Goal: Task Accomplishment & Management: Complete application form

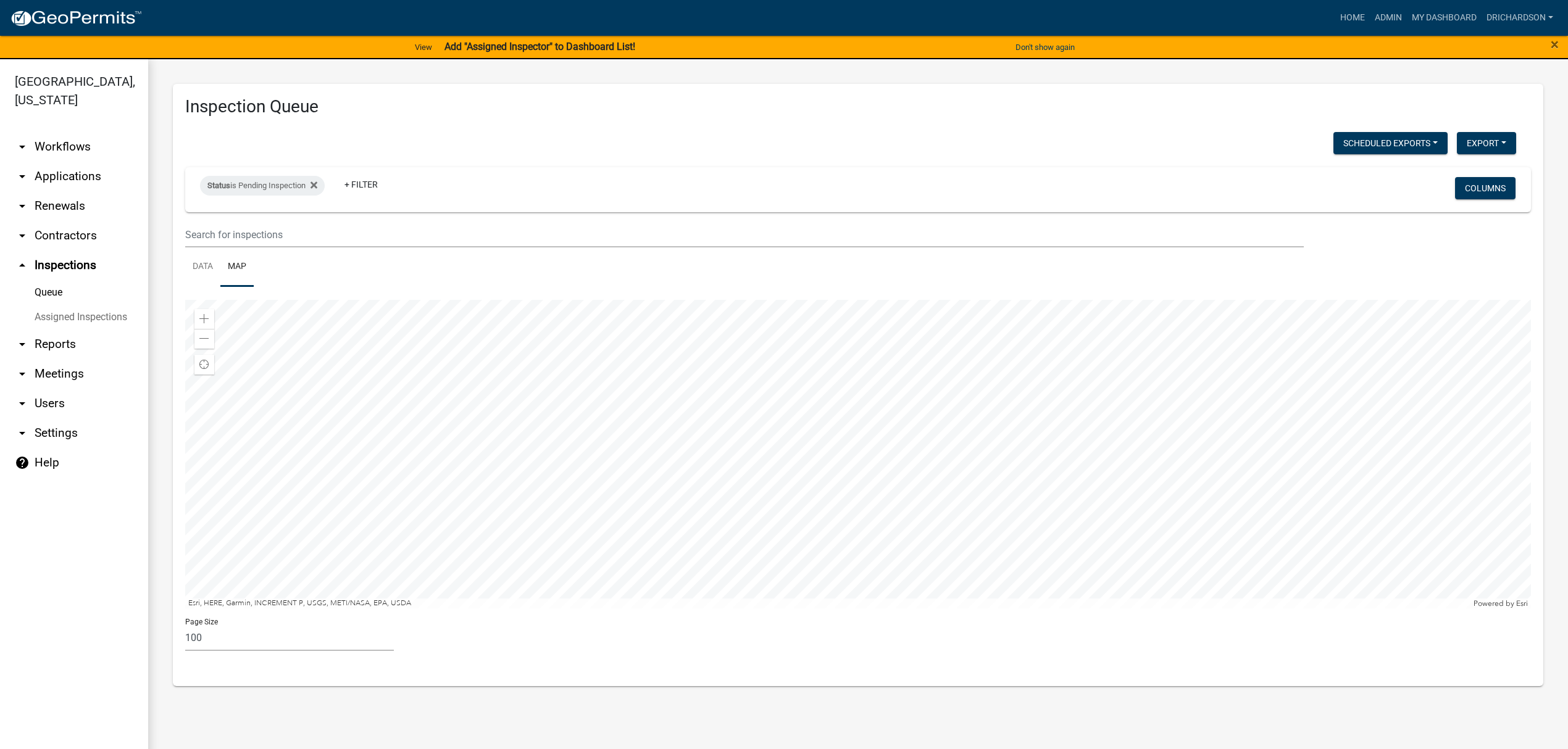
select select "3: 100"
click at [199, 271] on link "Data" at bounding box center [202, 267] width 35 height 40
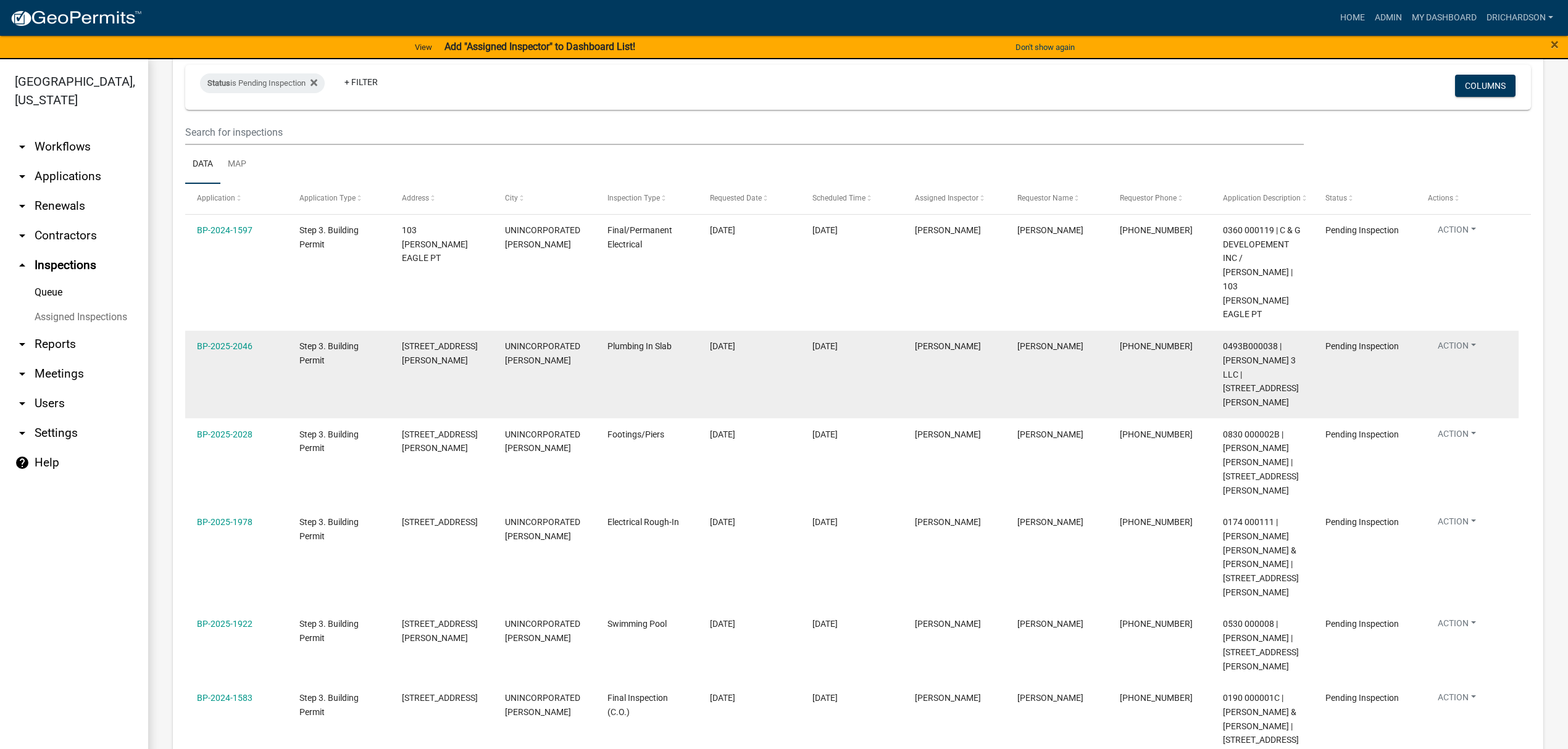
scroll to position [82, 0]
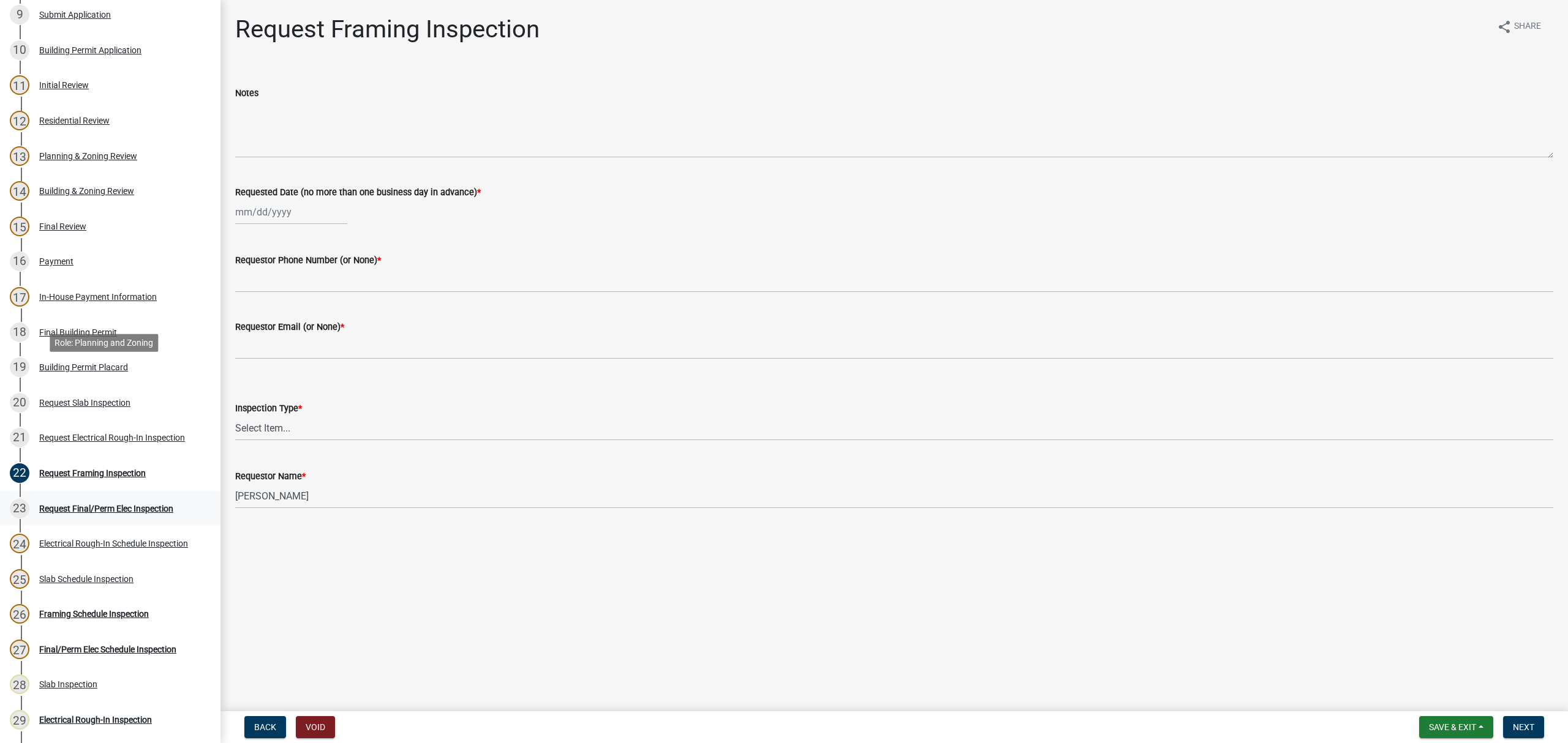
scroll to position [490, 0]
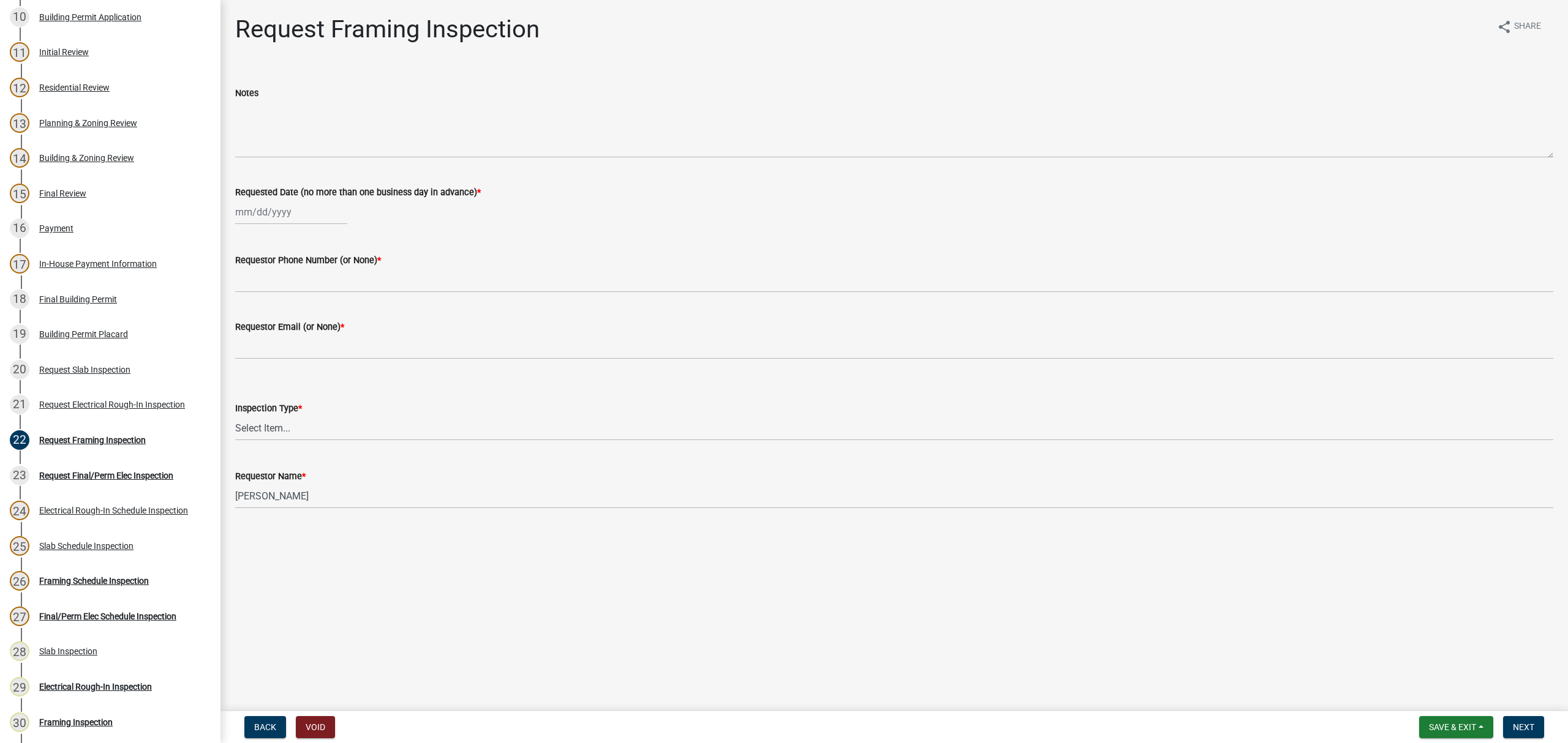
click at [269, 207] on div at bounding box center [291, 212] width 112 height 25
select select "8"
select select "2025"
drag, startPoint x: 326, startPoint y: 316, endPoint x: 305, endPoint y: 325, distance: 22.8
click at [324, 316] on div "15" at bounding box center [326, 317] width 20 height 20
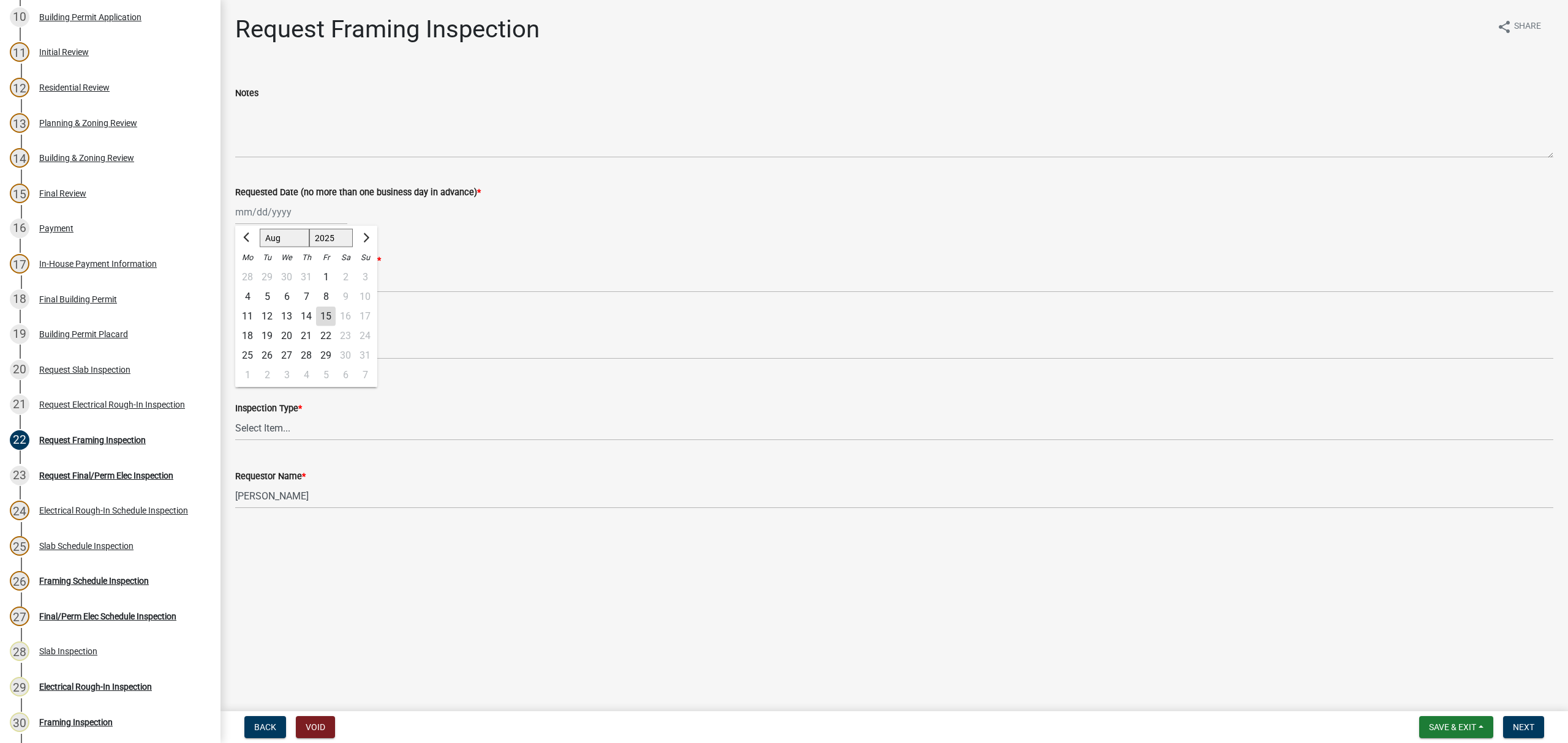
type input "08/15/2025"
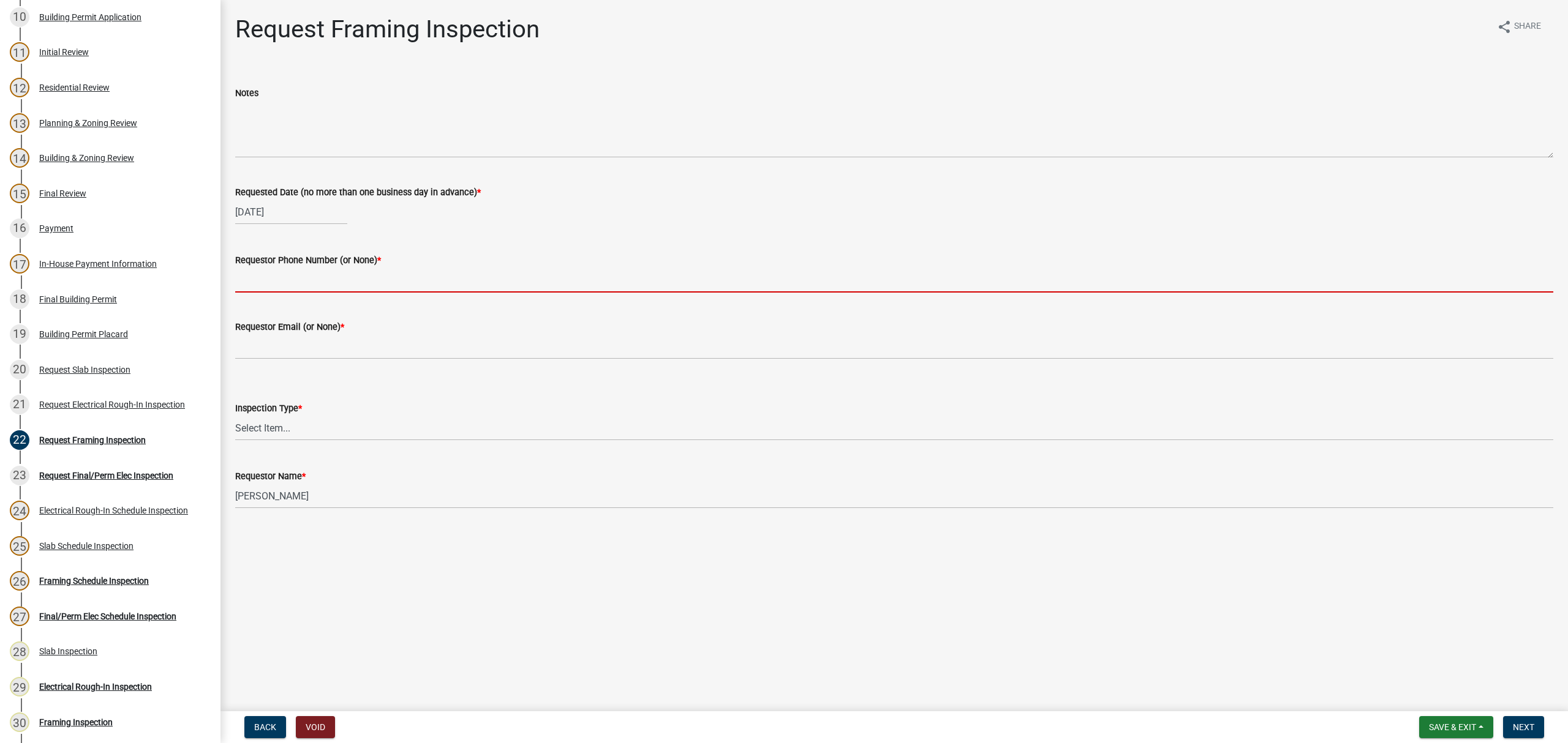
click at [279, 282] on input "Requestor Phone Number (or None) *" at bounding box center [894, 280] width 1318 height 25
type input "none"
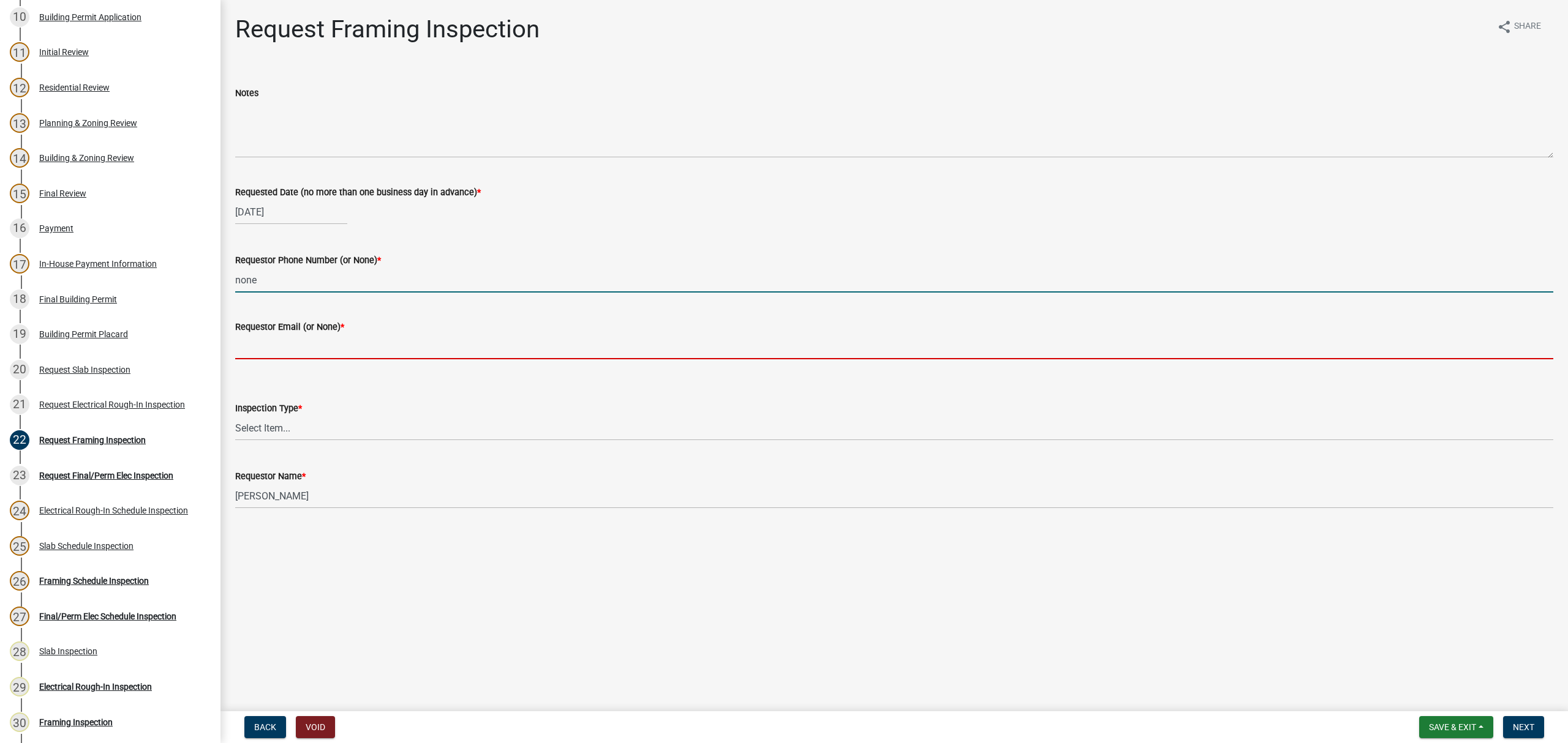
click at [320, 344] on input "Requestor Email (or None) *" at bounding box center [894, 347] width 1318 height 25
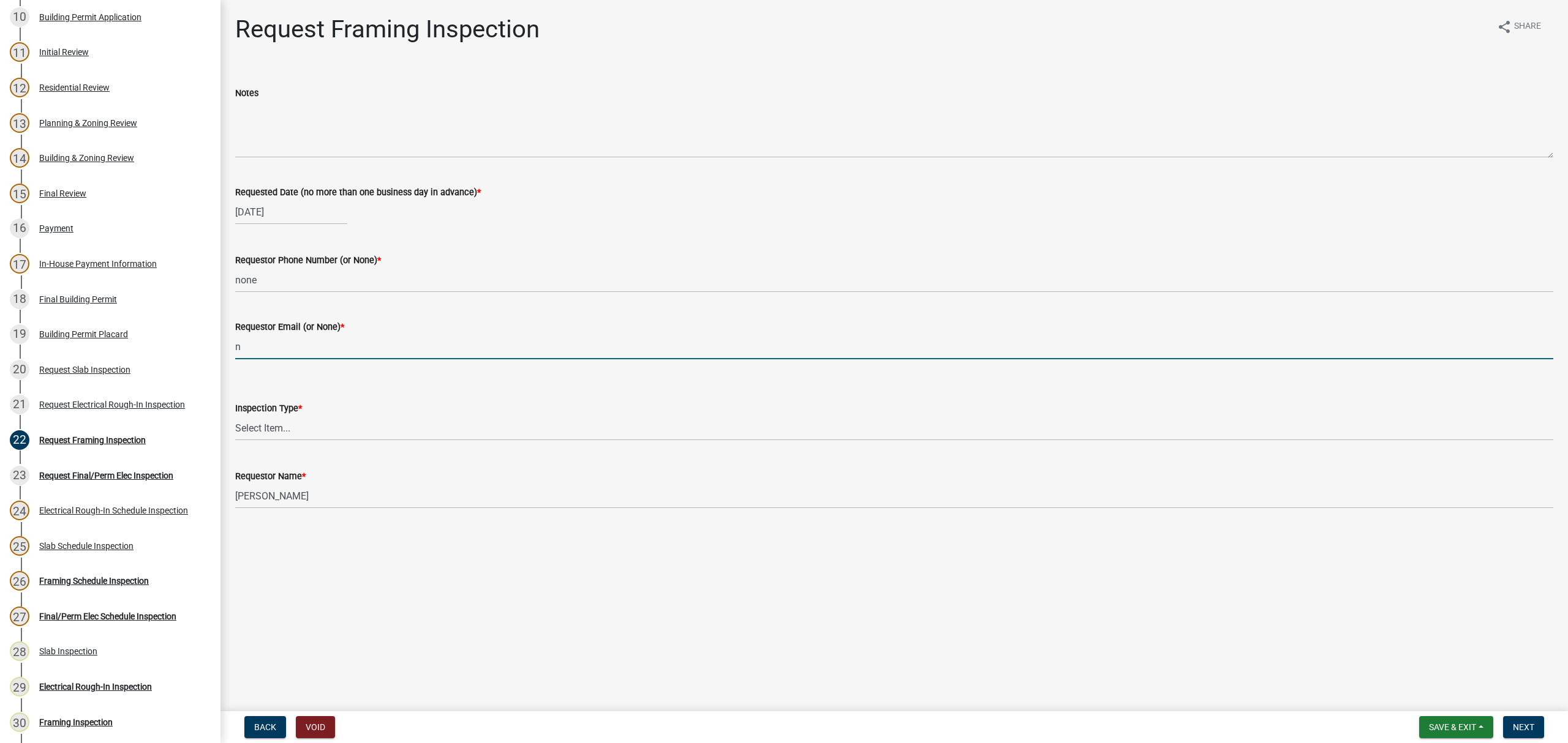
type input "none"
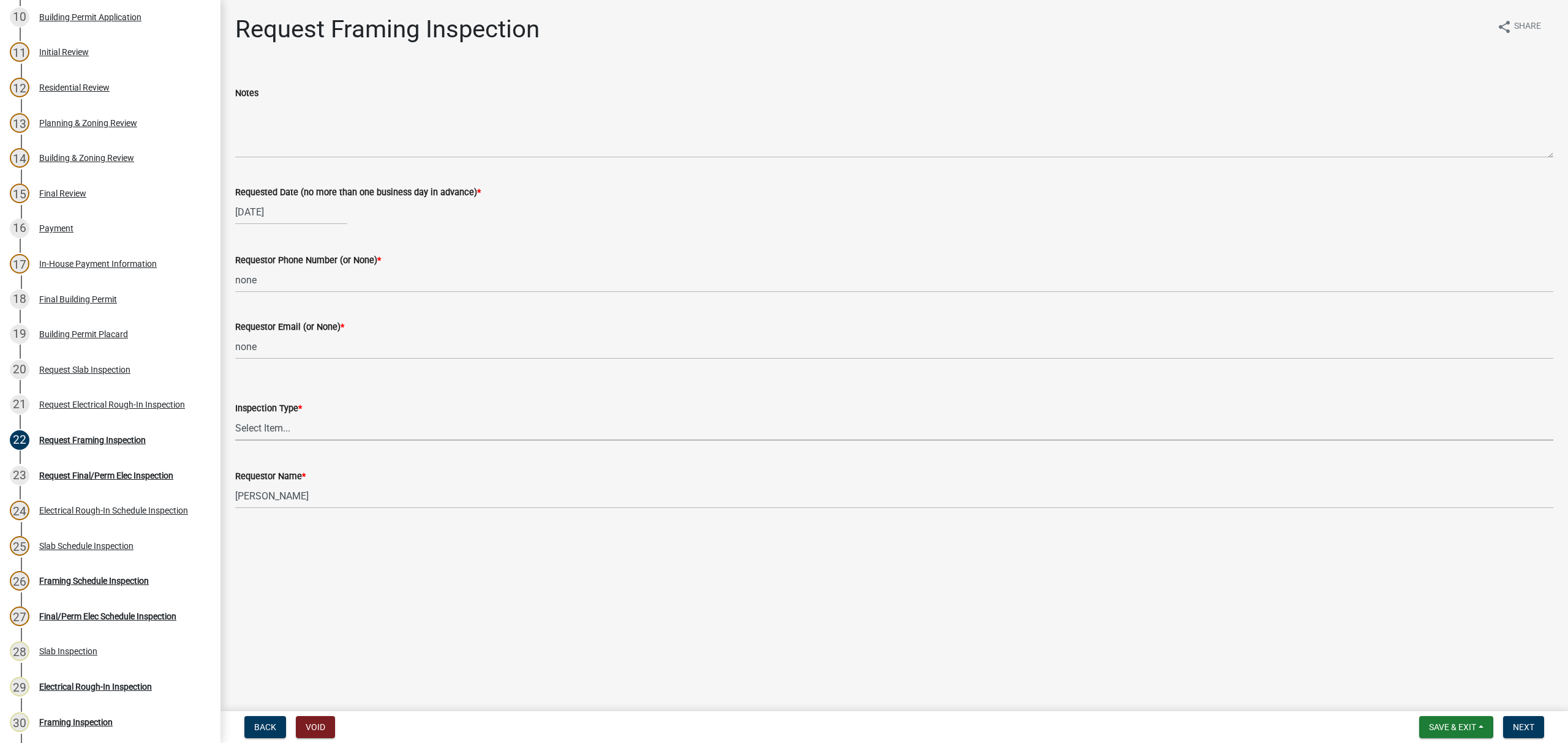
click at [274, 434] on select "Select Item... Framing" at bounding box center [894, 428] width 1318 height 25
click at [235, 416] on select "Select Item... Framing" at bounding box center [894, 428] width 1318 height 25
select select "37c52e4c-0293-4b91-b6c8-f52d35843f6a"
click at [1513, 733] on button "Next" at bounding box center [1524, 727] width 41 height 22
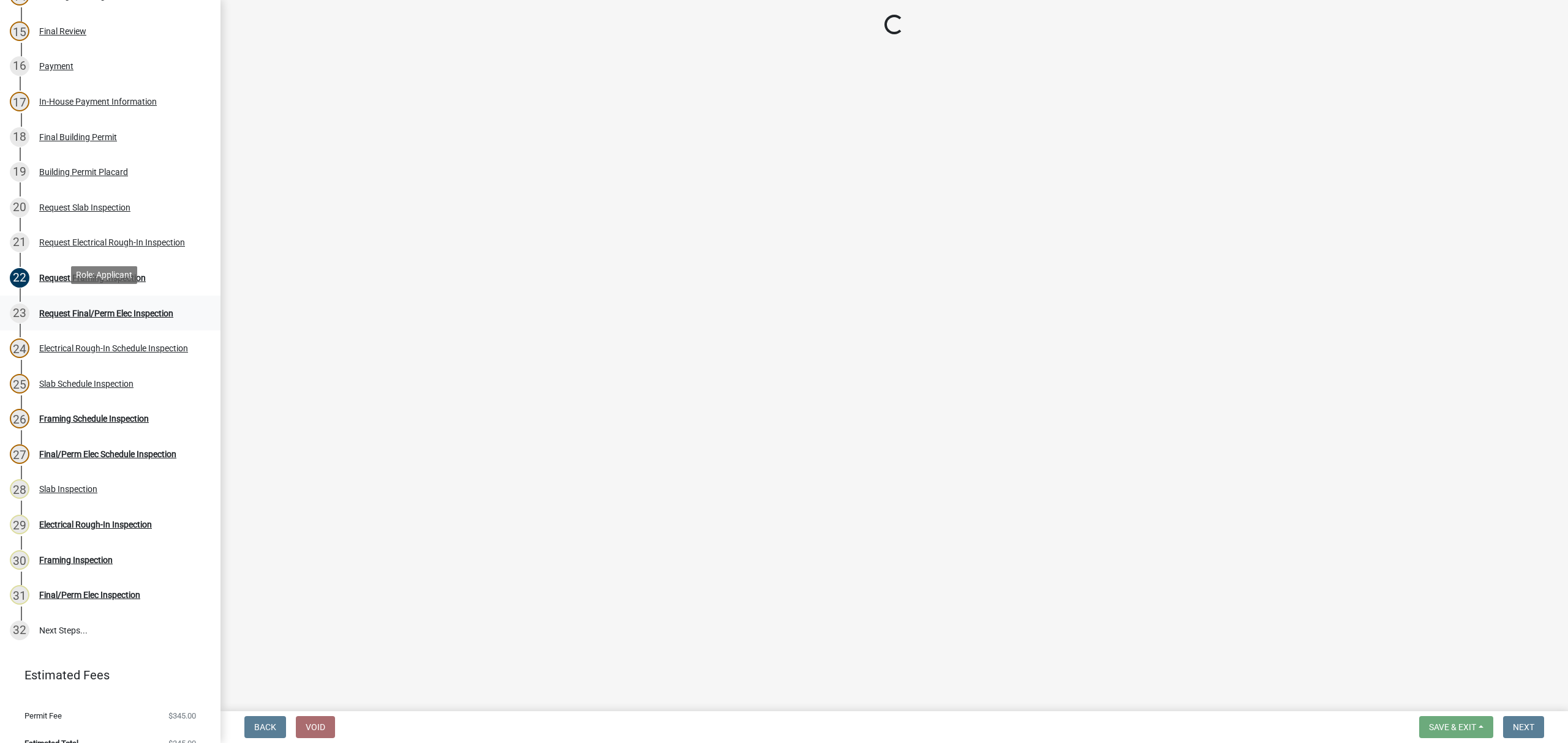
scroll to position [653, 0]
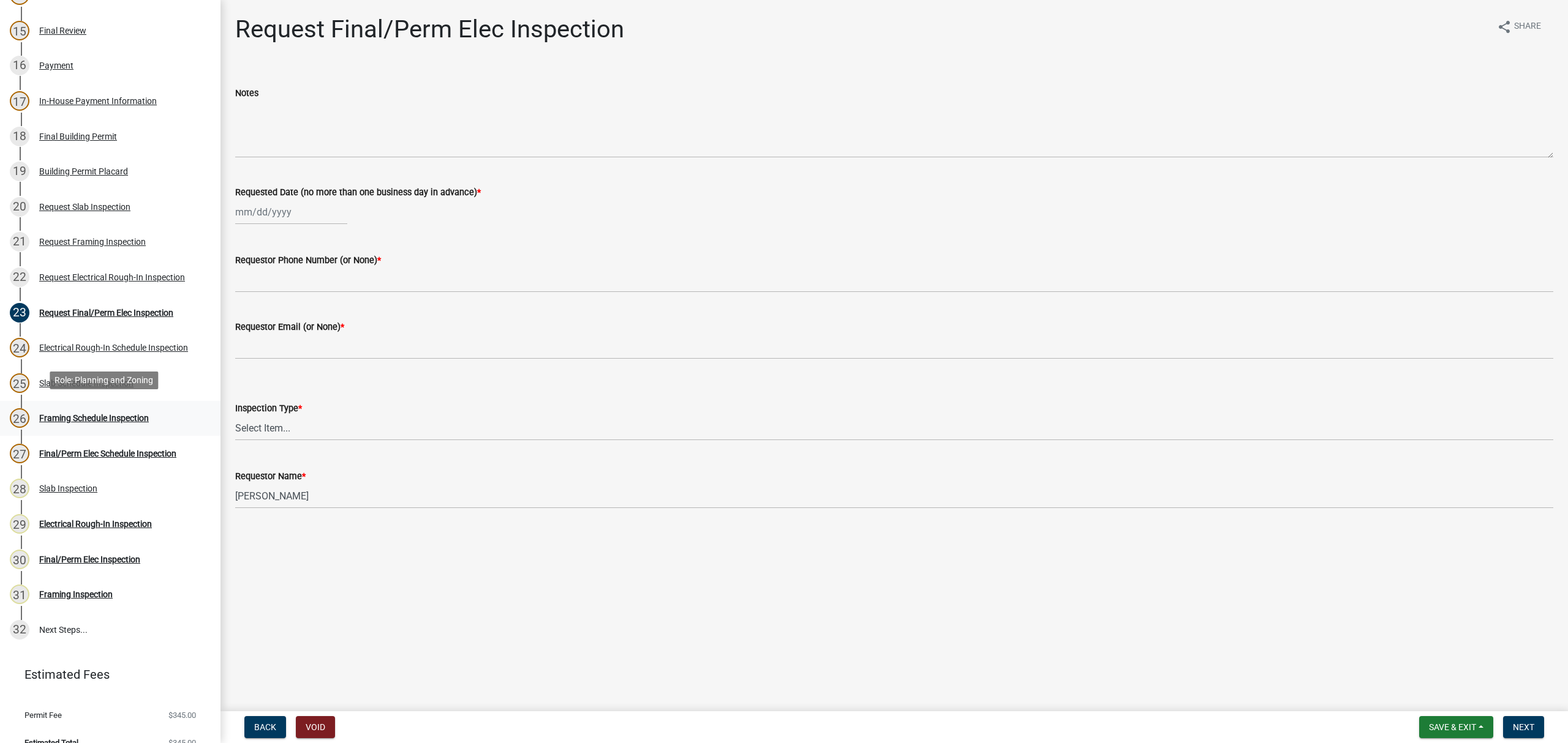
click at [84, 414] on div "Framing Schedule Inspection" at bounding box center [94, 418] width 110 height 8
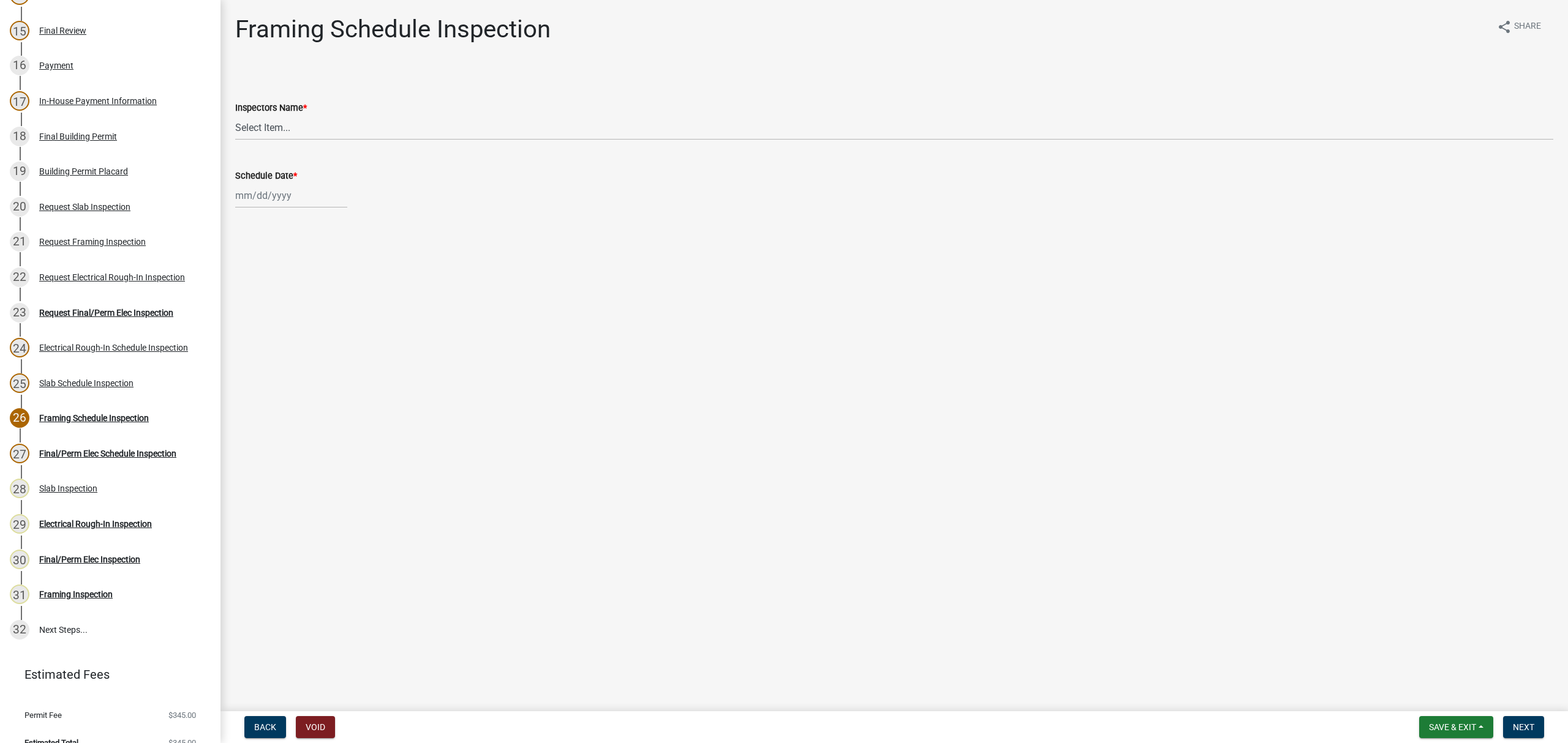
click at [269, 145] on wm-data-entity-input "Inspectors Name * Select Item... whuff (William Huff) drichardson (Douglas Rich…" at bounding box center [894, 110] width 1318 height 83
click at [282, 125] on select "Select Item... [PERSON_NAME] ([PERSON_NAME]) drichardson ([PERSON_NAME]) knorre…" at bounding box center [894, 128] width 1318 height 25
select select "e20251c8-f858-4aed-a4a0-52e27fd5066e"
click at [235, 115] on select "Select Item... [PERSON_NAME] ([PERSON_NAME]) drichardson ([PERSON_NAME]) knorre…" at bounding box center [894, 128] width 1318 height 25
select select "8"
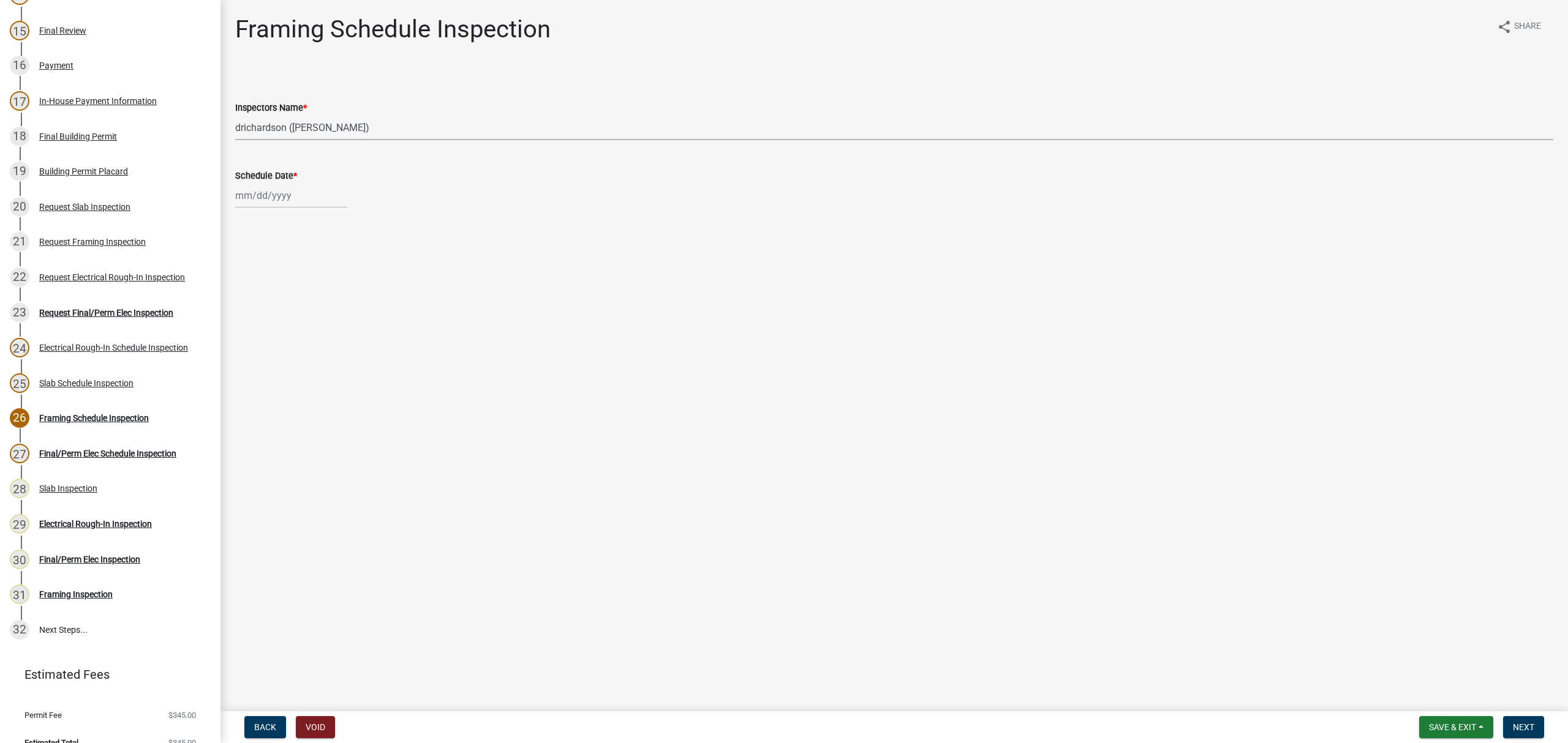
select select "2025"
click at [274, 185] on div "[PERSON_NAME] Feb Mar Apr [PERSON_NAME][DATE] Oct Nov [DATE] 1526 1527 1528 152…" at bounding box center [291, 196] width 112 height 25
click at [323, 299] on div "15" at bounding box center [326, 300] width 20 height 20
type input "[DATE]"
click at [1534, 723] on button "Next" at bounding box center [1524, 727] width 41 height 22
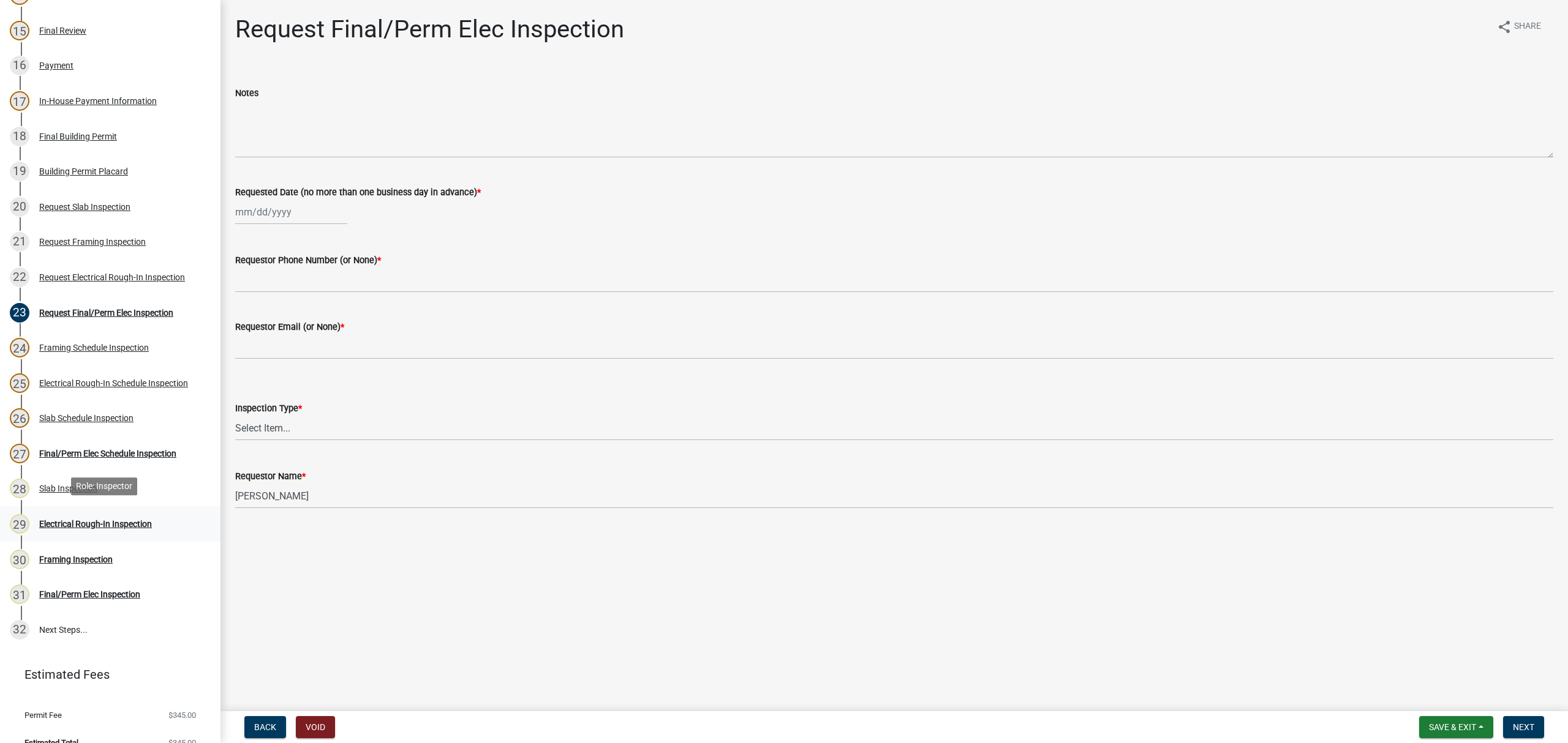
click at [75, 514] on div "29 Electrical Rough-In Inspection" at bounding box center [105, 524] width 191 height 20
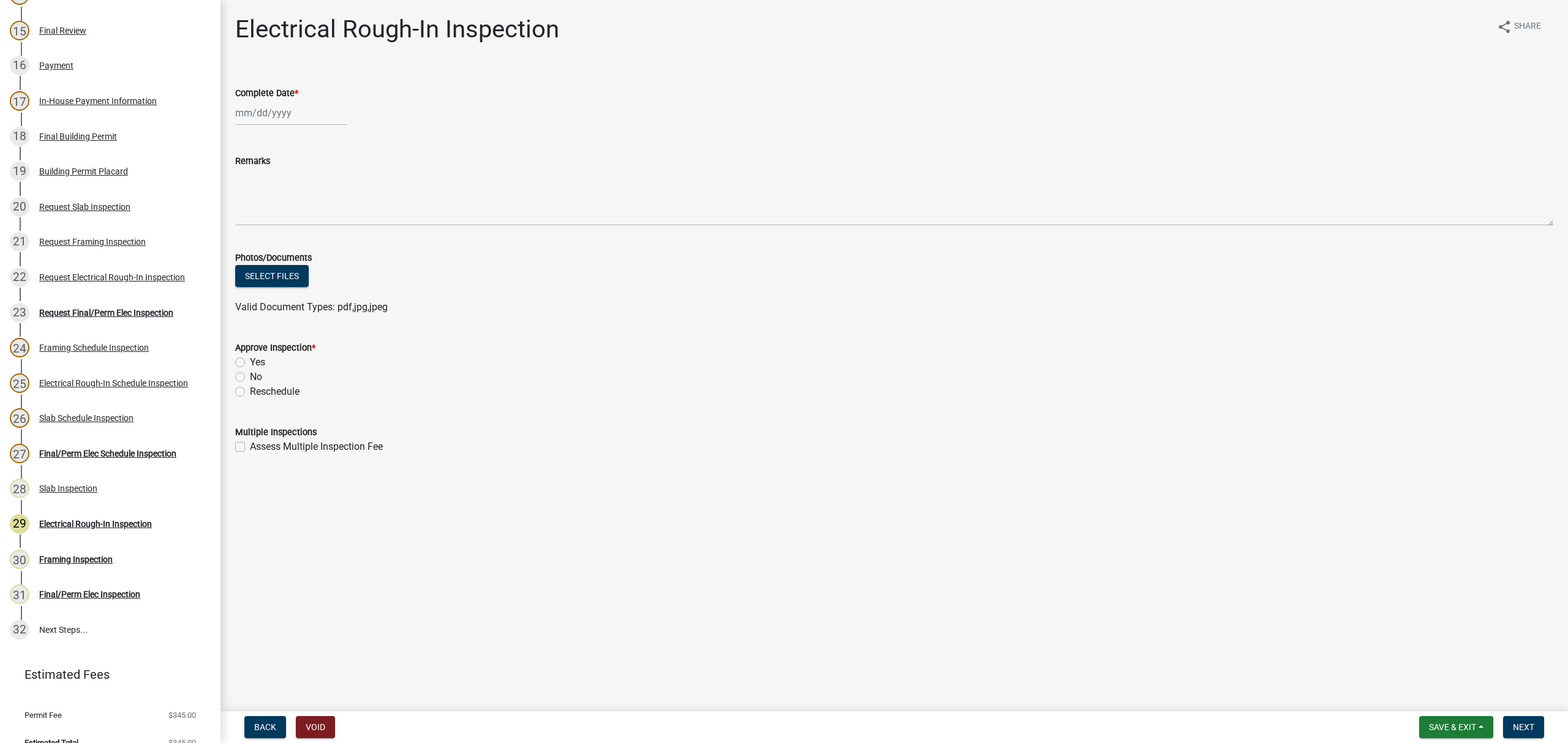
click at [250, 360] on label "Yes" at bounding box center [257, 362] width 16 height 15
click at [250, 360] on input "Yes" at bounding box center [254, 359] width 8 height 8
radio input "true"
select select "8"
select select "2025"
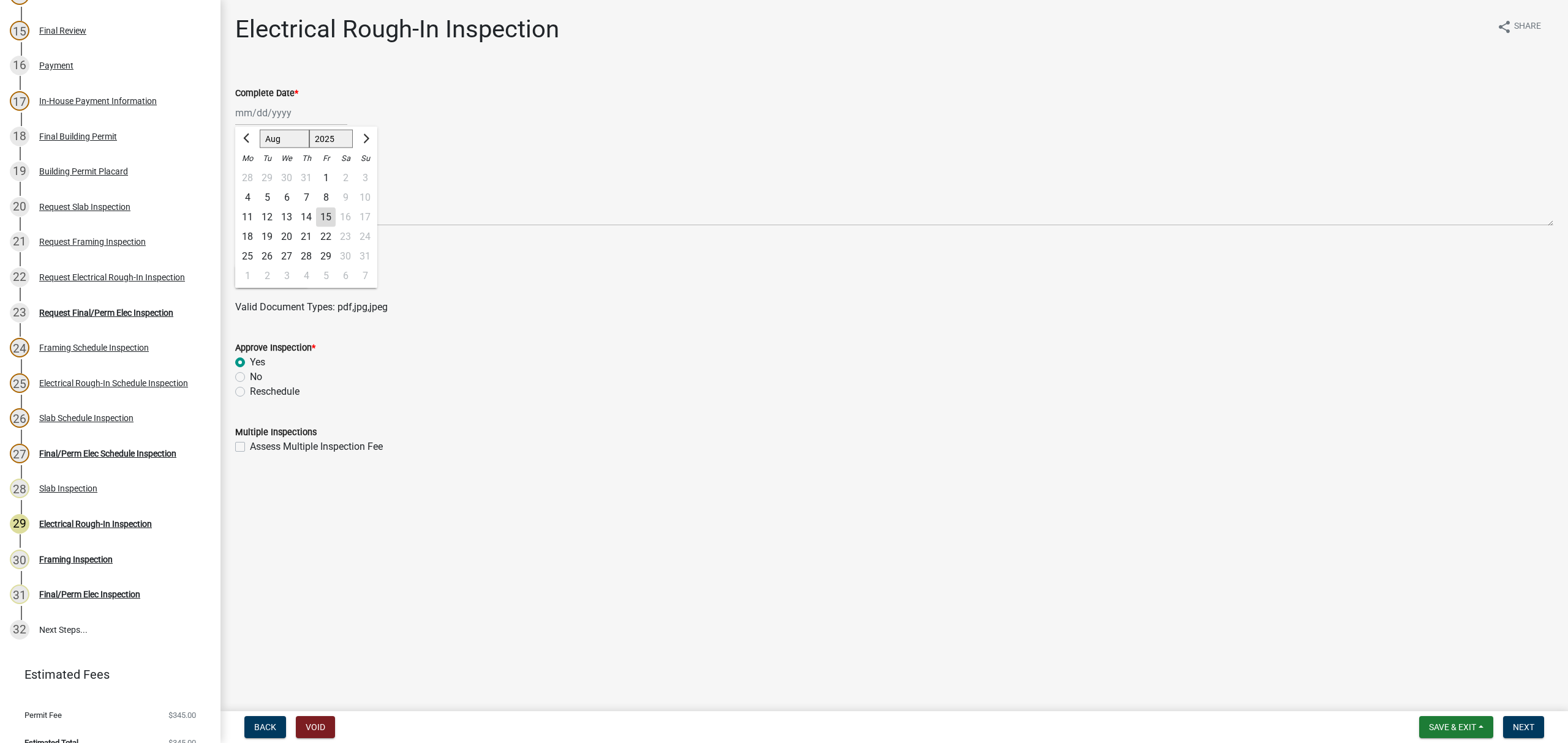
click at [266, 115] on div "[PERSON_NAME] Feb Mar Apr [PERSON_NAME][DATE] Oct Nov [DATE] 1526 1527 1528 152…" at bounding box center [291, 113] width 112 height 25
click at [321, 223] on div "15" at bounding box center [326, 218] width 20 height 20
type input "[DATE]"
click at [1532, 725] on span "Next" at bounding box center [1524, 727] width 21 height 10
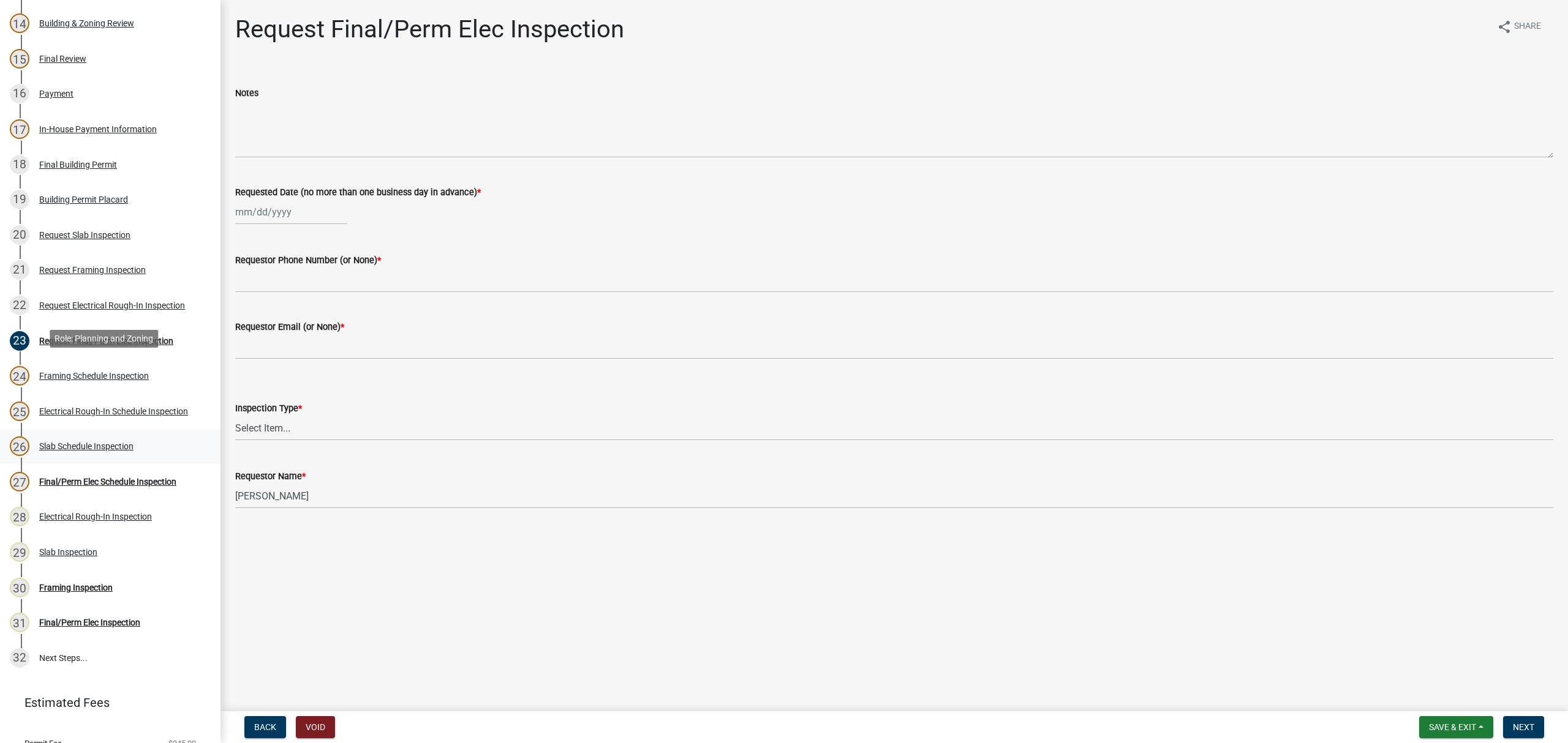
scroll to position [667, 0]
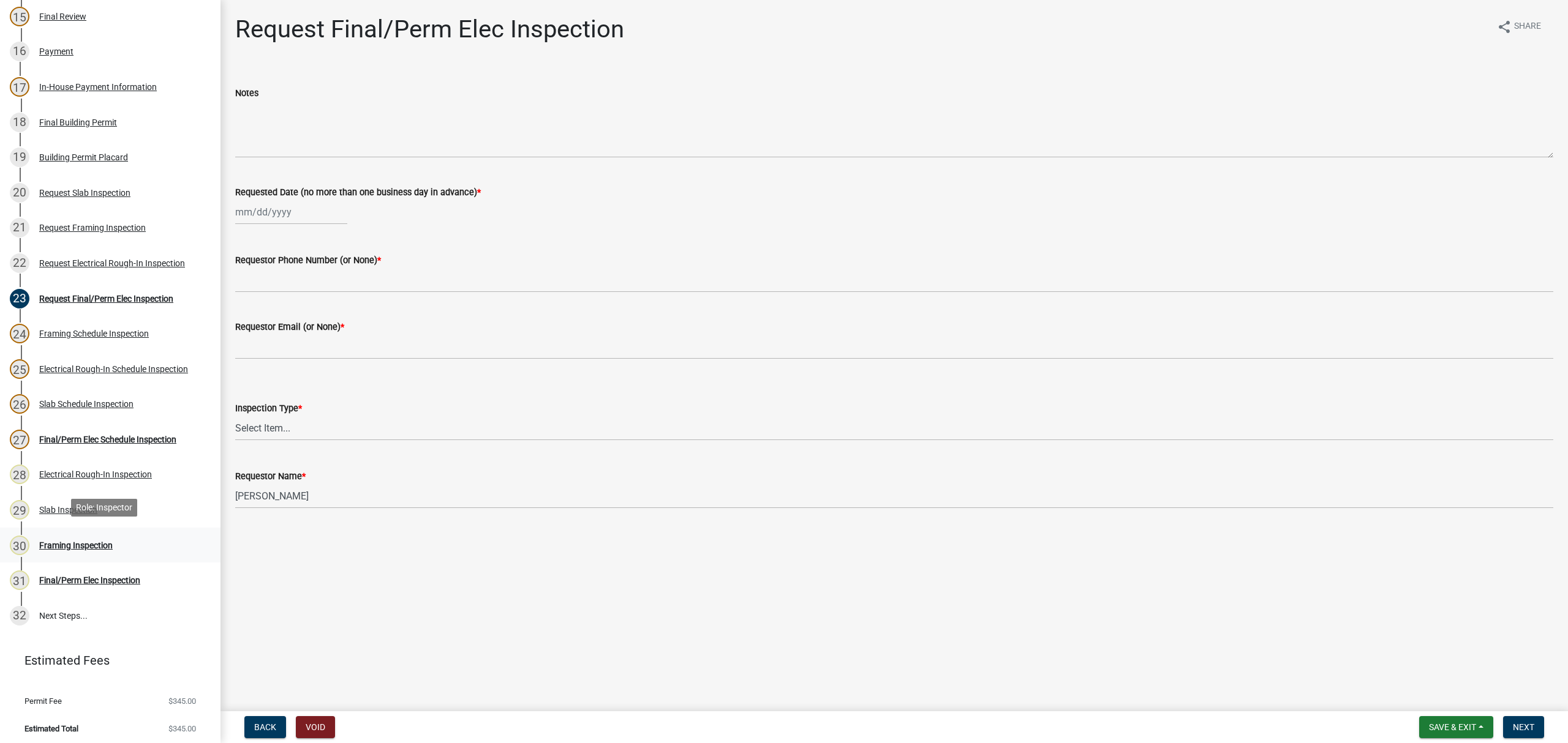
click at [79, 552] on link "30 Framing Inspection" at bounding box center [110, 545] width 220 height 35
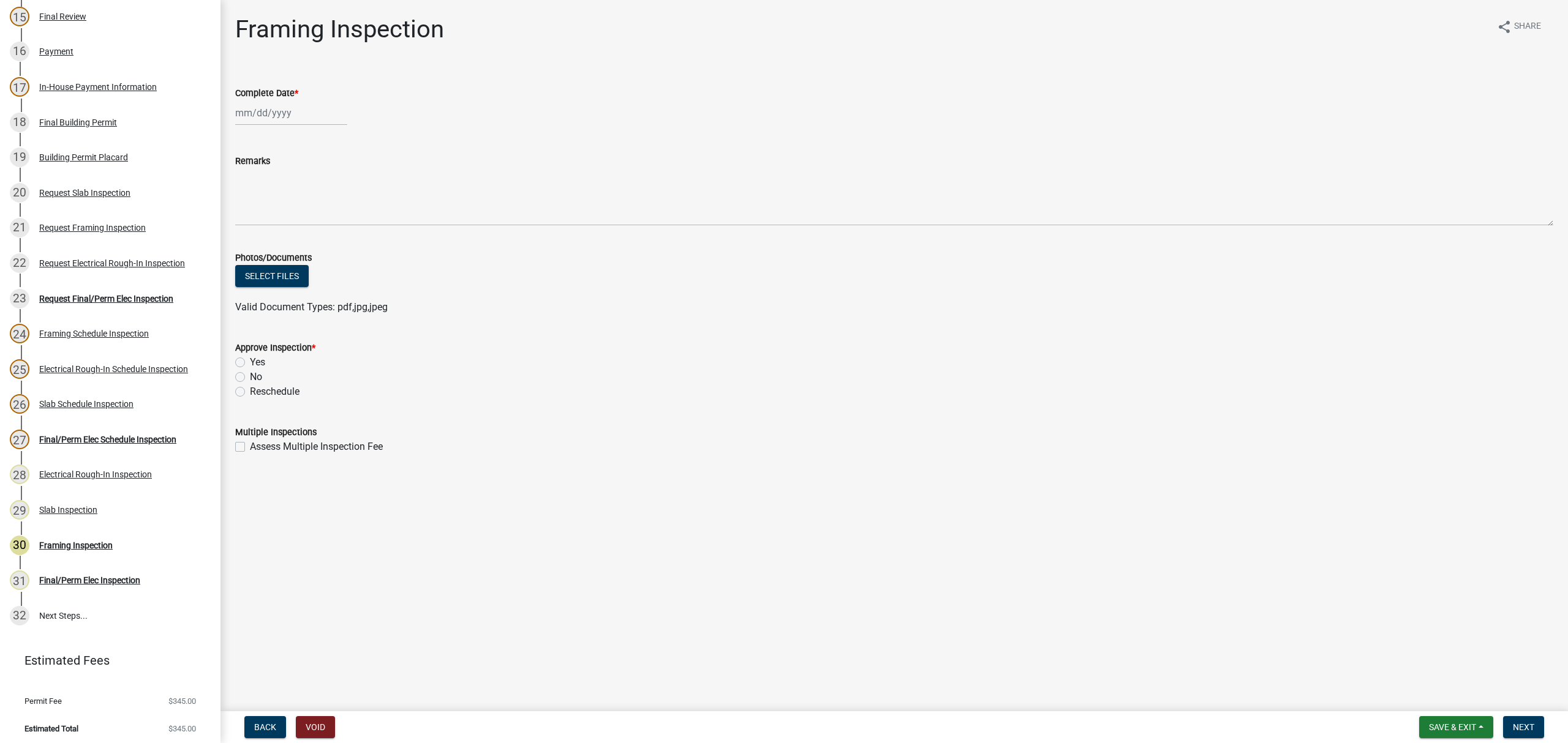
select select "8"
select select "2025"
click at [264, 115] on div "Jan Feb Mar Apr May Jun Jul Aug Sep Oct Nov Dec 1525 1526 1527 1528 1529 1530 1…" at bounding box center [291, 113] width 112 height 25
click at [326, 218] on div "15" at bounding box center [326, 218] width 20 height 20
type input "08/15/2025"
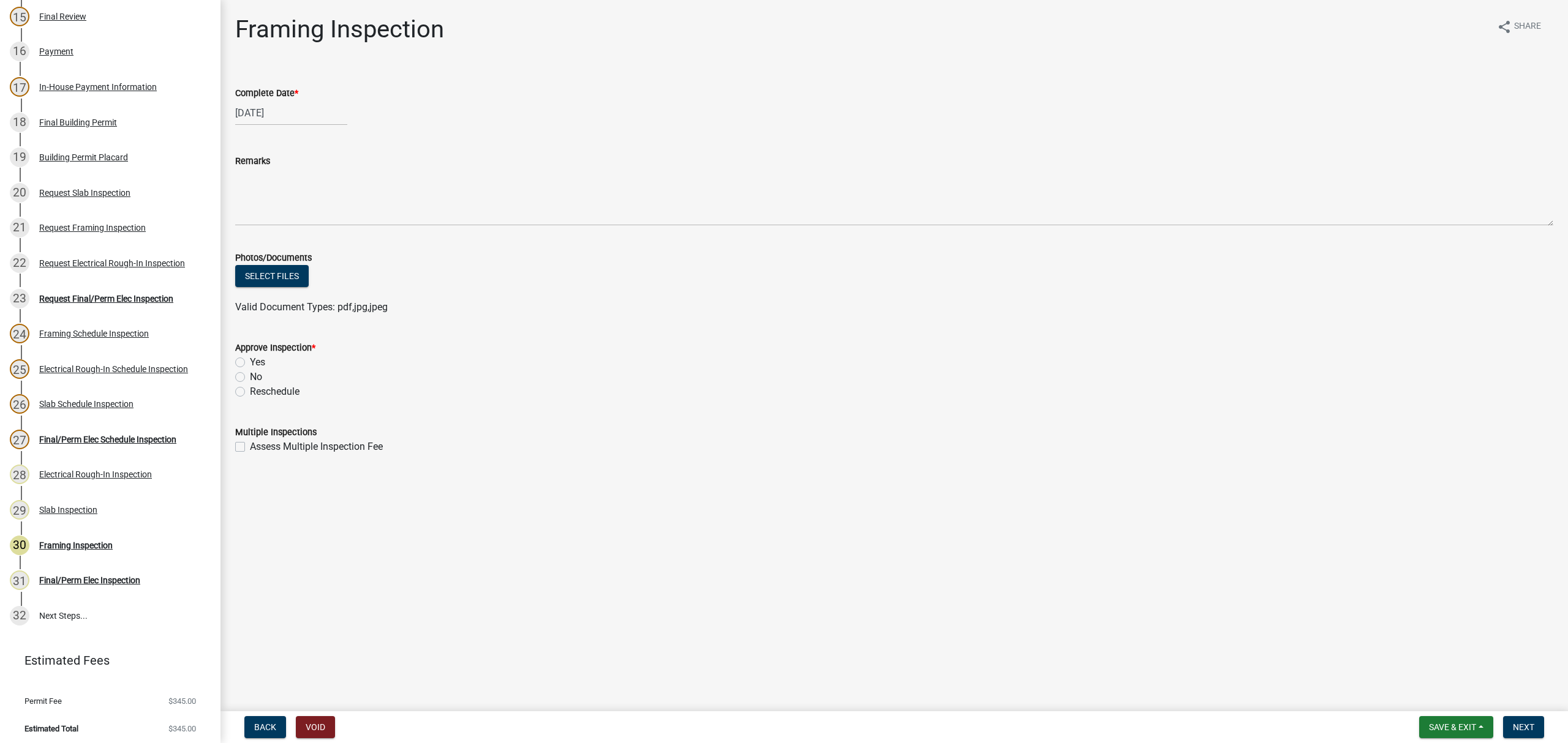
click at [250, 361] on label "Yes" at bounding box center [257, 362] width 16 height 15
click at [250, 361] on input "Yes" at bounding box center [254, 359] width 8 height 8
radio input "true"
click at [1546, 731] on form "Save & Exit Save Save & Exit Next" at bounding box center [1482, 727] width 135 height 22
click at [1530, 720] on button "Next" at bounding box center [1524, 727] width 41 height 22
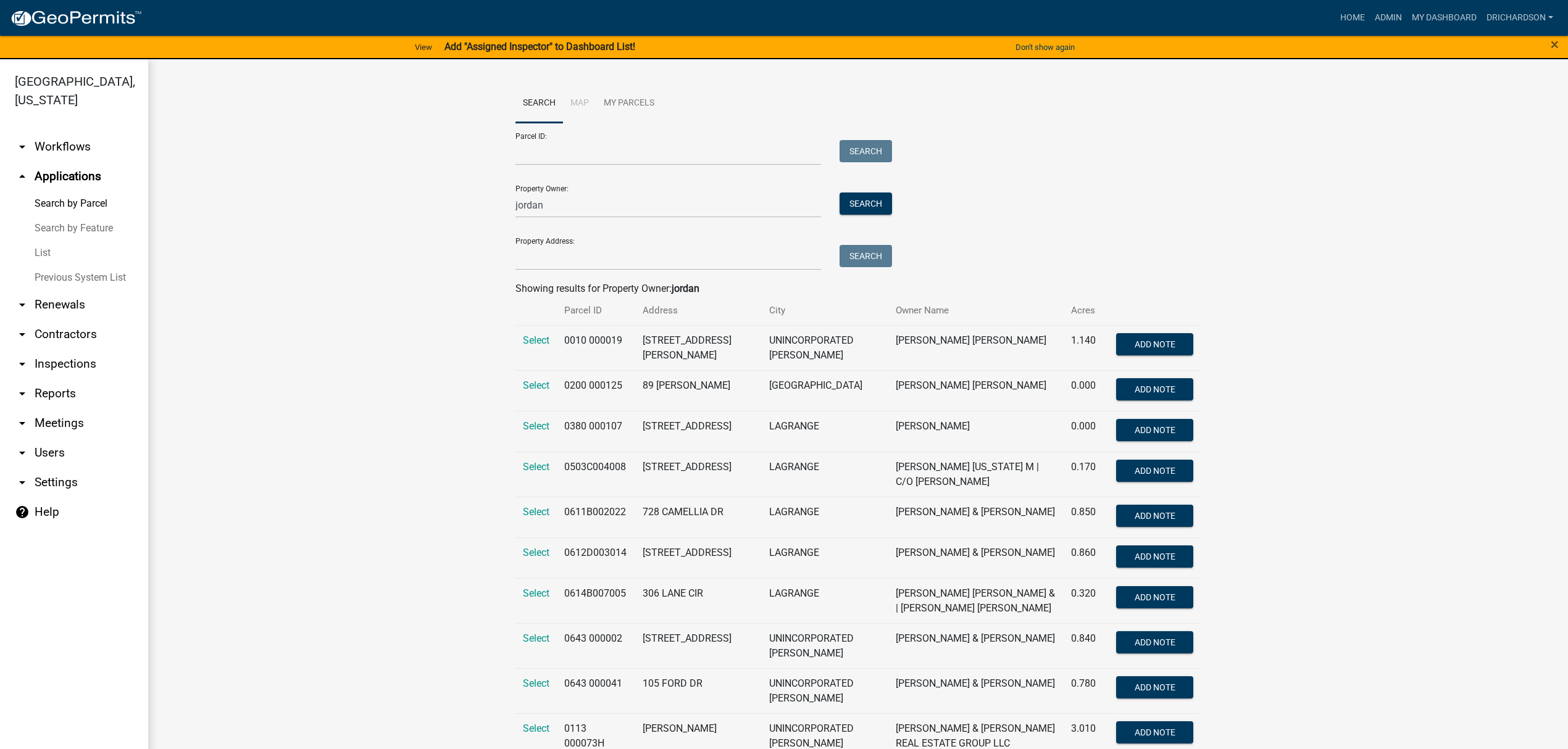
scroll to position [1095, 0]
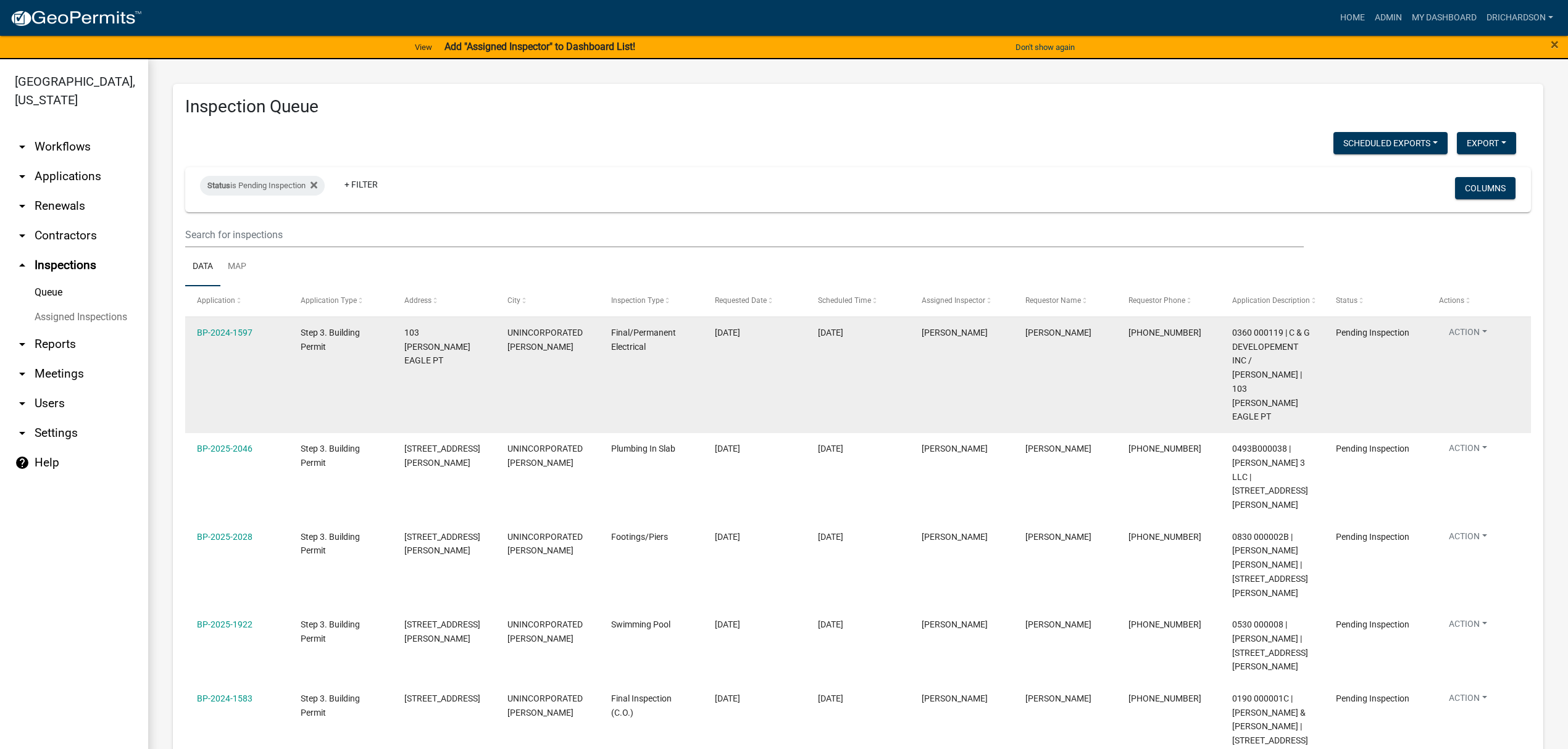
click at [1471, 328] on button "Action" at bounding box center [1468, 335] width 58 height 18
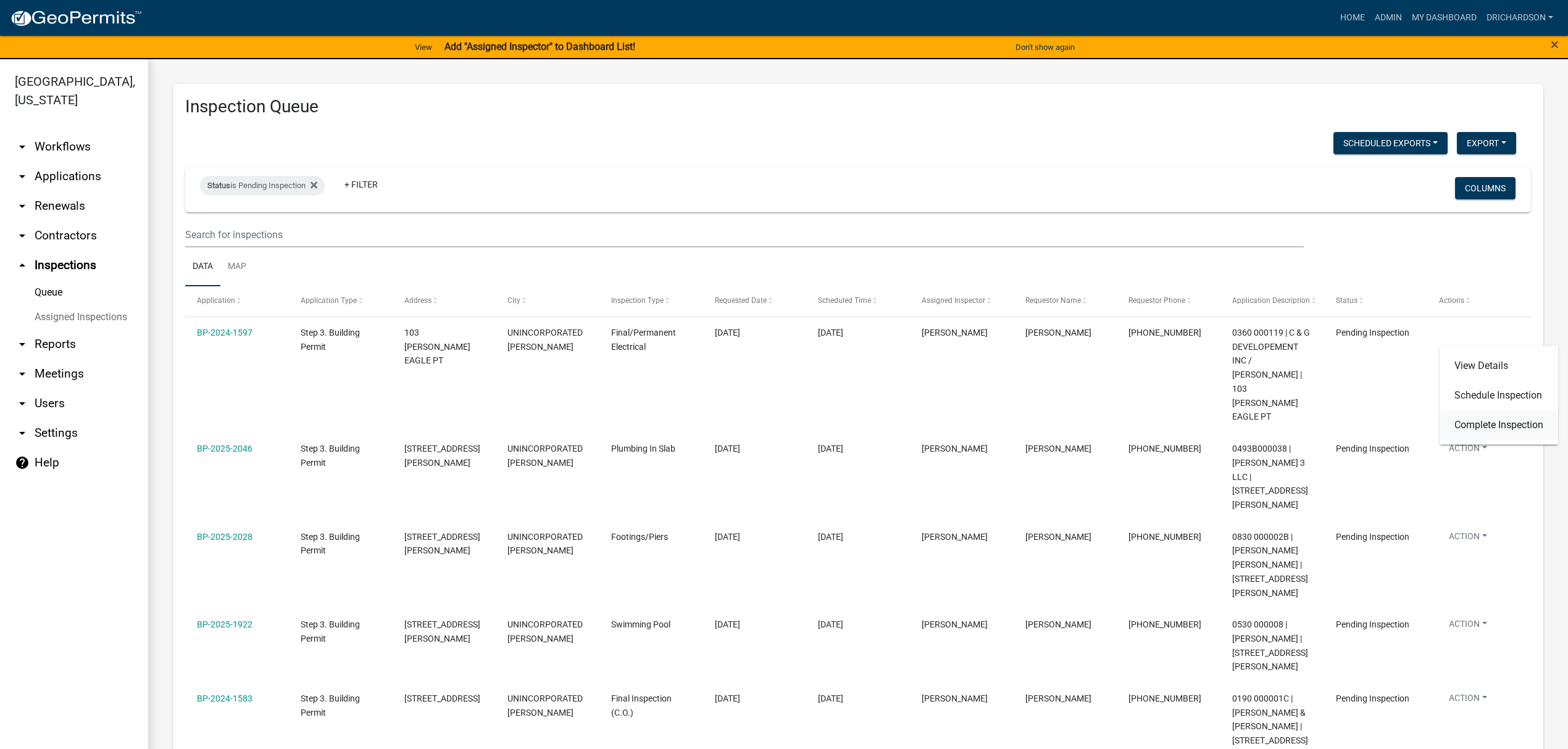
click at [1481, 421] on link "Complete Inspection" at bounding box center [1500, 426] width 119 height 30
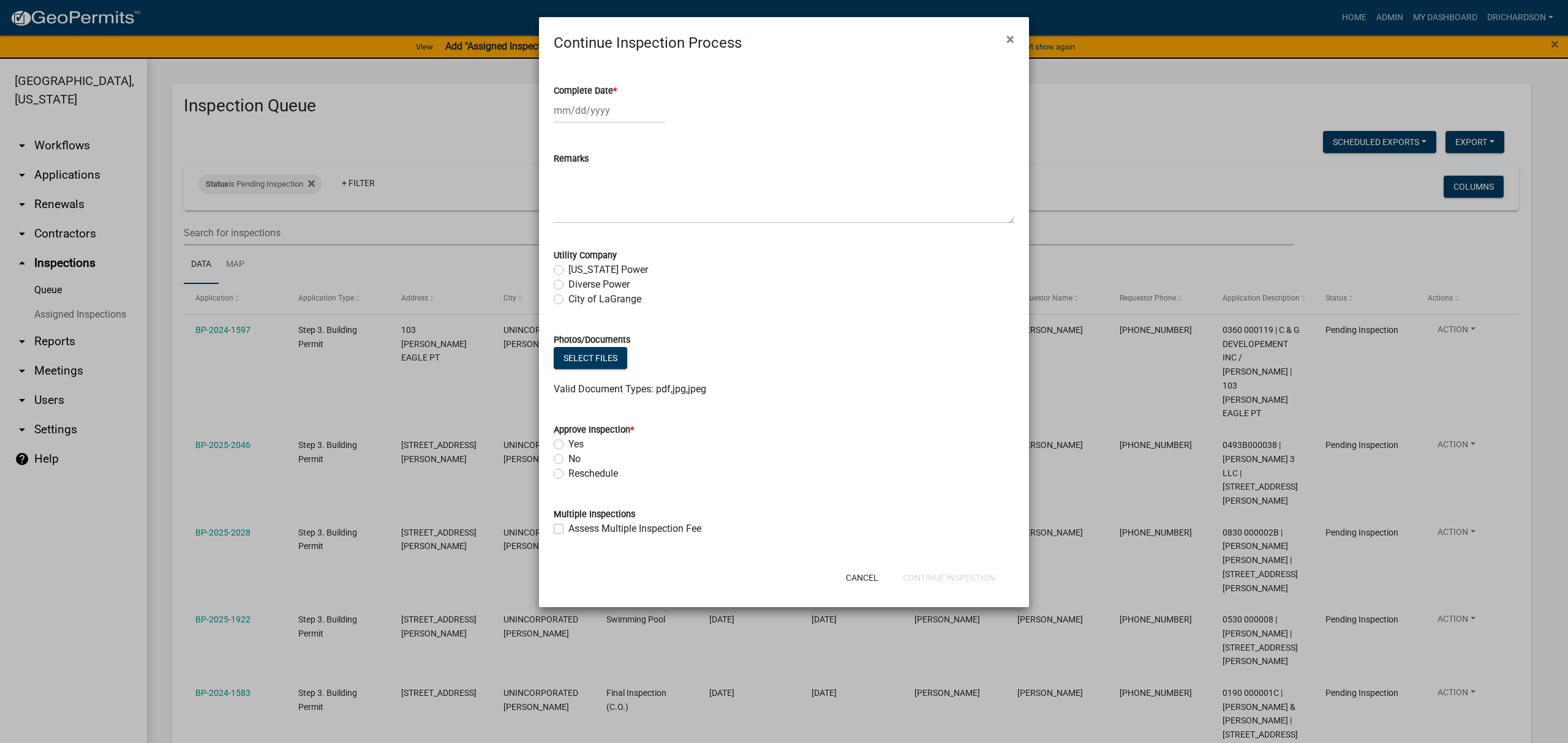
select select "8"
select select "2025"
drag, startPoint x: 581, startPoint y: 106, endPoint x: 581, endPoint y: 119, distance: 13.0
click at [581, 106] on div "Jan Feb Mar Apr May Jun Jul Aug Sep Oct Nov Dec 1525 1526 1527 1528 1529 1530 1…" at bounding box center [609, 110] width 112 height 25
click at [639, 216] on div "15" at bounding box center [644, 215] width 20 height 20
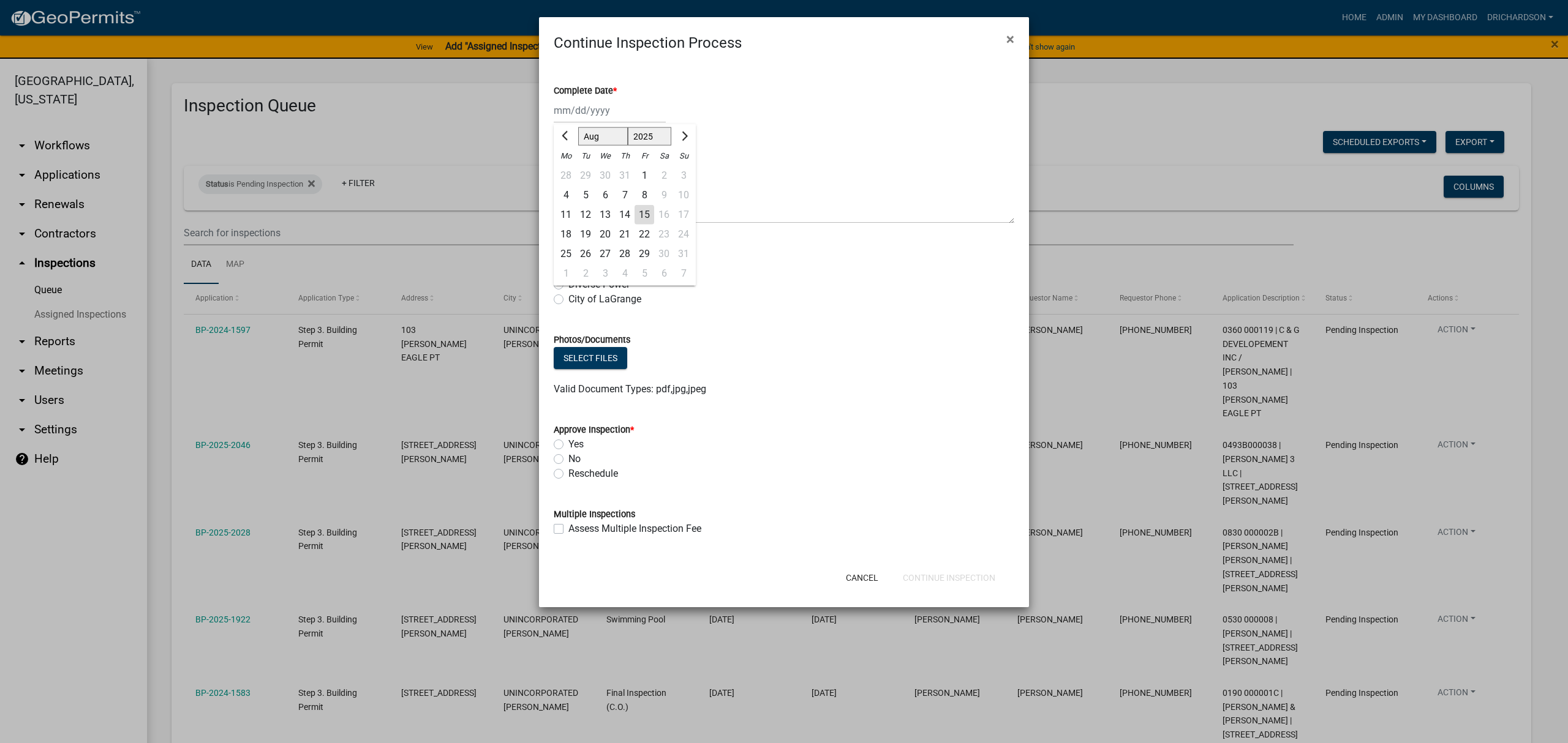
type input "08/15/2025"
click at [568, 286] on label "Diverse Power" at bounding box center [599, 285] width 61 height 15
click at [568, 286] on input "Diverse Power" at bounding box center [572, 281] width 8 height 8
radio input "true"
click at [568, 448] on label "Yes" at bounding box center [576, 444] width 16 height 15
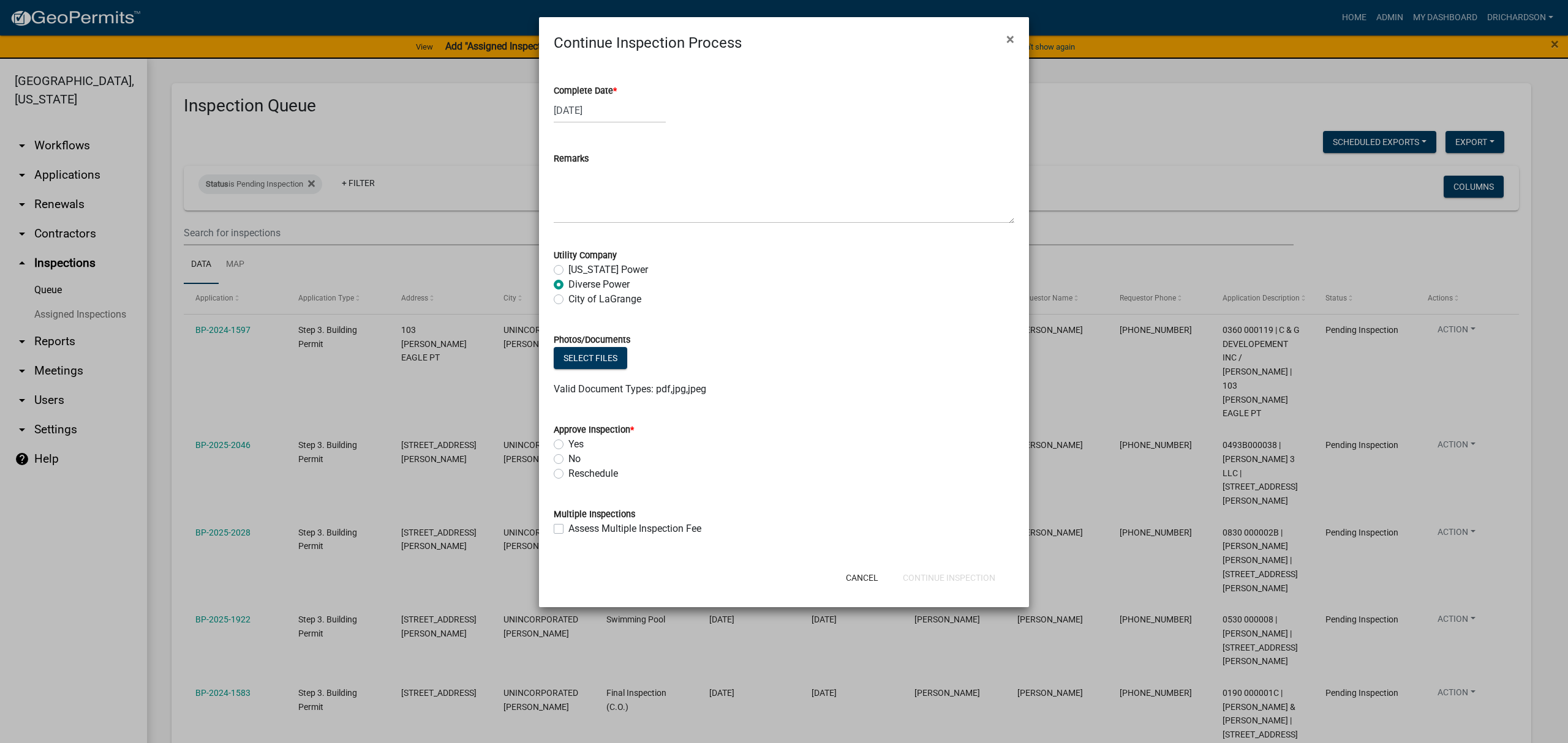
click at [568, 445] on input "Yes" at bounding box center [572, 441] width 8 height 8
radio input "true"
click at [966, 582] on button "Continue Inspection" at bounding box center [949, 578] width 112 height 22
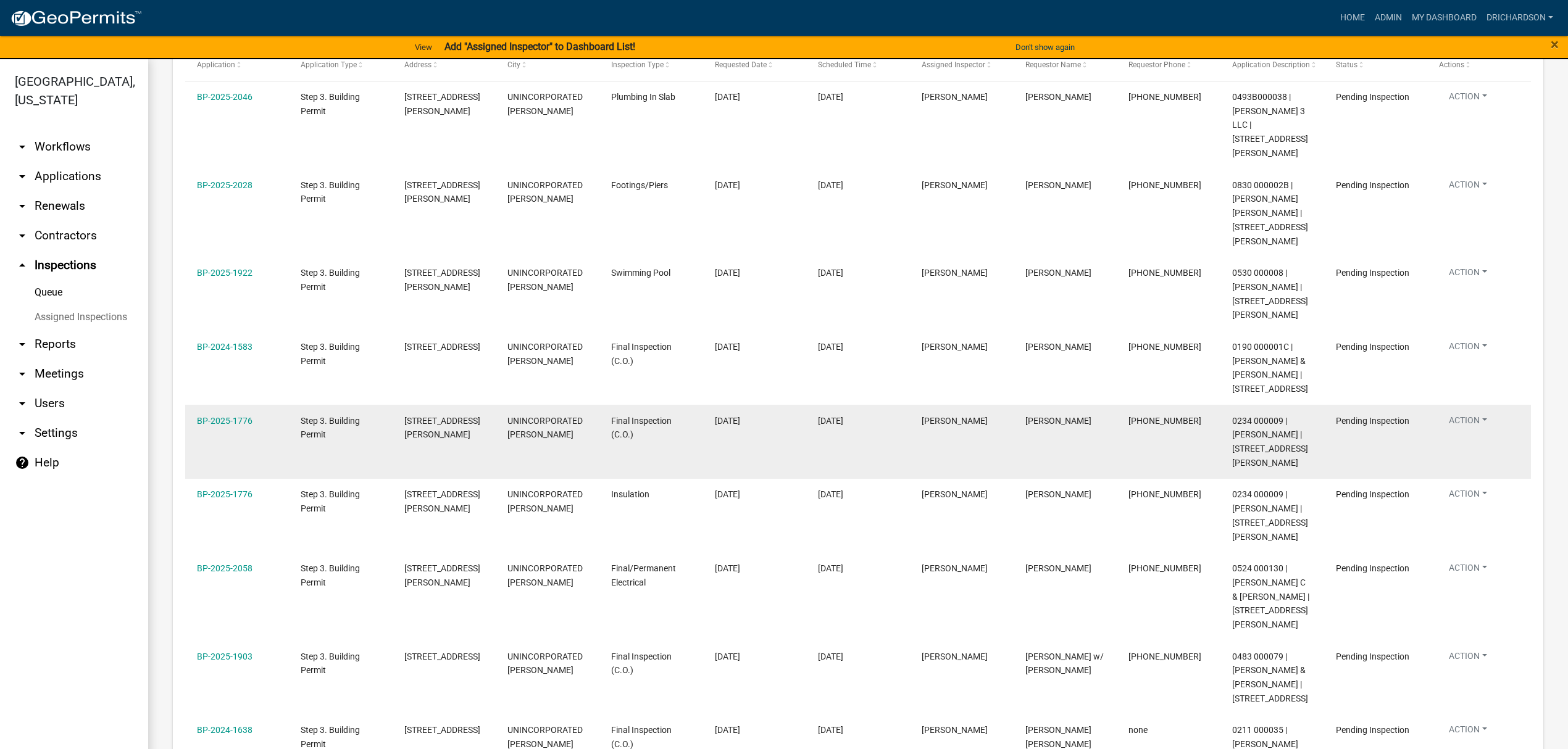
scroll to position [206, 0]
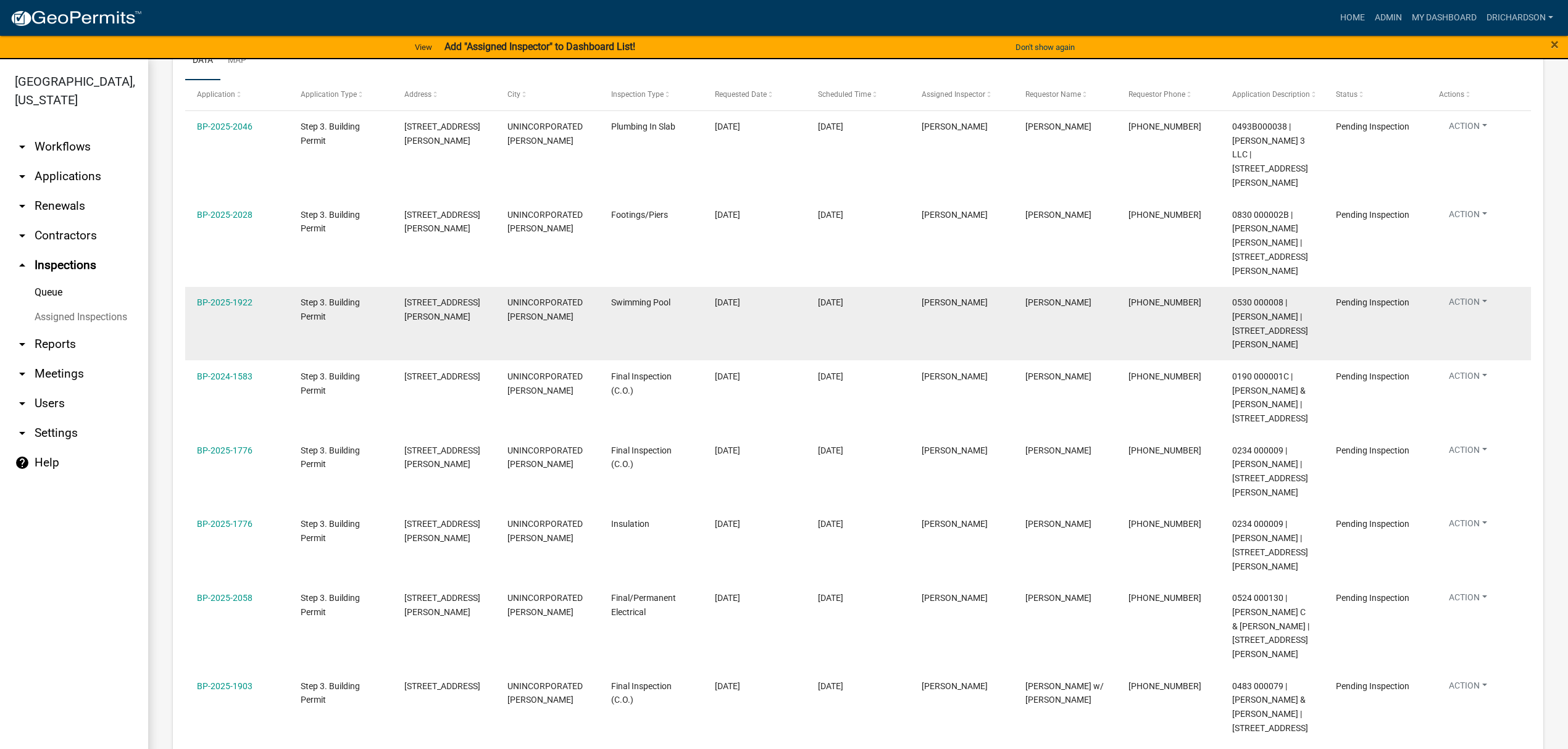
click at [1476, 138] on button "Action" at bounding box center [1468, 129] width 58 height 18
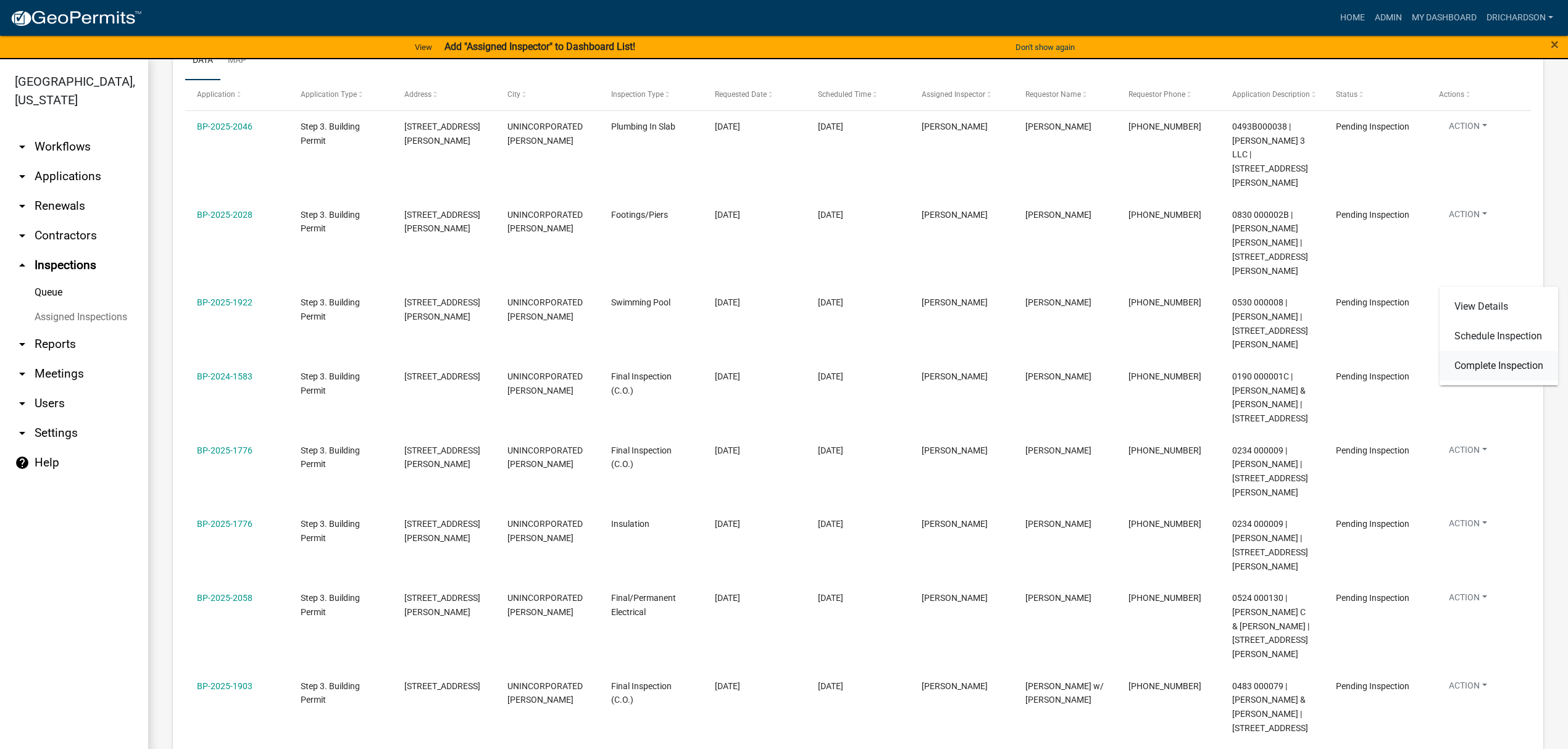
click at [1490, 369] on link "Complete Inspection" at bounding box center [1500, 366] width 119 height 30
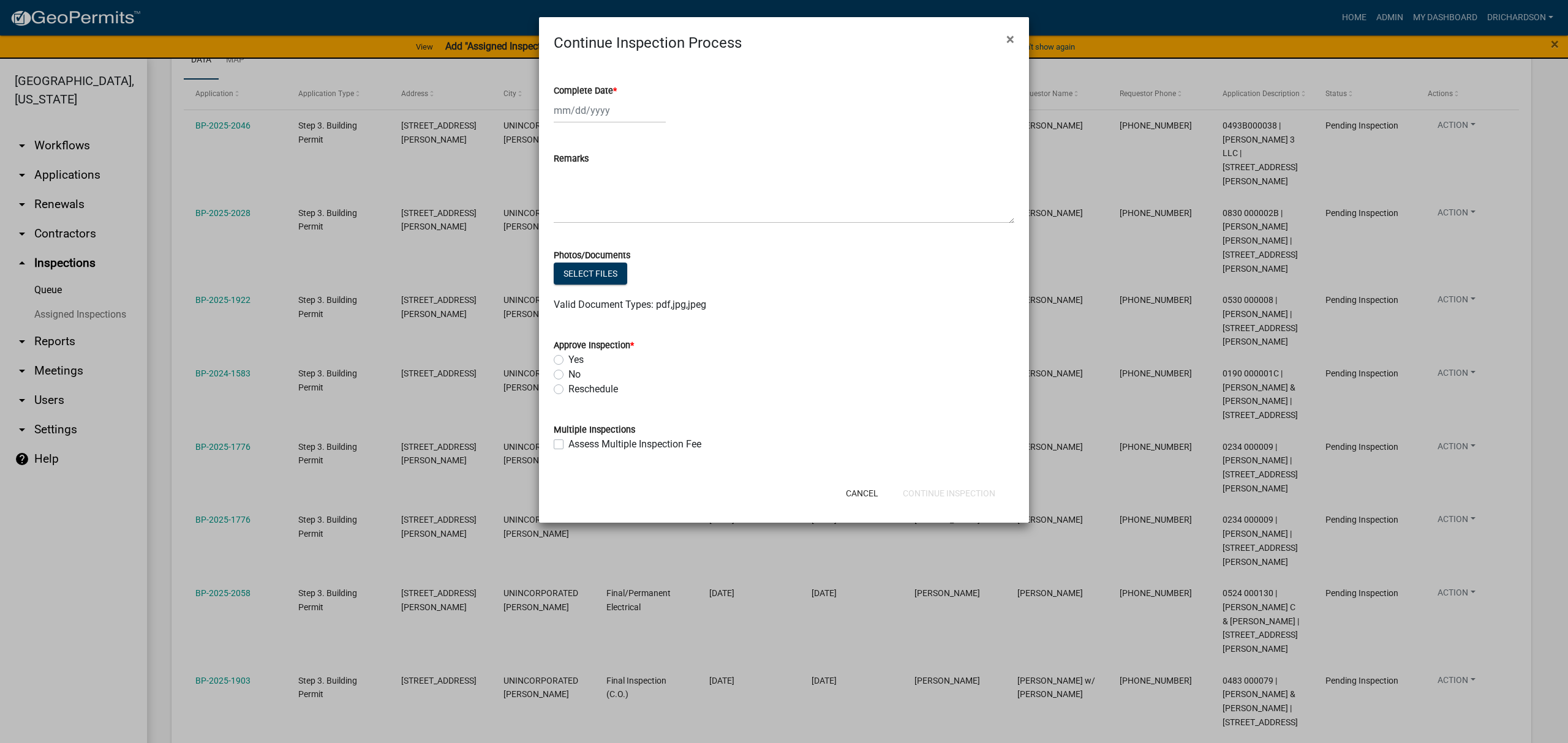
click at [611, 123] on div at bounding box center [609, 110] width 112 height 25
select select "8"
select select "2025"
click at [644, 211] on div "15" at bounding box center [644, 215] width 20 height 20
type input "[DATE]"
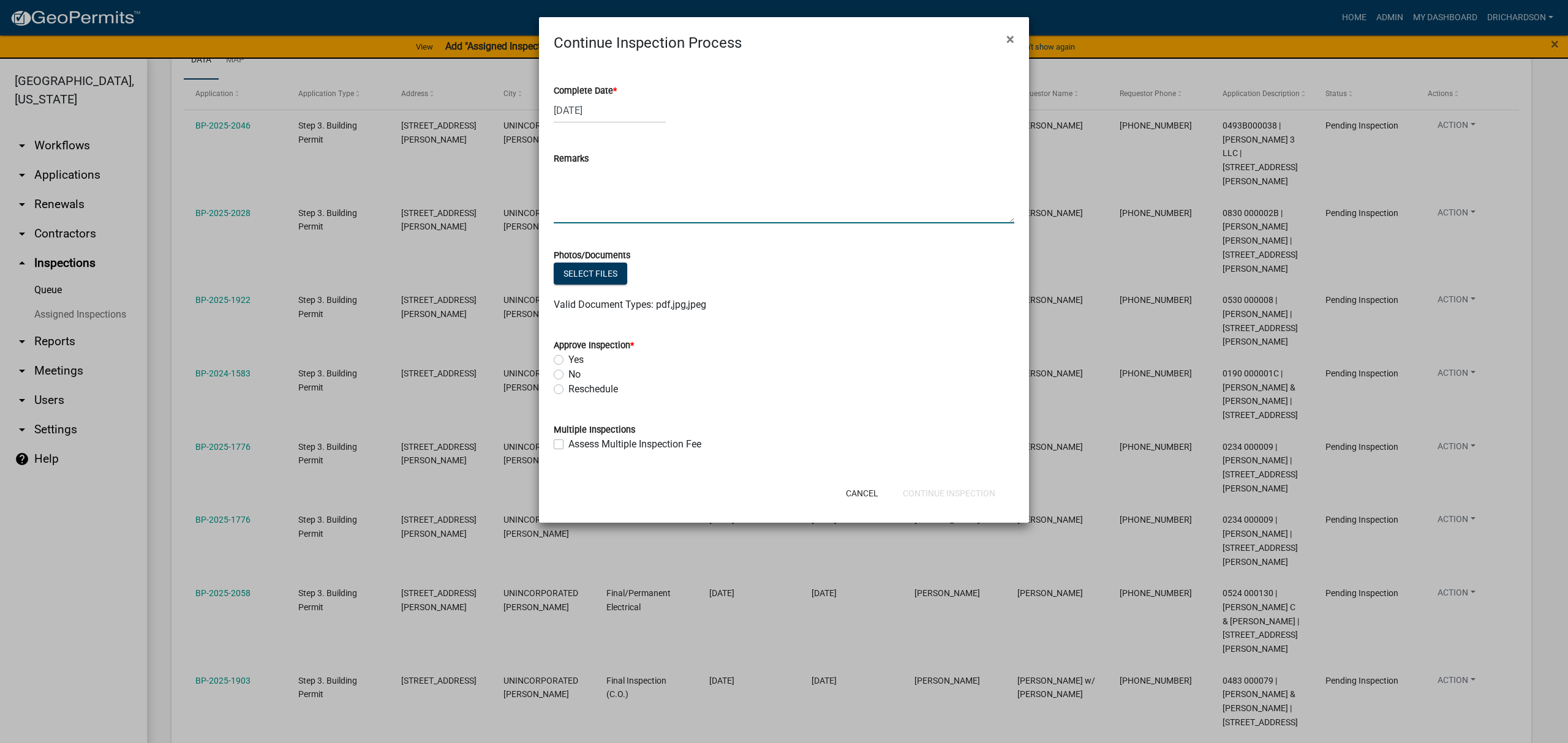
click at [599, 191] on textarea "Remarks" at bounding box center [784, 195] width 461 height 57
drag, startPoint x: 724, startPoint y: 33, endPoint x: 736, endPoint y: 70, distance: 38.9
click at [736, 70] on form "Continue Inspection Process × Complete Date * 08/15/2025 Remarks Photos/Documen…" at bounding box center [784, 264] width 490 height 495
click at [1015, 37] on button "×" at bounding box center [1010, 39] width 28 height 34
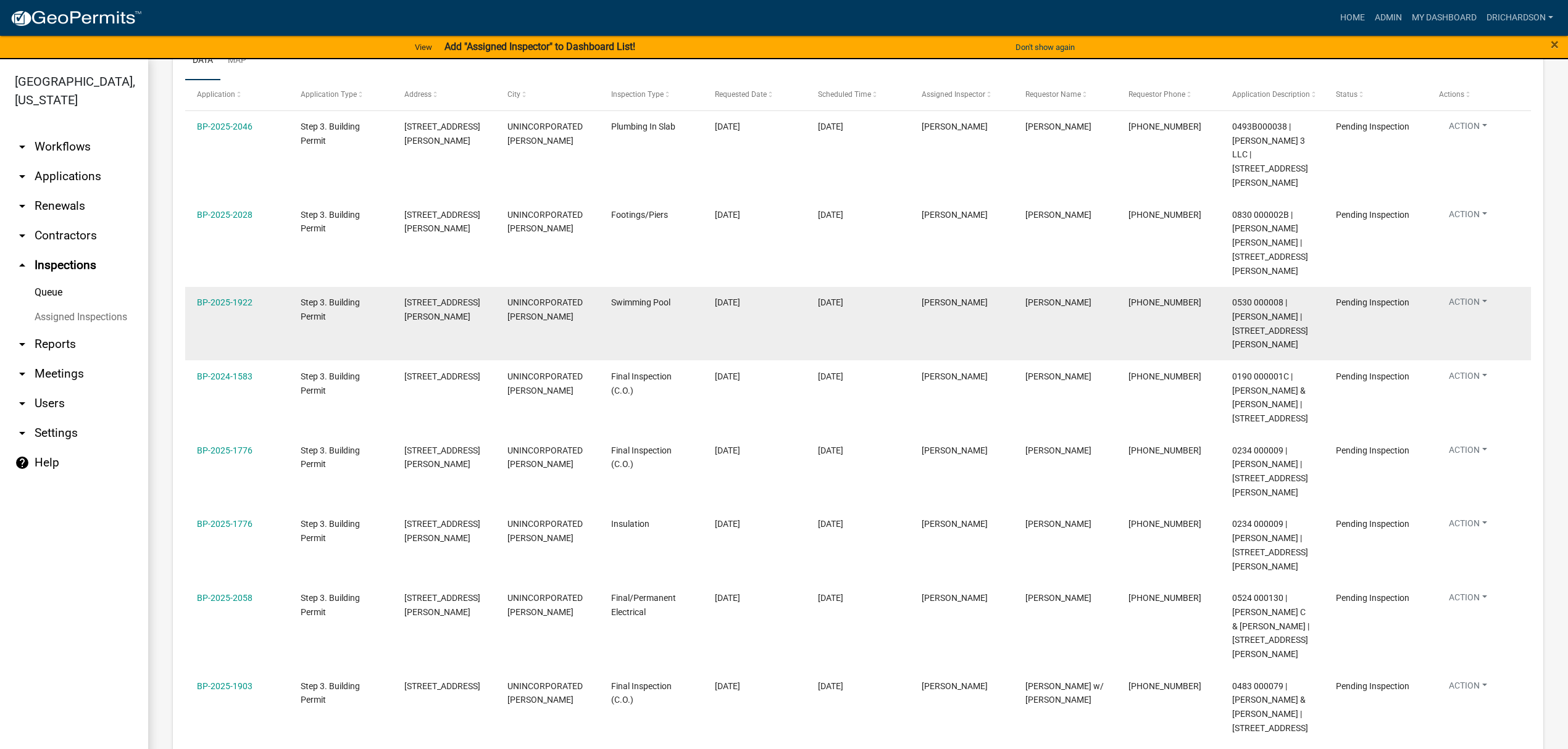
click at [1466, 138] on button "Action" at bounding box center [1468, 129] width 58 height 18
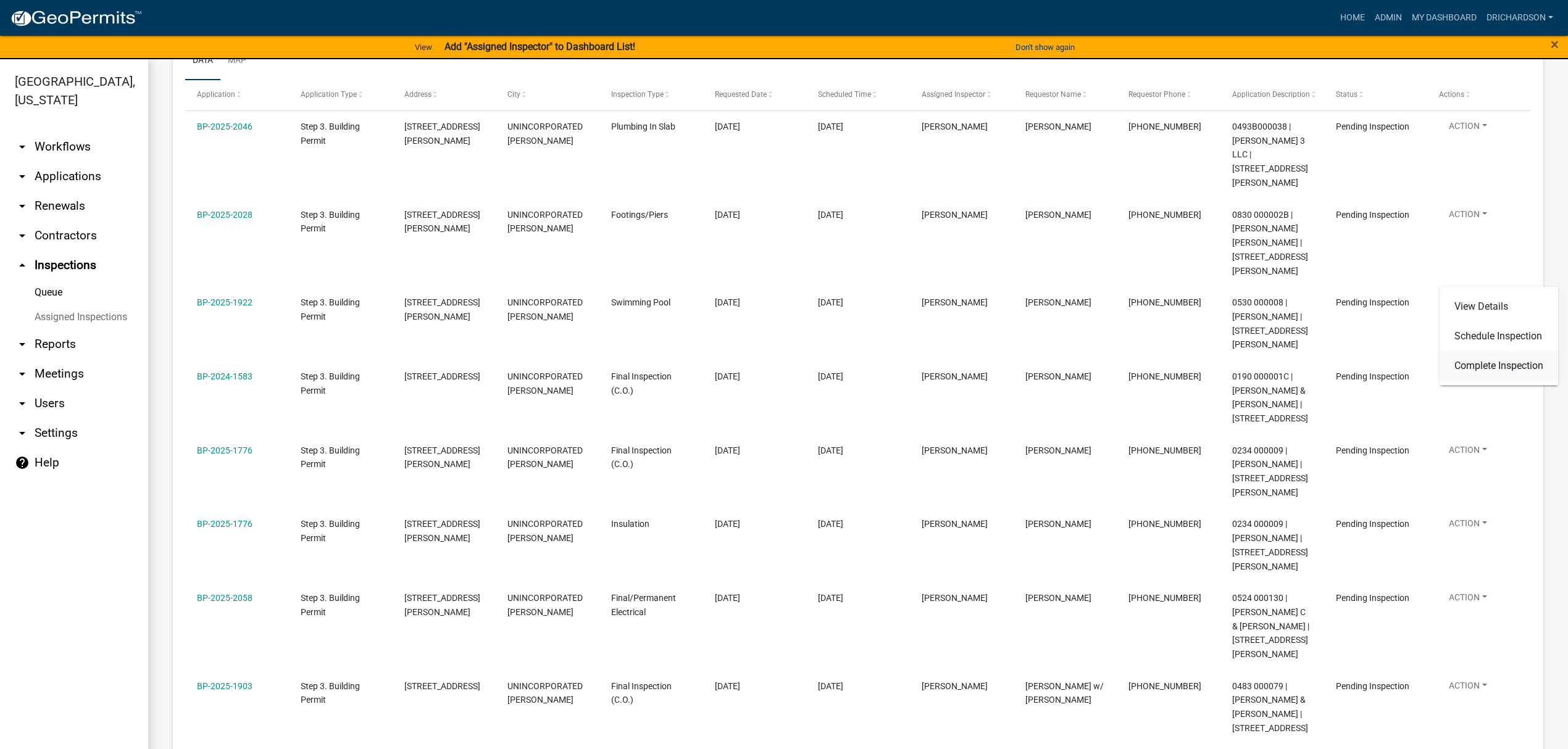
click at [1485, 366] on link "Complete Inspection" at bounding box center [1500, 366] width 119 height 30
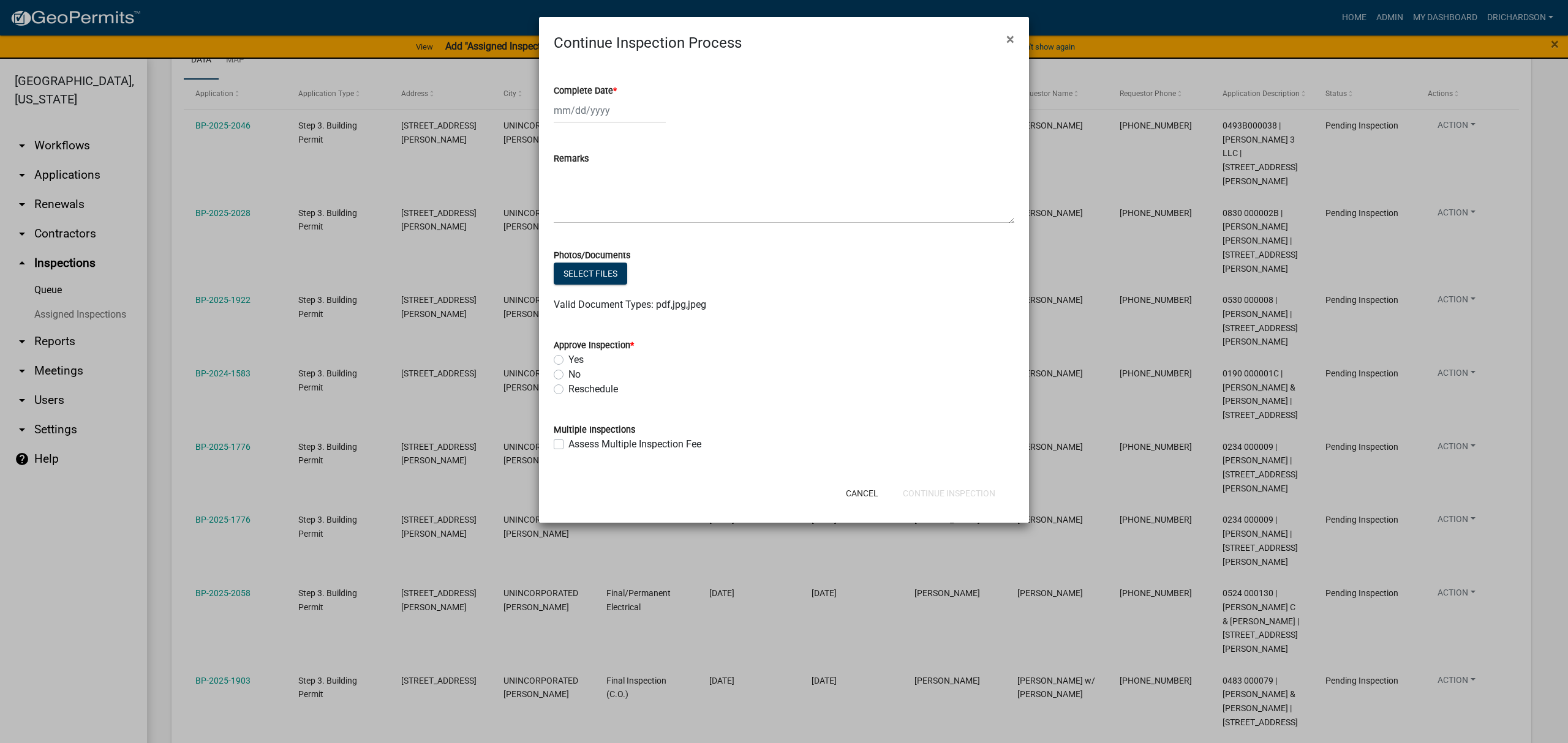
select select "8"
select select "2025"
click at [567, 110] on div "[PERSON_NAME] Feb Mar Apr [PERSON_NAME][DATE] Oct Nov [DATE] 1526 1527 1528 152…" at bounding box center [609, 110] width 112 height 25
click at [638, 214] on div "15" at bounding box center [644, 215] width 20 height 20
type input "[DATE]"
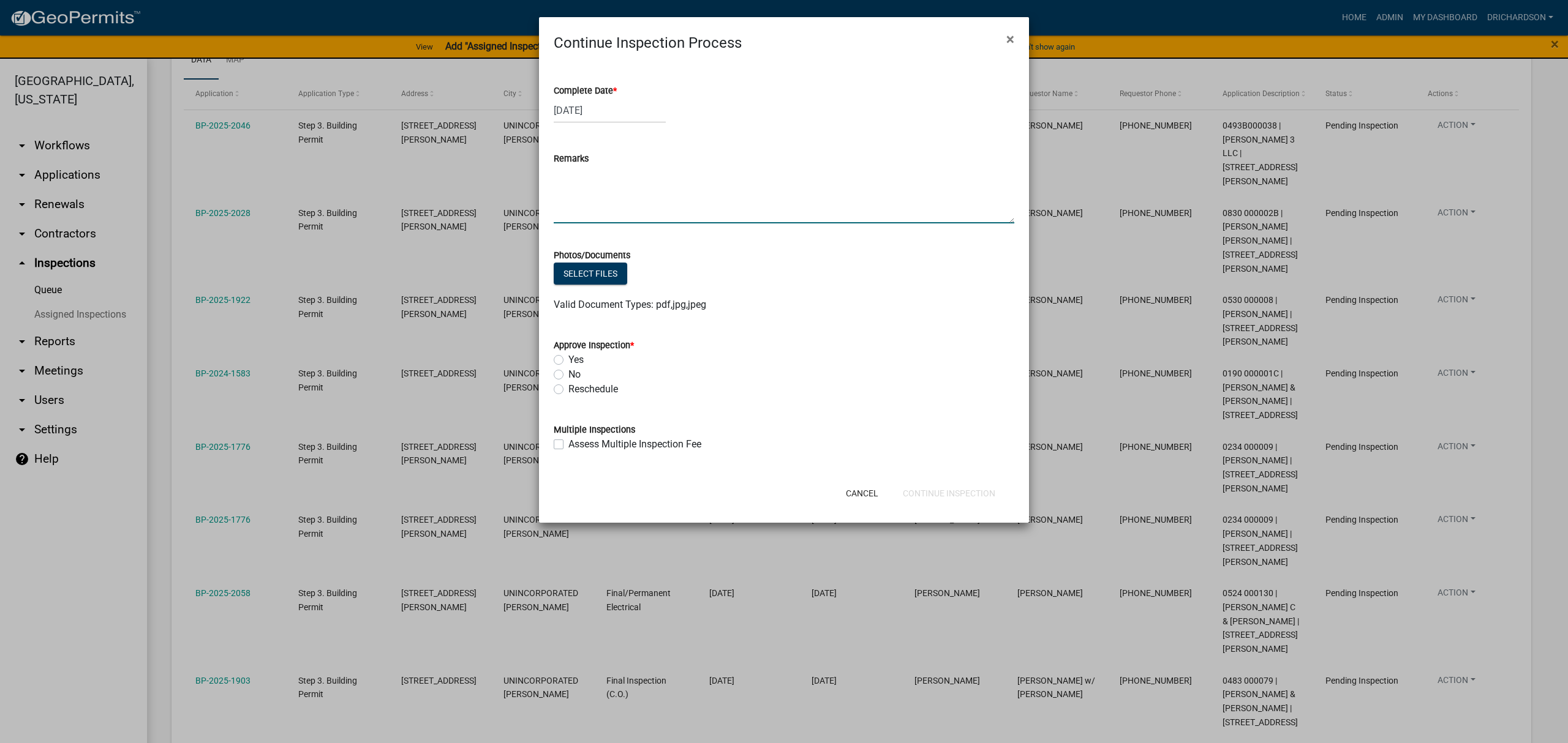
click at [581, 192] on textarea "Remarks" at bounding box center [784, 195] width 461 height 57
click at [570, 174] on textarea "pool needs to be complete before final inspection" at bounding box center [784, 195] width 461 height 57
click at [802, 169] on textarea "pool area needs to be complete before final inspection" at bounding box center [784, 195] width 461 height 57
type textarea "pool area needs to be complete before final inspection."
click at [568, 378] on label "No" at bounding box center [574, 375] width 12 height 15
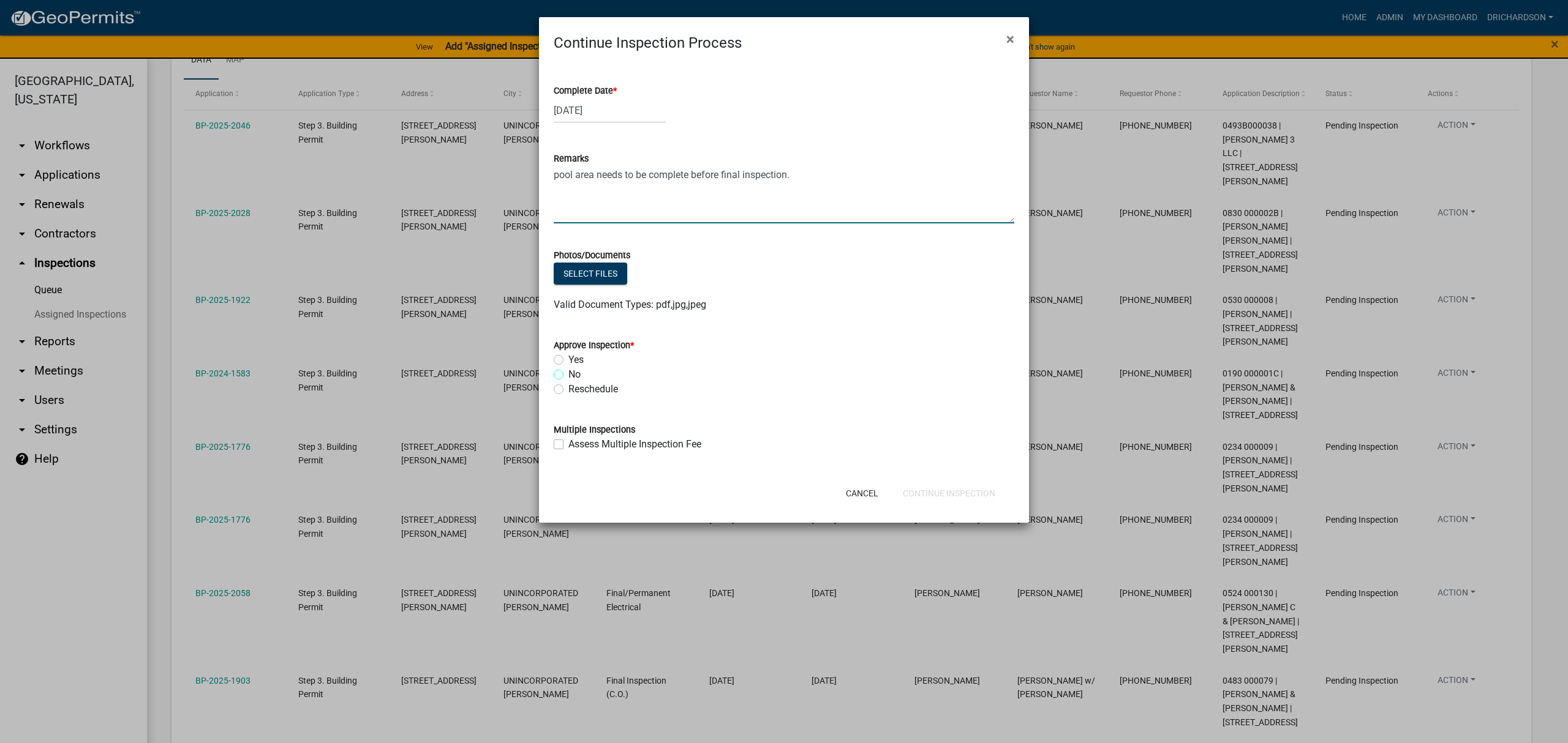
click at [568, 376] on input "No" at bounding box center [572, 372] width 8 height 8
radio input "true"
click at [901, 488] on button "Continue Inspection" at bounding box center [949, 493] width 112 height 22
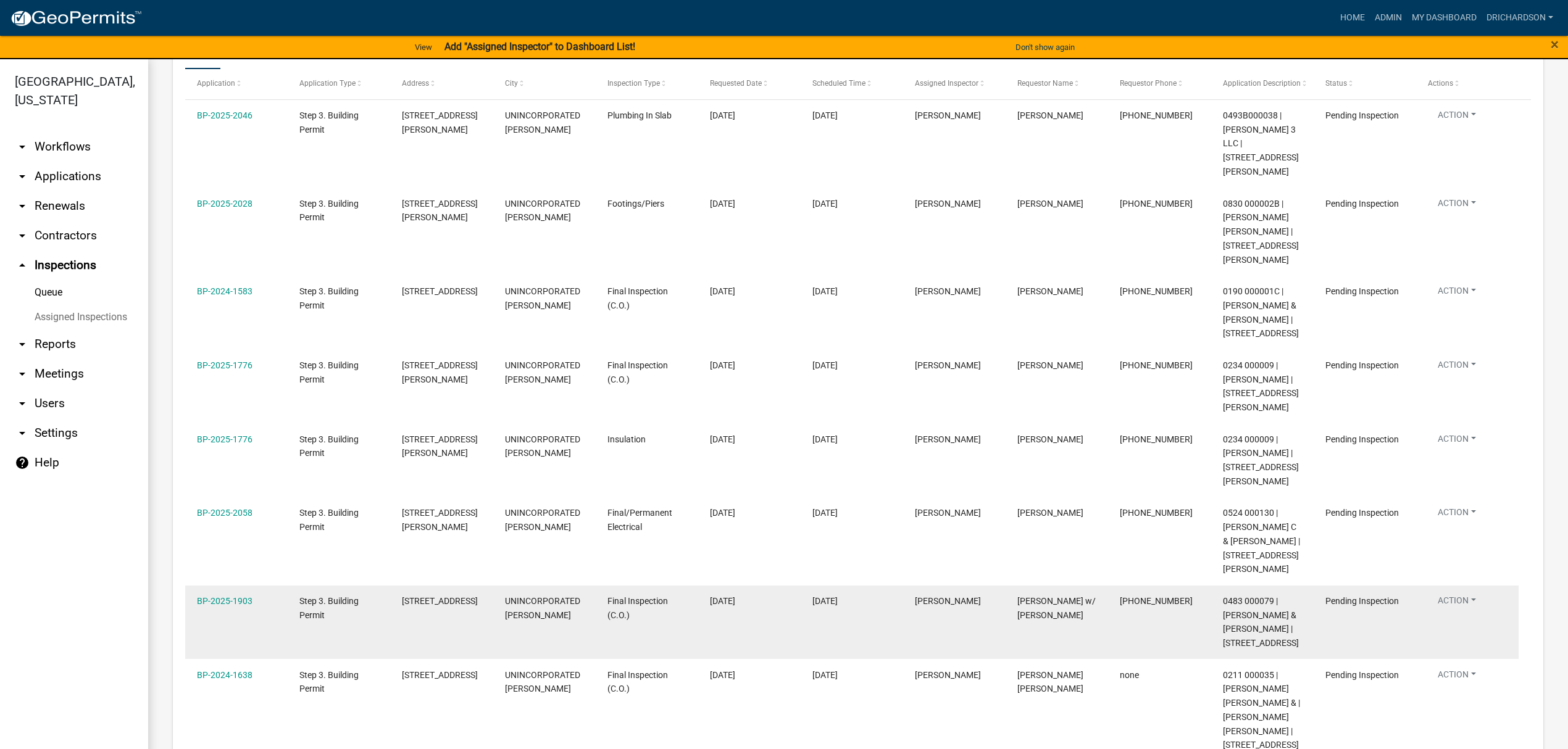
scroll to position [247, 0]
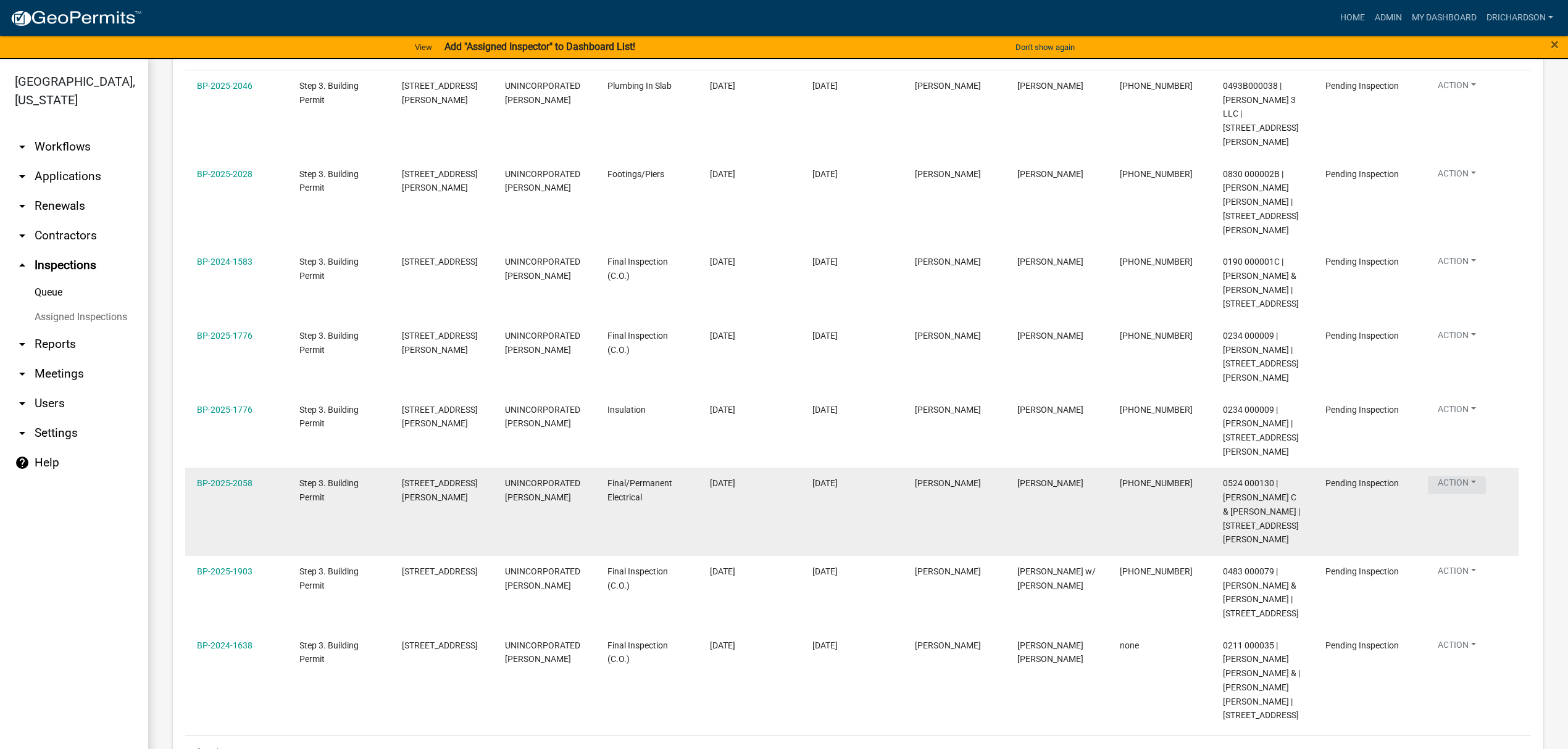
click at [1451, 185] on button "Action" at bounding box center [1457, 177] width 58 height 18
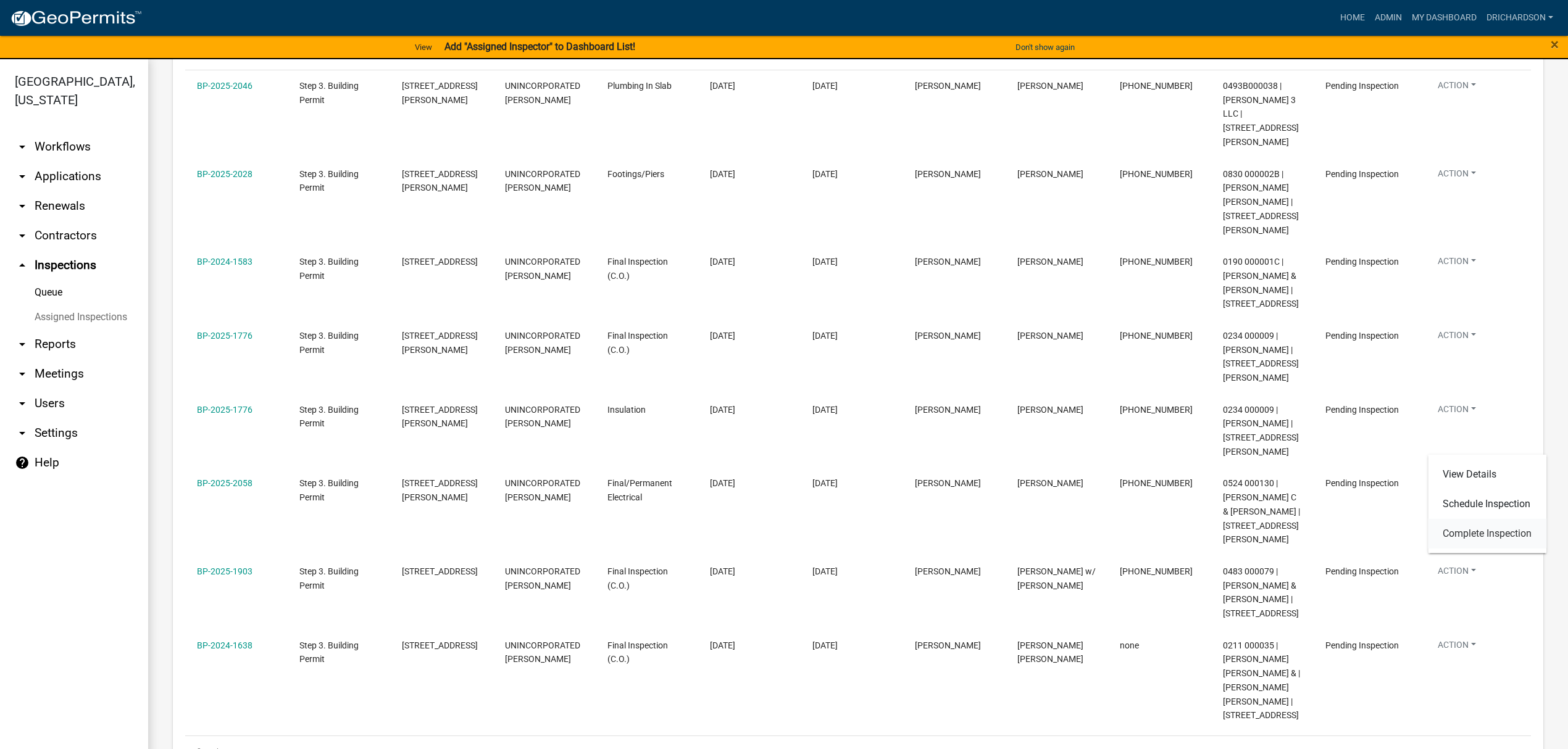
click at [1504, 530] on link "Complete Inspection" at bounding box center [1488, 534] width 119 height 30
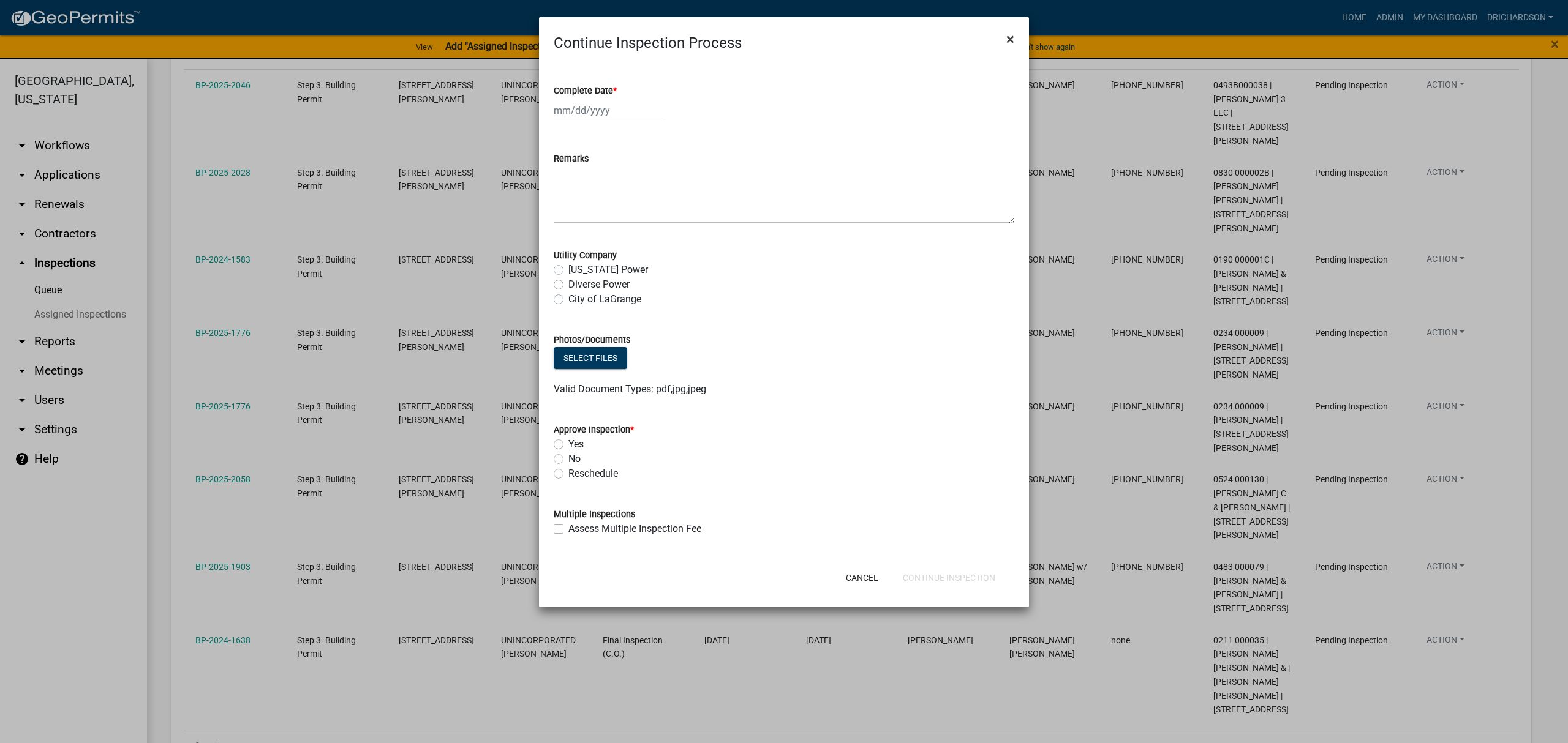
drag, startPoint x: 237, startPoint y: 436, endPoint x: 1011, endPoint y: 42, distance: 868.5
click at [1011, 42] on span "×" at bounding box center [1010, 38] width 8 height 17
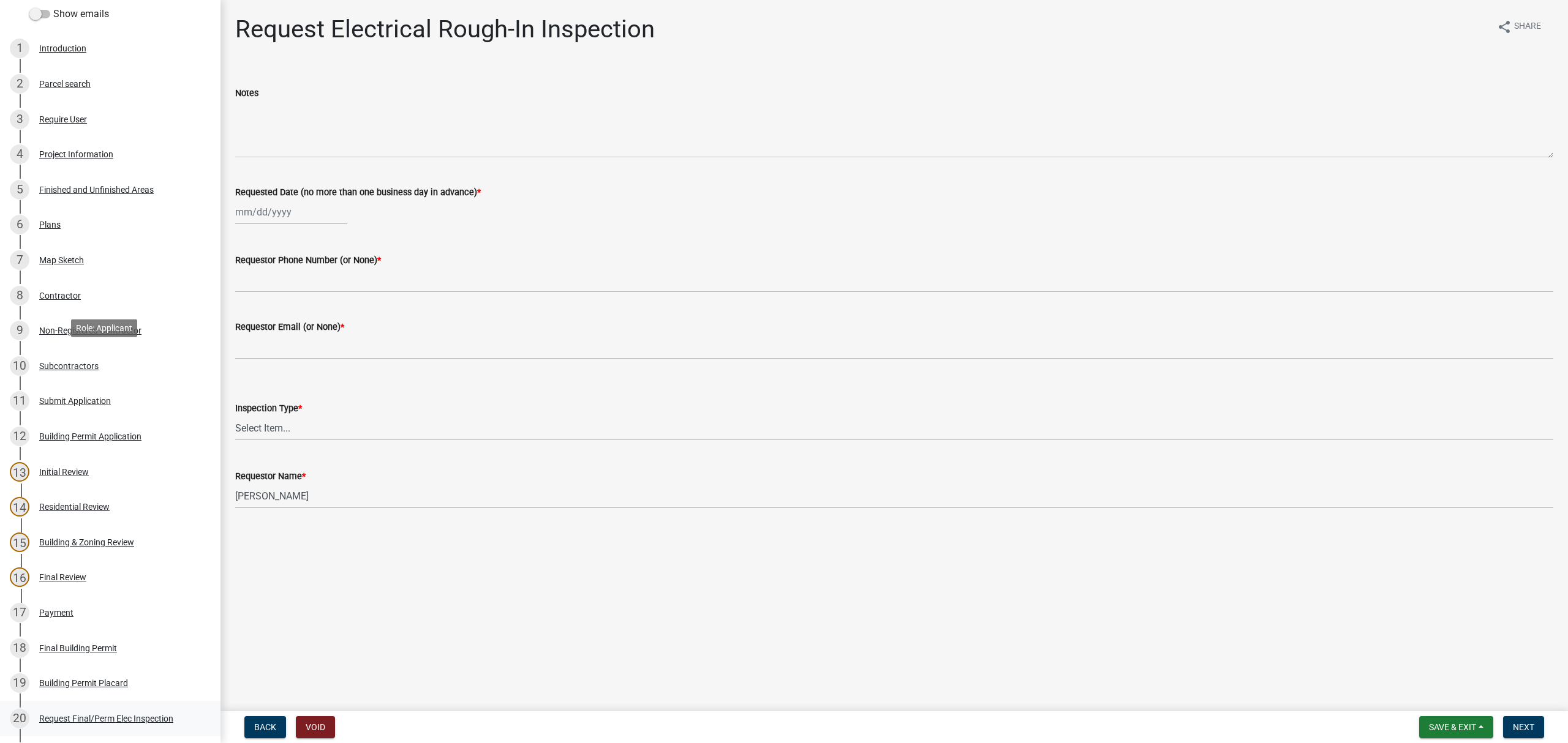
scroll to position [456, 0]
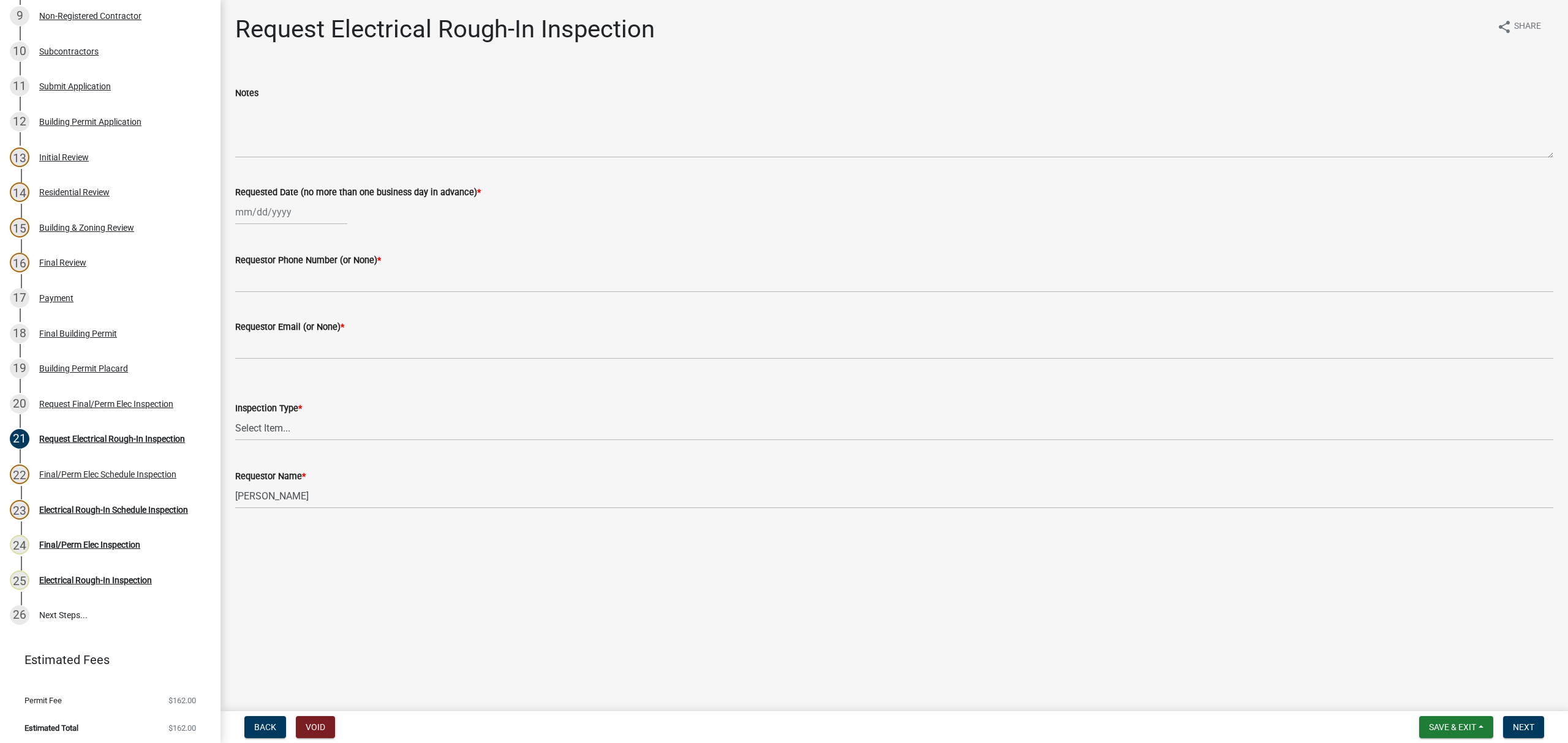
select select "8"
select select "2025"
click at [278, 218] on div "[PERSON_NAME] Feb Mar Apr [PERSON_NAME][DATE] Oct Nov [DATE] 1526 1527 1528 152…" at bounding box center [291, 212] width 112 height 25
drag, startPoint x: 326, startPoint y: 314, endPoint x: 319, endPoint y: 304, distance: 12.2
click at [325, 314] on div "15" at bounding box center [326, 317] width 20 height 20
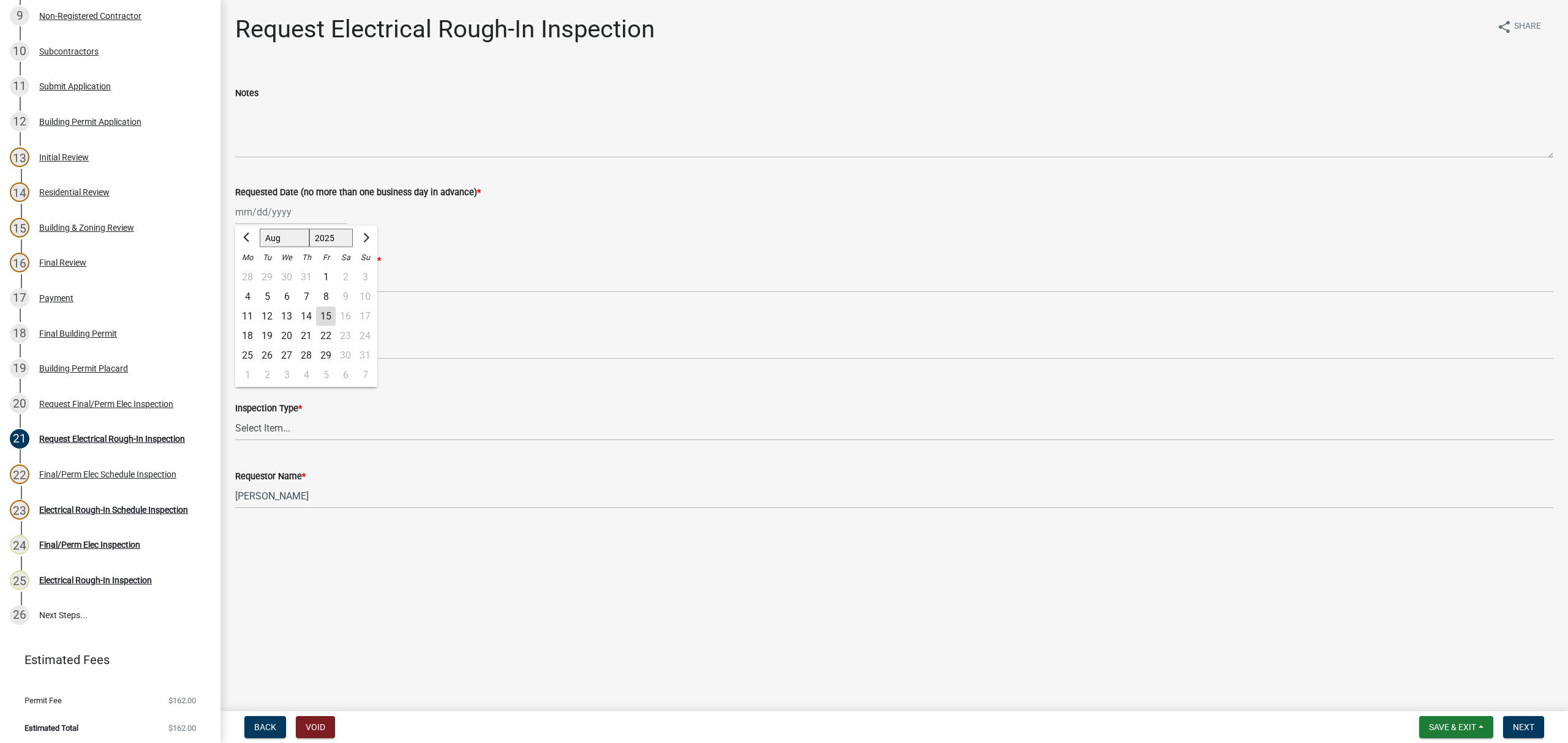
type input "[DATE]"
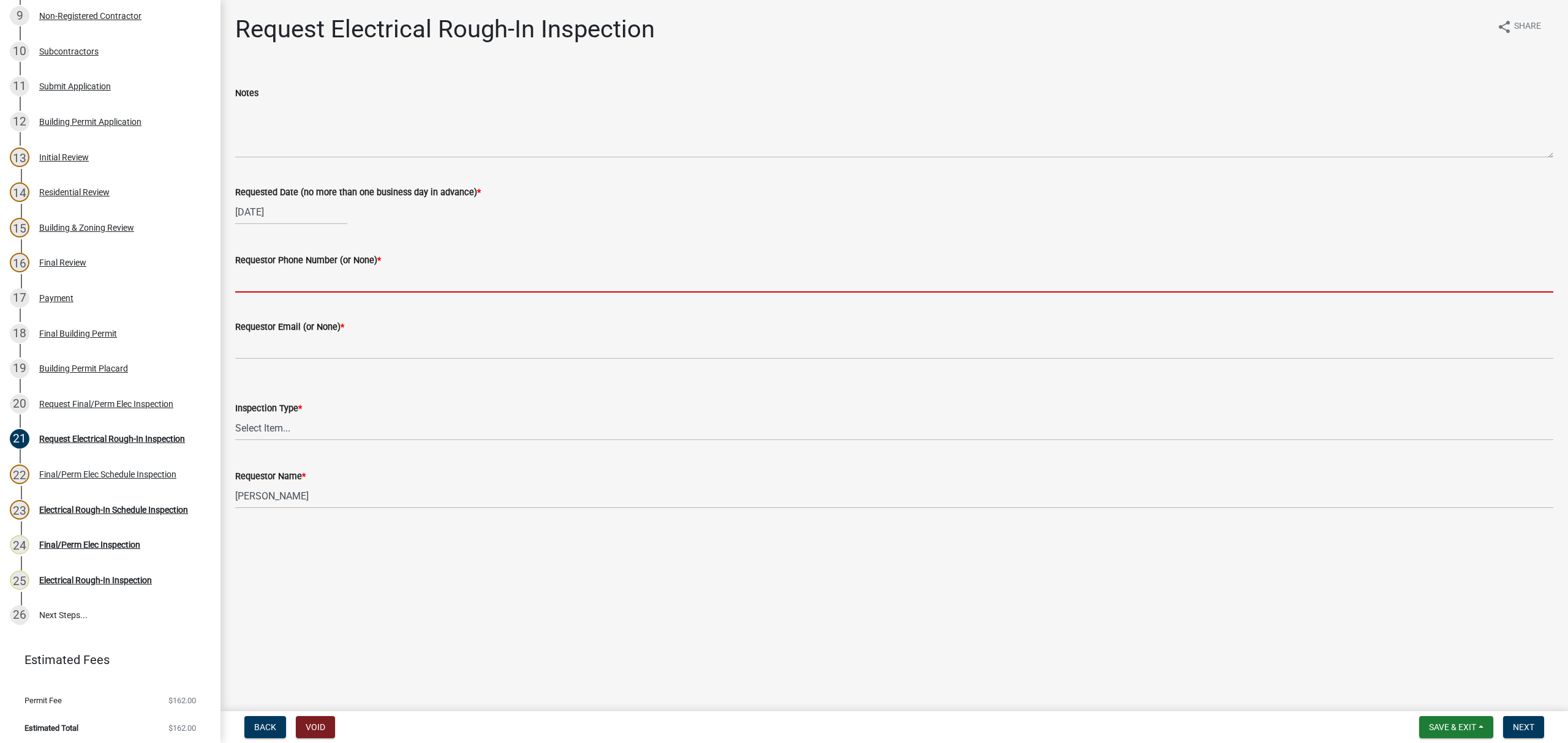
drag, startPoint x: 301, startPoint y: 281, endPoint x: 294, endPoint y: 281, distance: 7.0
click at [298, 281] on input "Requestor Phone Number (or None) *" at bounding box center [894, 280] width 1318 height 25
type input "none"
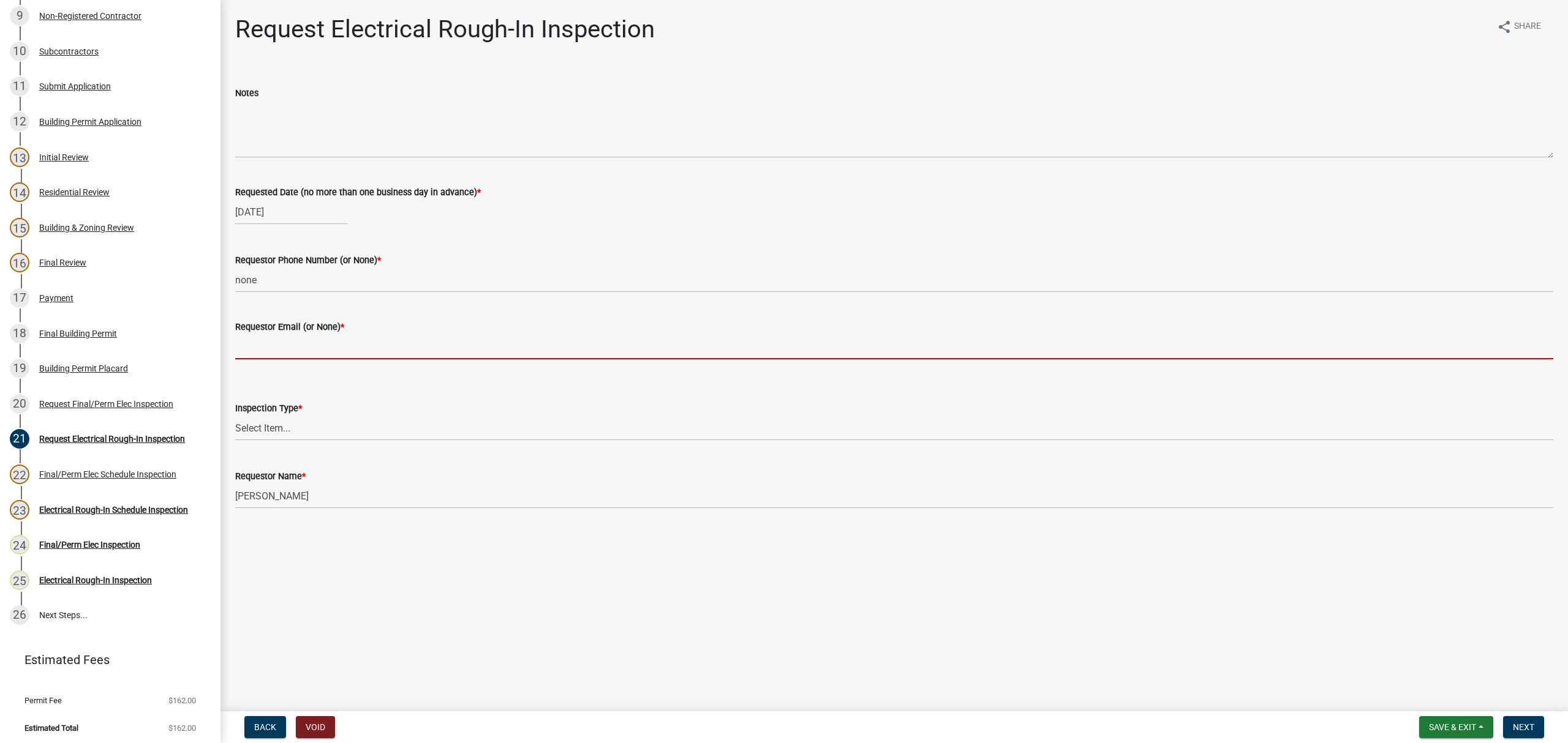
click at [294, 346] on input "Requestor Email (or None) *" at bounding box center [894, 347] width 1318 height 25
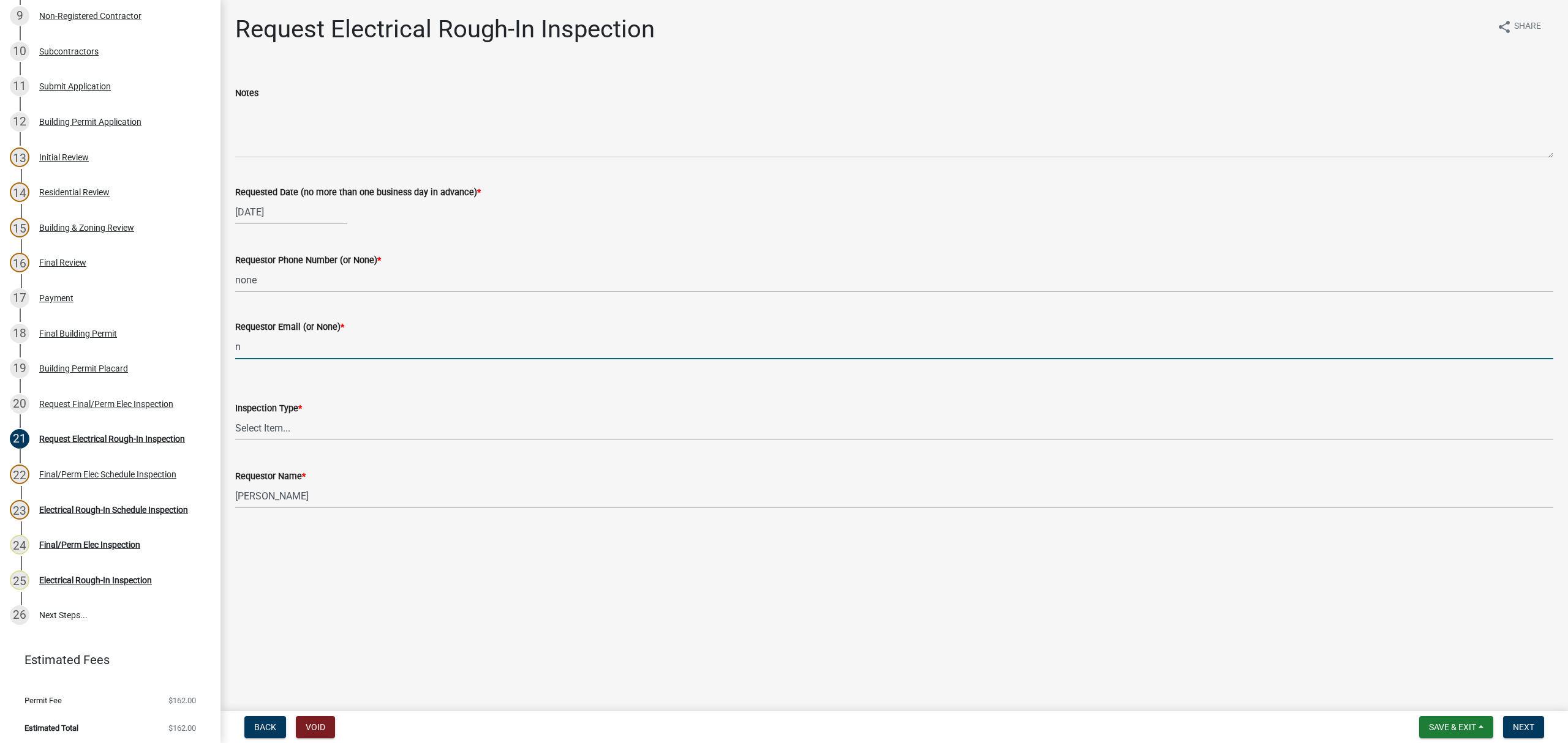
type input "none"
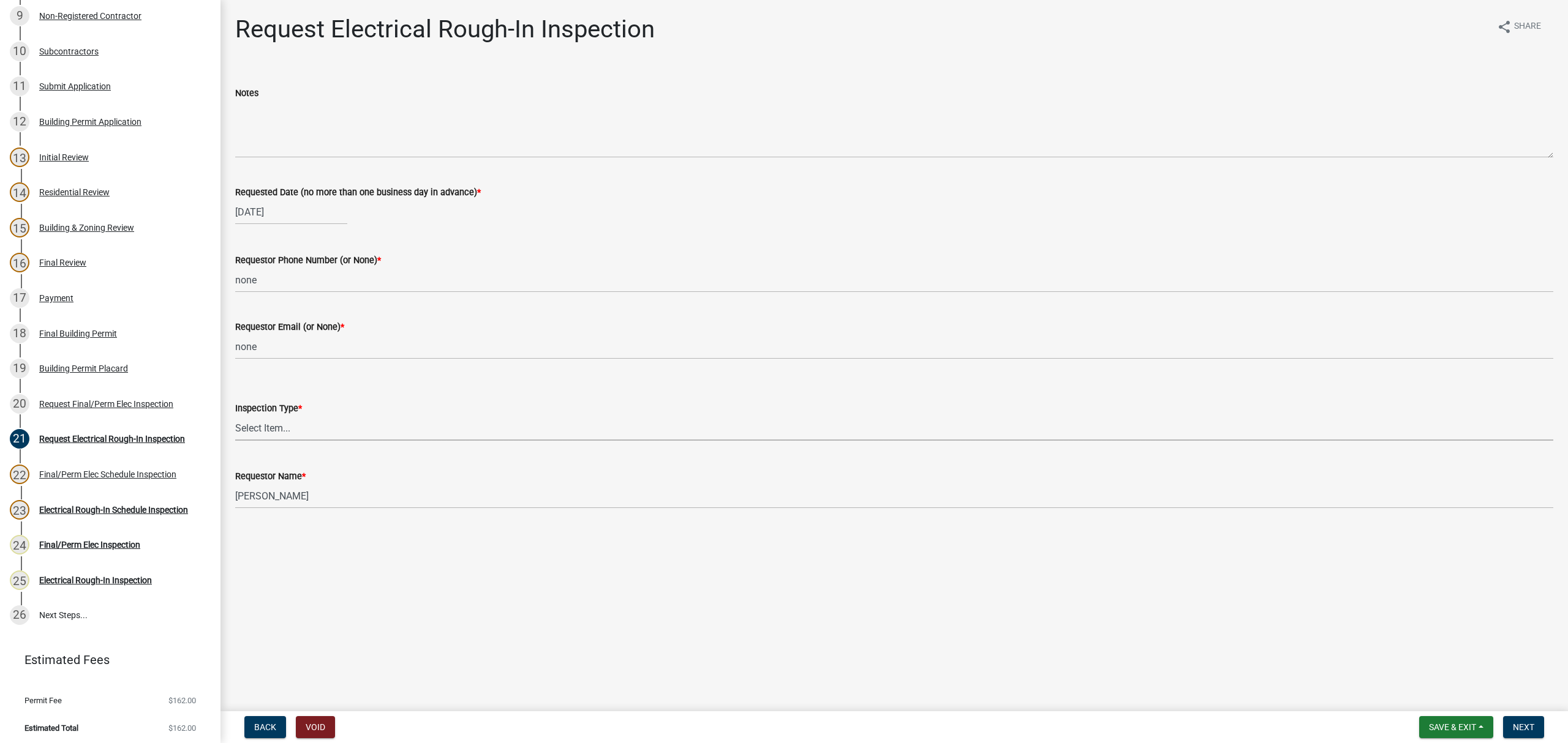
click at [314, 427] on select "Select Item... Electrical Rough-In" at bounding box center [894, 428] width 1318 height 25
click at [235, 416] on select "Select Item... Electrical Rough-In" at bounding box center [894, 428] width 1318 height 25
select select "67548d0d-90c3-4d72-82f5-40817f841add"
click at [1525, 731] on span "Next" at bounding box center [1524, 727] width 21 height 10
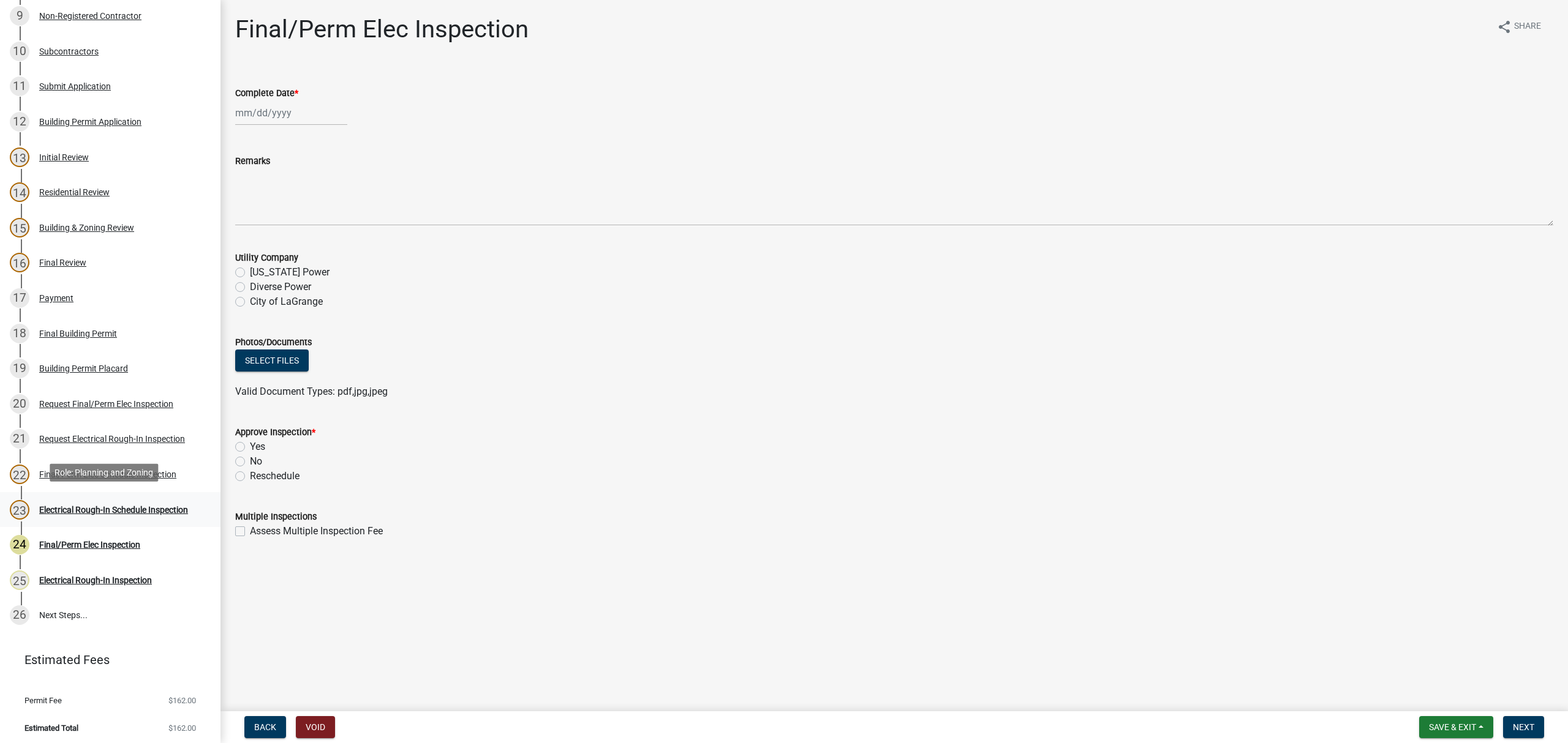
click at [72, 506] on div "Electrical Rough-In Schedule Inspection" at bounding box center [114, 510] width 149 height 8
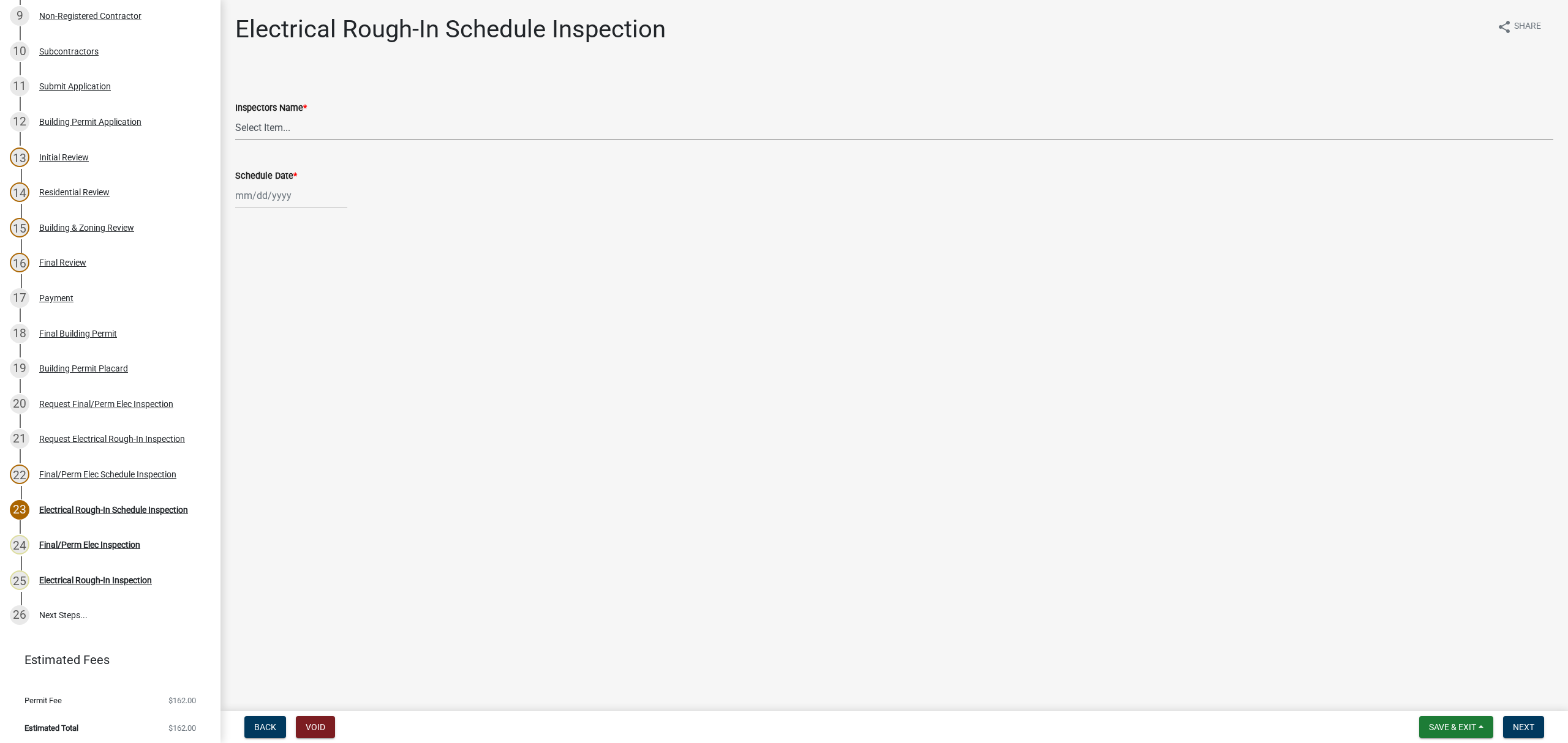
click at [261, 125] on select "Select Item... [PERSON_NAME] ([PERSON_NAME]) drichardson ([PERSON_NAME]) knorre…" at bounding box center [894, 128] width 1318 height 25
select select "e20251c8-f858-4aed-a4a0-52e27fd5066e"
click at [235, 115] on select "Select Item... [PERSON_NAME] ([PERSON_NAME]) drichardson ([PERSON_NAME]) knorre…" at bounding box center [894, 128] width 1318 height 25
click at [284, 204] on div at bounding box center [291, 196] width 112 height 25
select select "8"
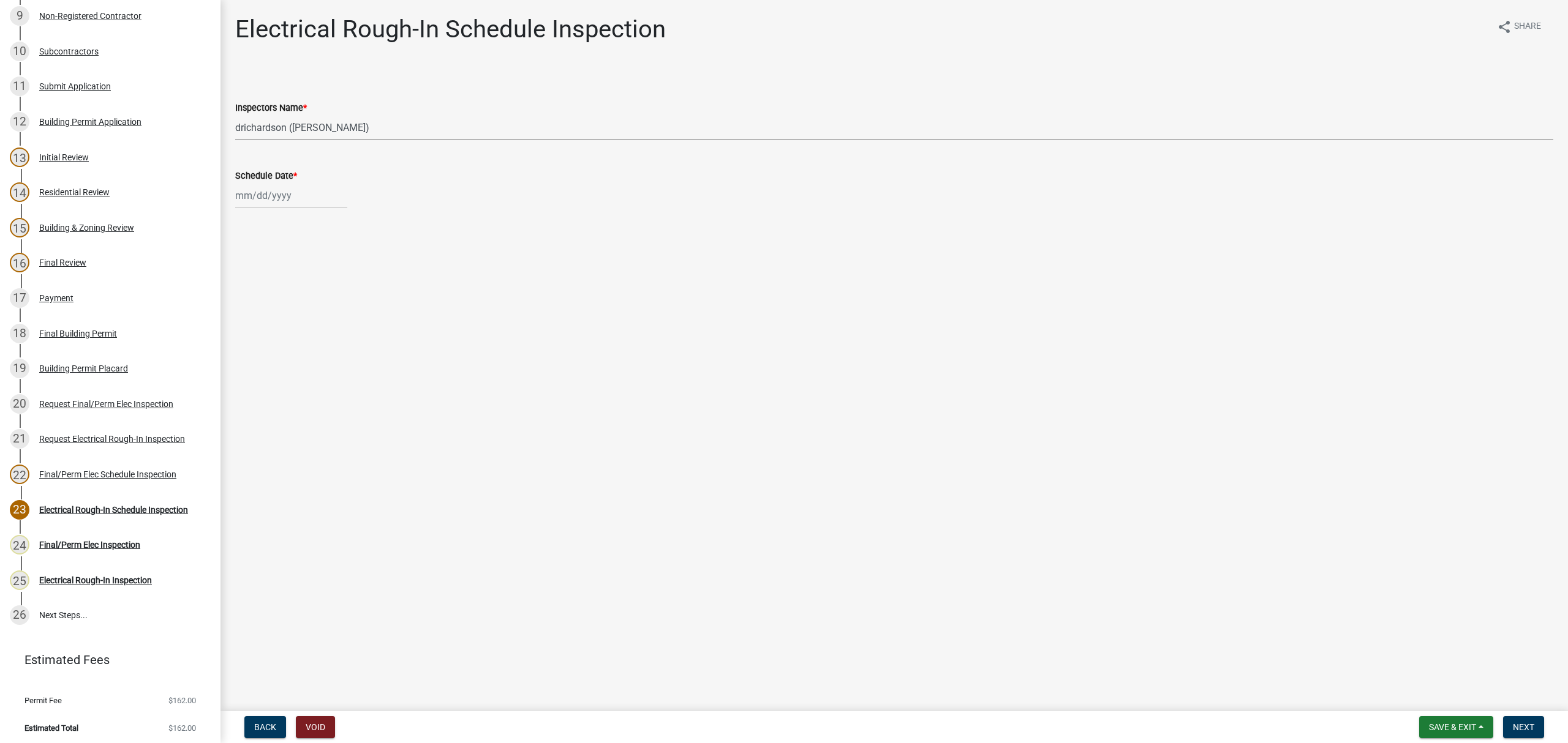
select select "2025"
click at [323, 296] on div "15" at bounding box center [326, 300] width 20 height 20
type input "[DATE]"
click at [1512, 725] on button "Next" at bounding box center [1524, 727] width 41 height 22
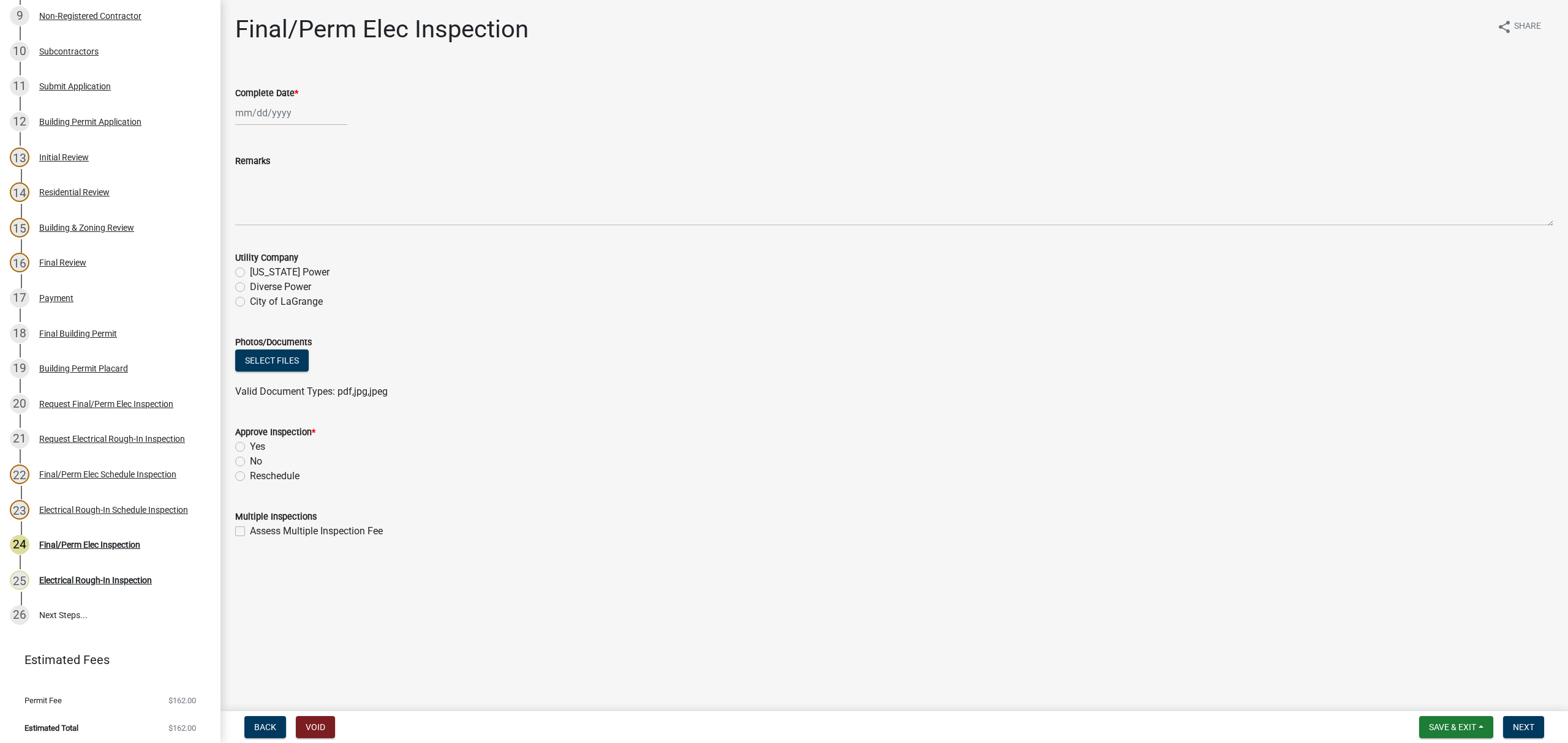
click at [272, 113] on div at bounding box center [291, 113] width 112 height 25
select select "8"
select select "2025"
click at [323, 214] on div "15" at bounding box center [326, 218] width 20 height 20
type input "[DATE]"
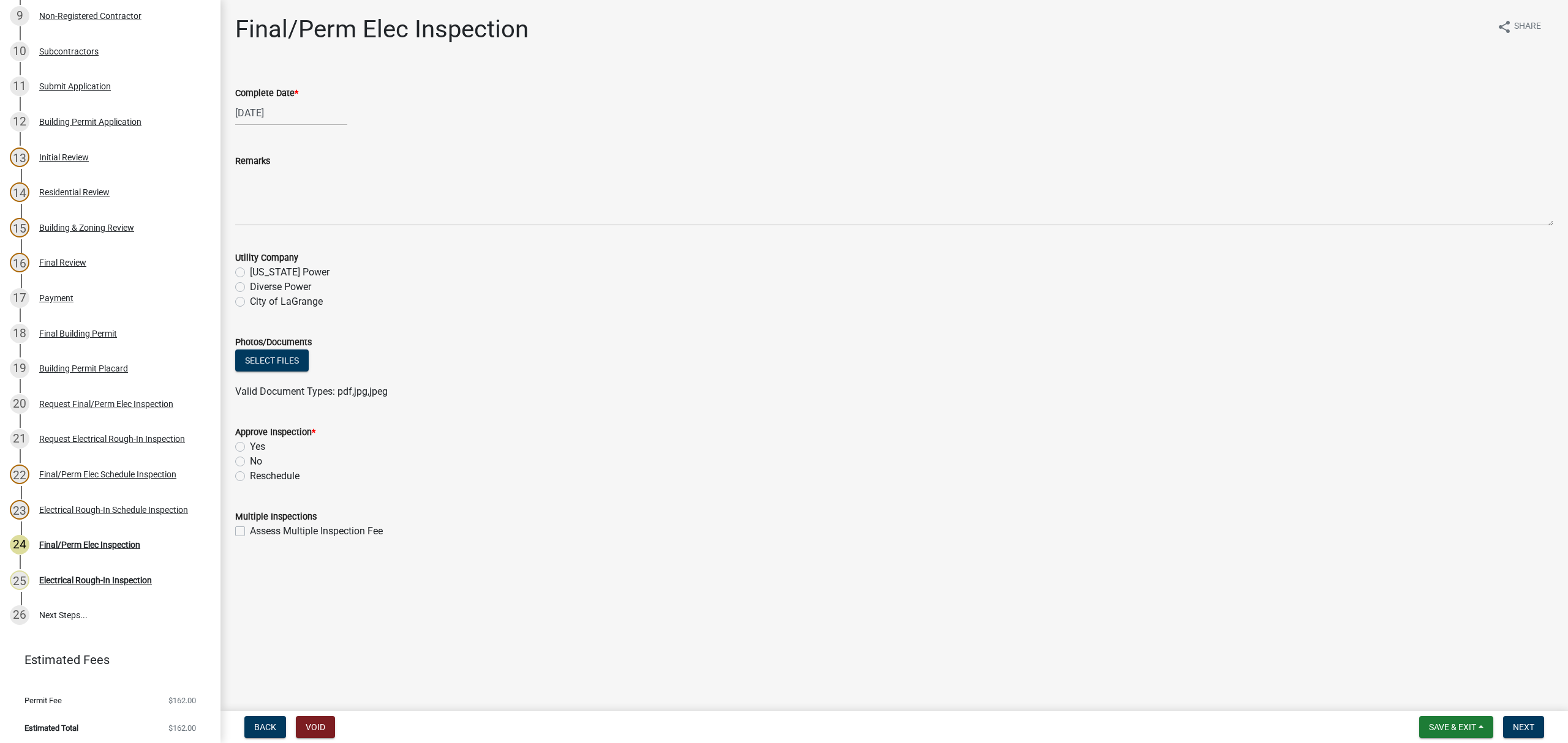
drag, startPoint x: 243, startPoint y: 286, endPoint x: 249, endPoint y: 335, distance: 49.4
click at [250, 287] on label "Diverse Power" at bounding box center [280, 287] width 61 height 15
click at [250, 287] on input "Diverse Power" at bounding box center [254, 284] width 8 height 8
radio input "true"
click at [250, 448] on label "Yes" at bounding box center [257, 447] width 16 height 15
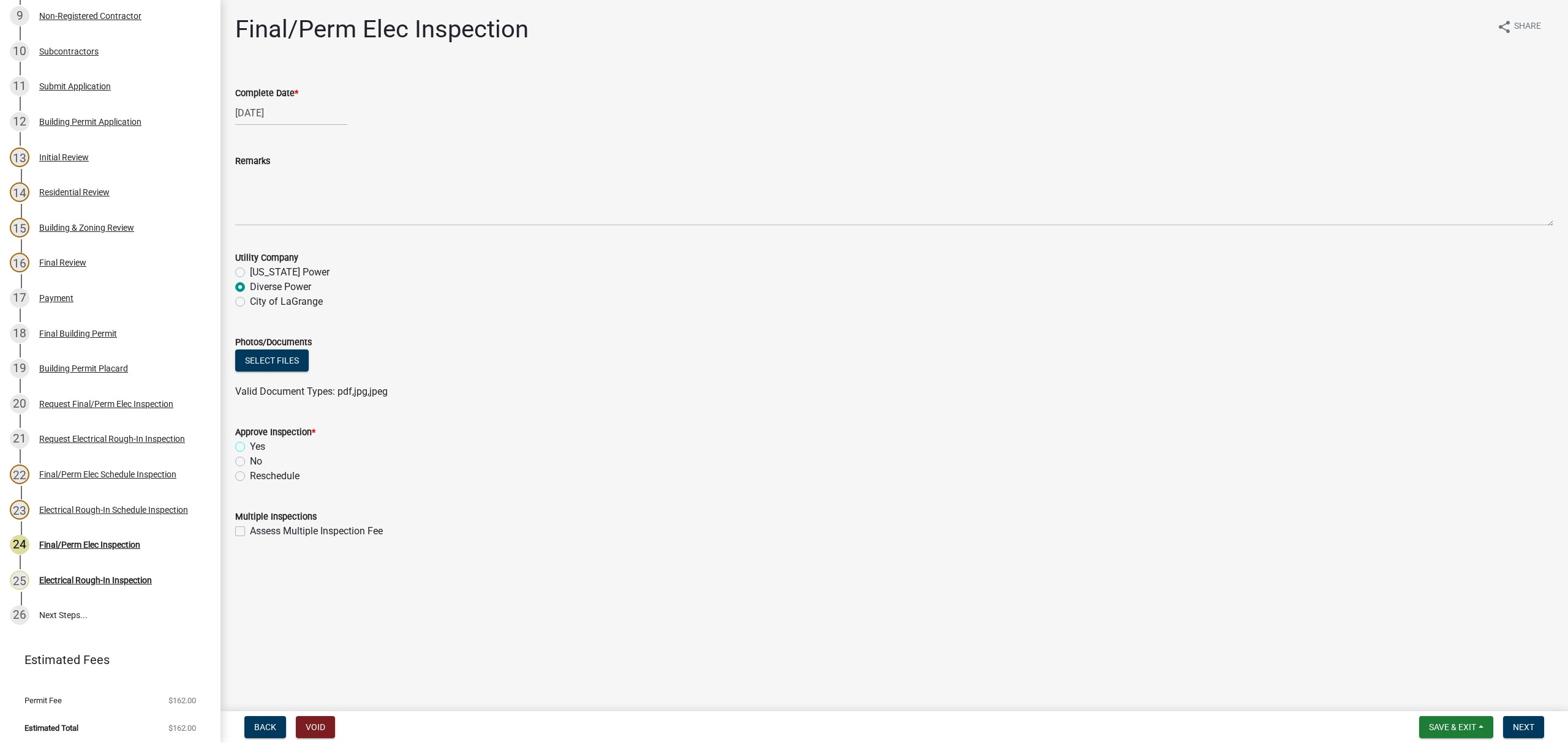
click at [250, 448] on input "Yes" at bounding box center [254, 444] width 8 height 8
radio input "true"
drag, startPoint x: 1516, startPoint y: 727, endPoint x: 1281, endPoint y: 604, distance: 265.2
click at [1515, 727] on span "Next" at bounding box center [1524, 727] width 21 height 10
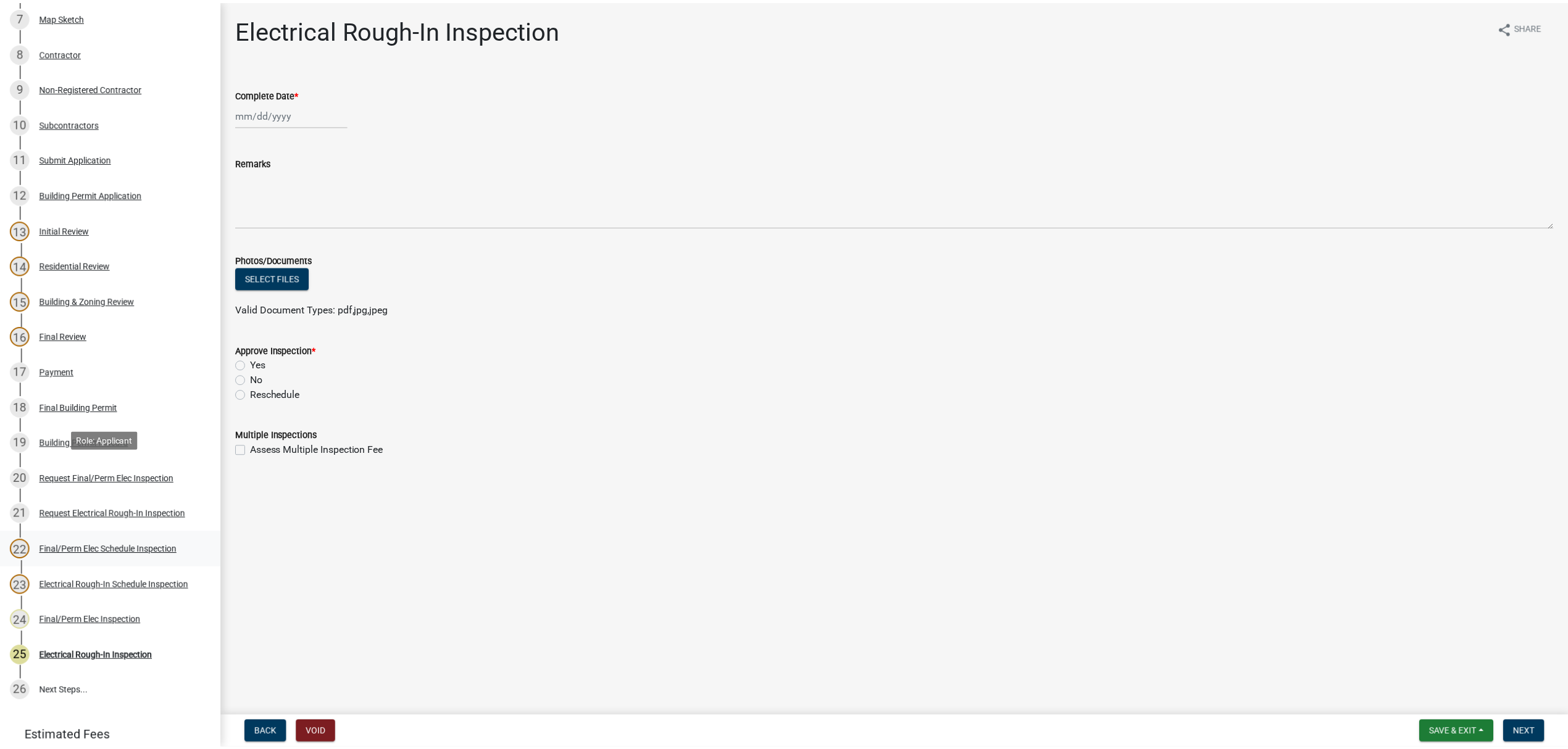
scroll to position [459, 0]
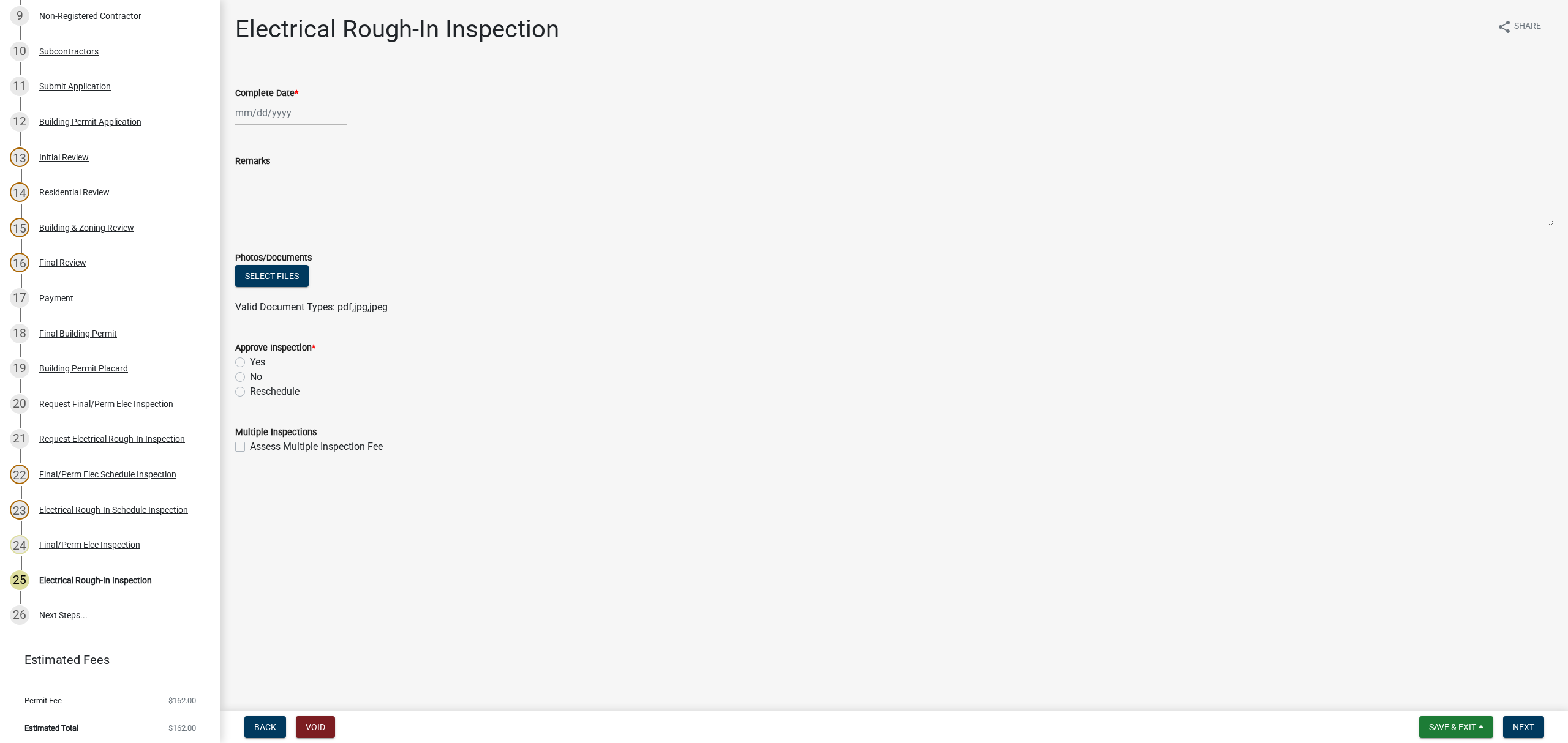
click at [250, 358] on label "Yes" at bounding box center [257, 362] width 16 height 15
click at [250, 358] on input "Yes" at bounding box center [254, 359] width 8 height 8
radio input "true"
select select "8"
select select "2025"
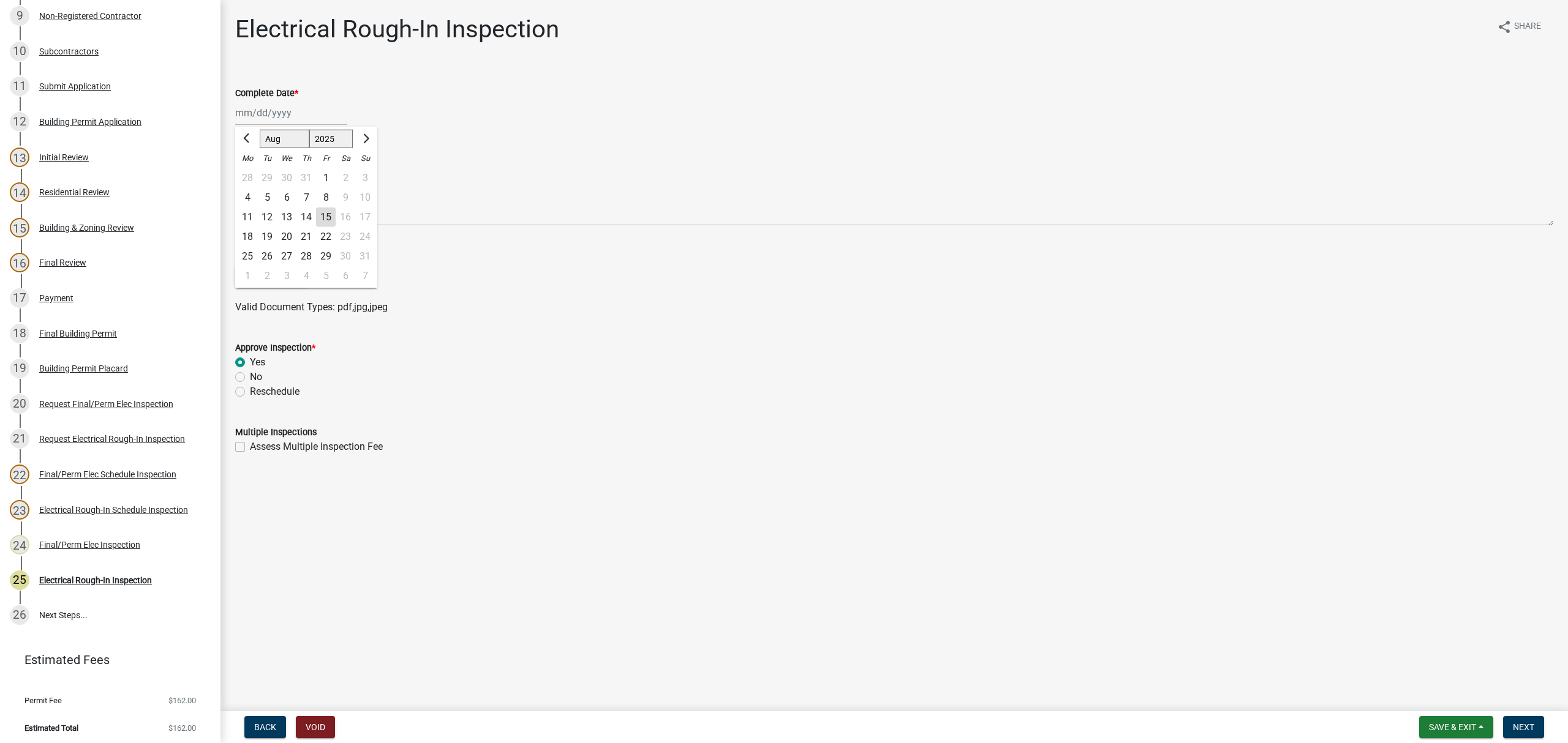
drag, startPoint x: 282, startPoint y: 106, endPoint x: 287, endPoint y: 125, distance: 19.6
click at [282, 106] on div "Jan Feb Mar Apr May Jun Jul Aug Sep Oct Nov Dec 1525 1526 1527 1528 1529 1530 1…" at bounding box center [291, 113] width 112 height 25
drag, startPoint x: 335, startPoint y: 220, endPoint x: 327, endPoint y: 218, distance: 8.2
click at [328, 220] on div "15" at bounding box center [326, 218] width 20 height 20
type input "[DATE]"
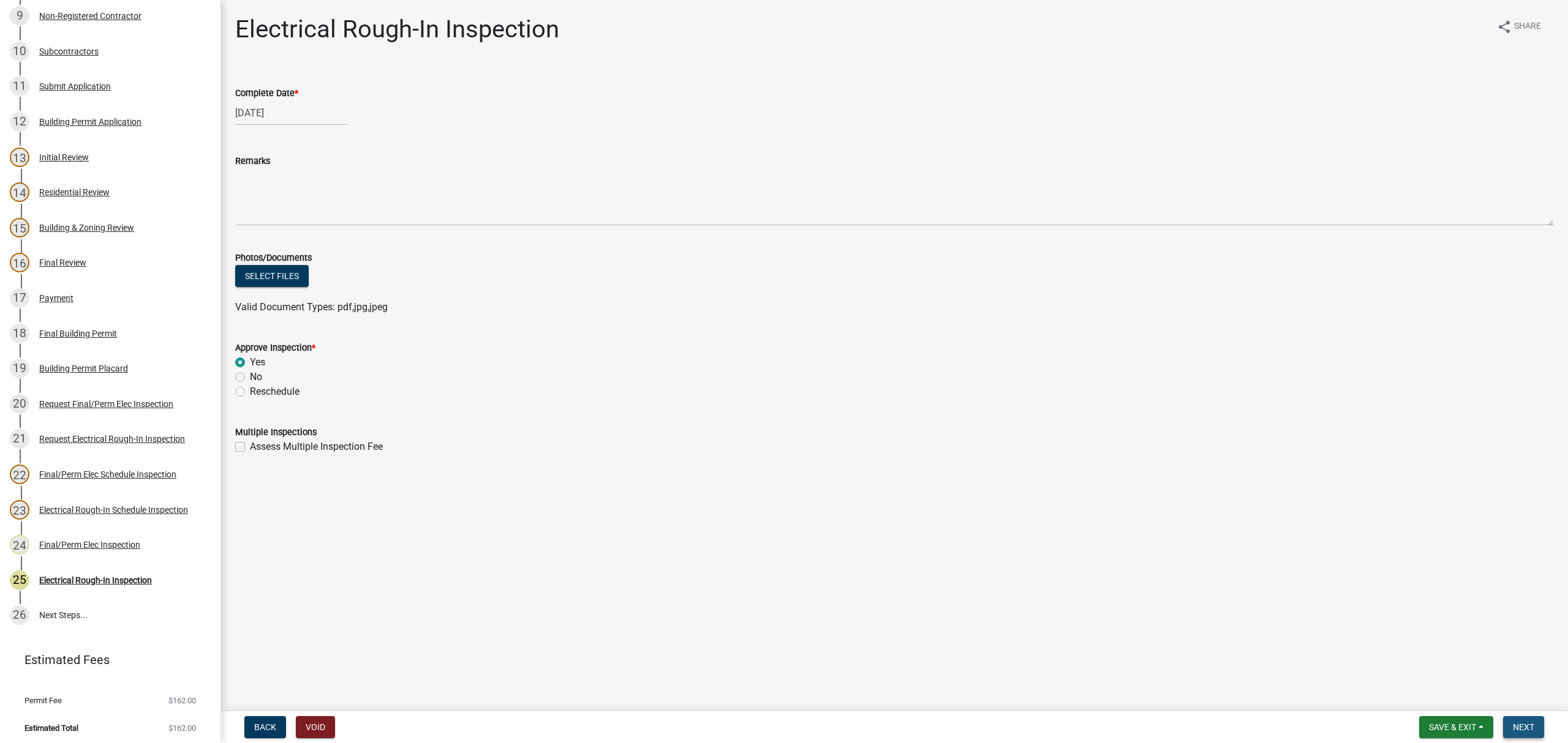
click at [1513, 723] on span "Next" at bounding box center [1524, 727] width 21 height 10
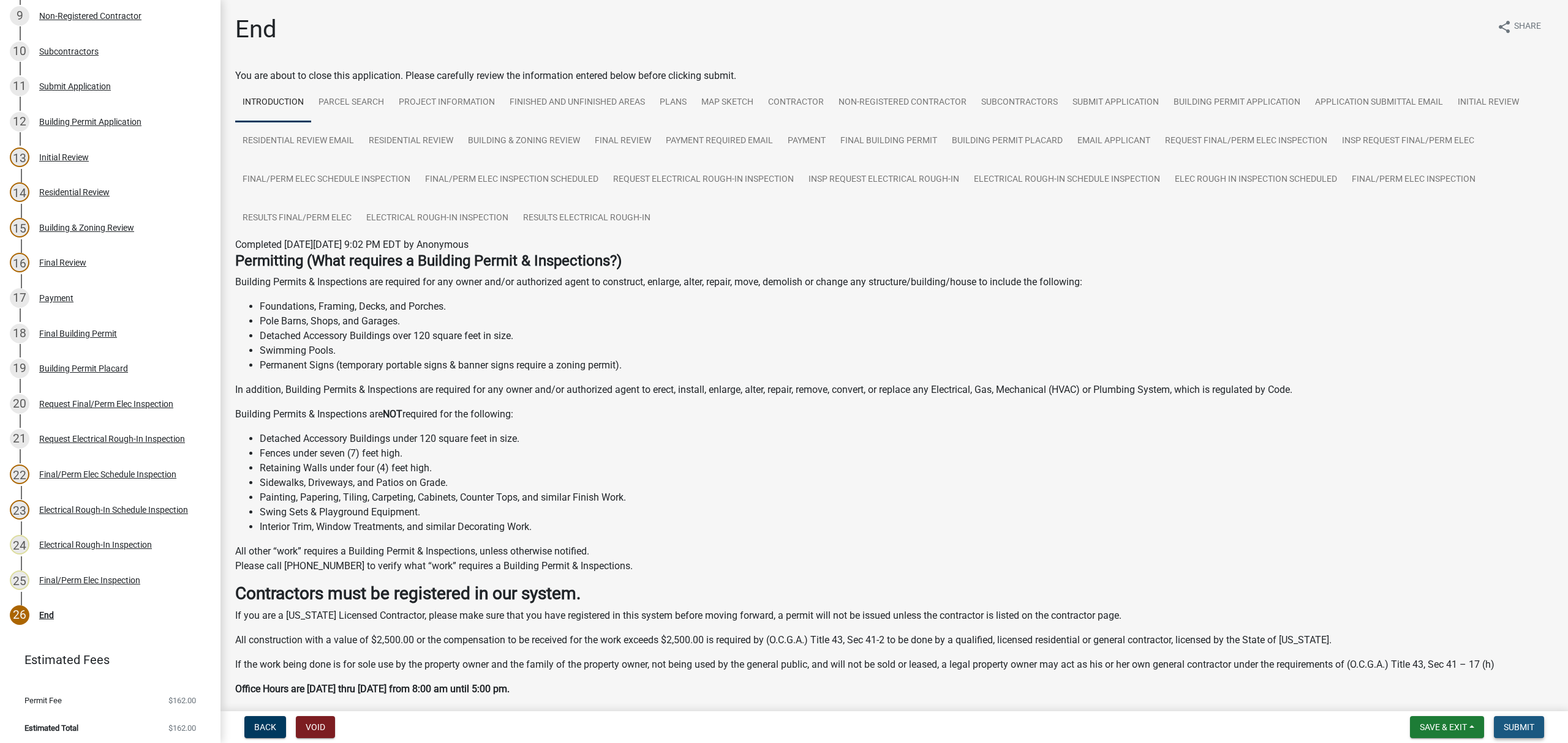
click at [1510, 731] on span "Submit" at bounding box center [1519, 727] width 30 height 10
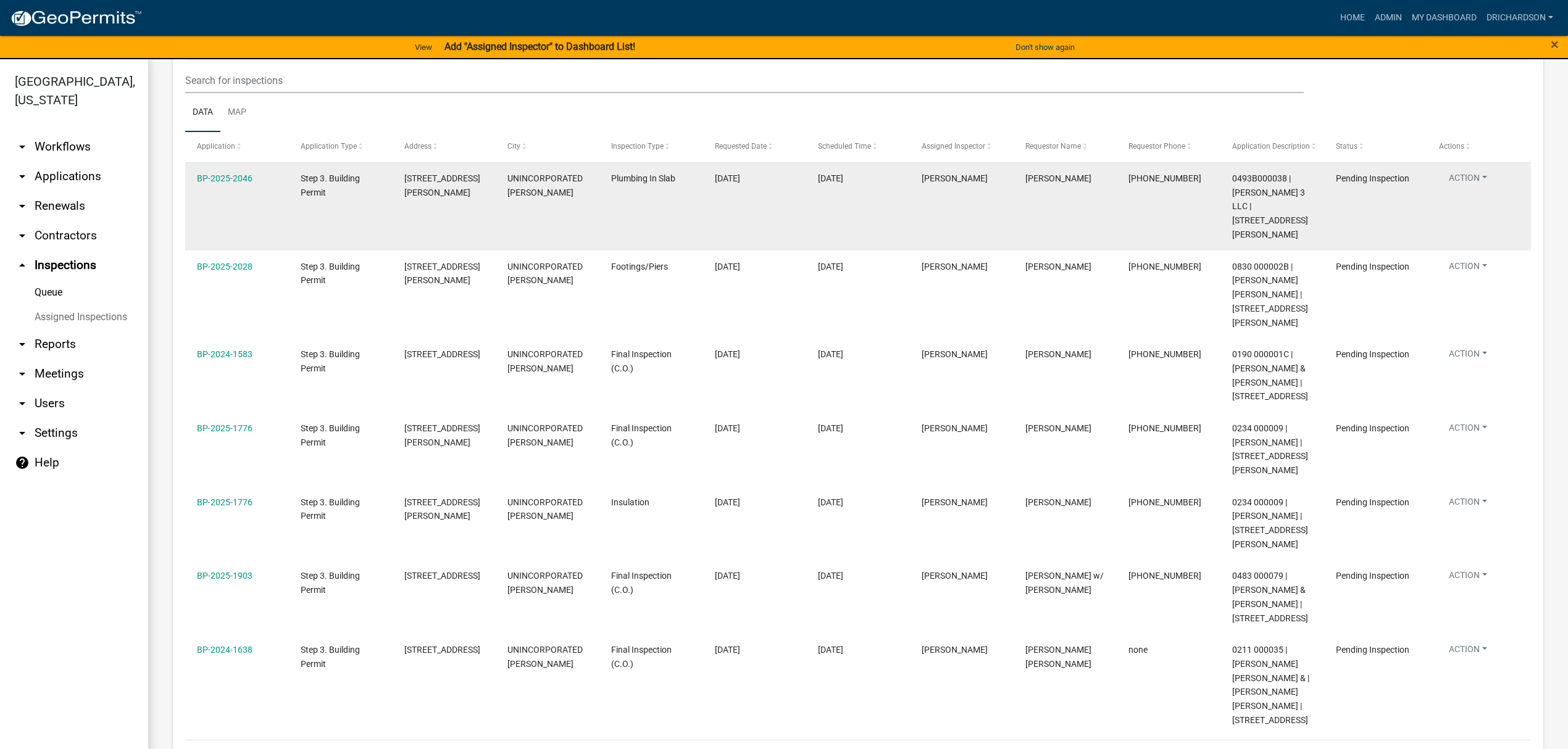
scroll to position [156, 0]
click at [1463, 182] on button "Action" at bounding box center [1468, 180] width 58 height 18
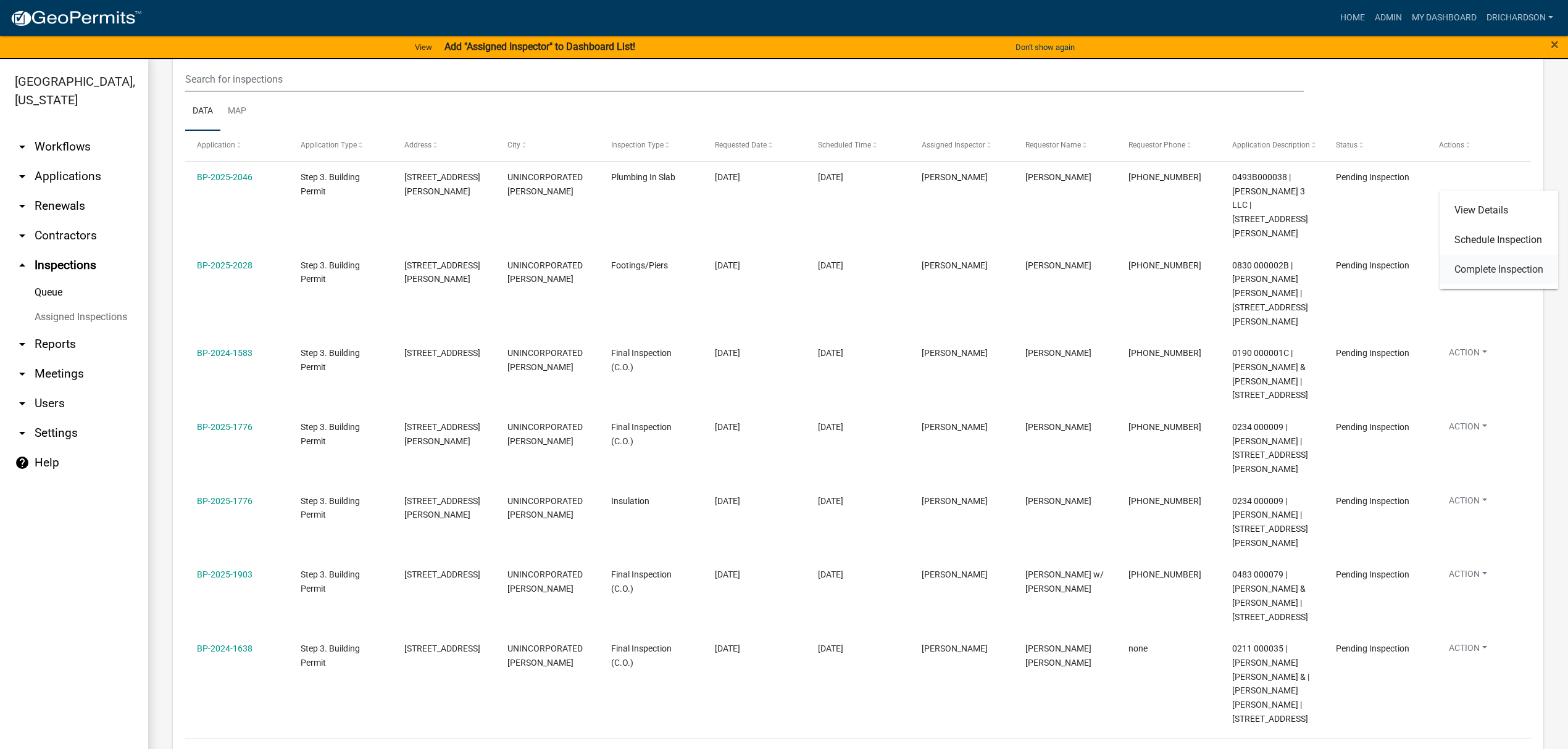
click at [1482, 270] on link "Complete Inspection" at bounding box center [1500, 270] width 119 height 30
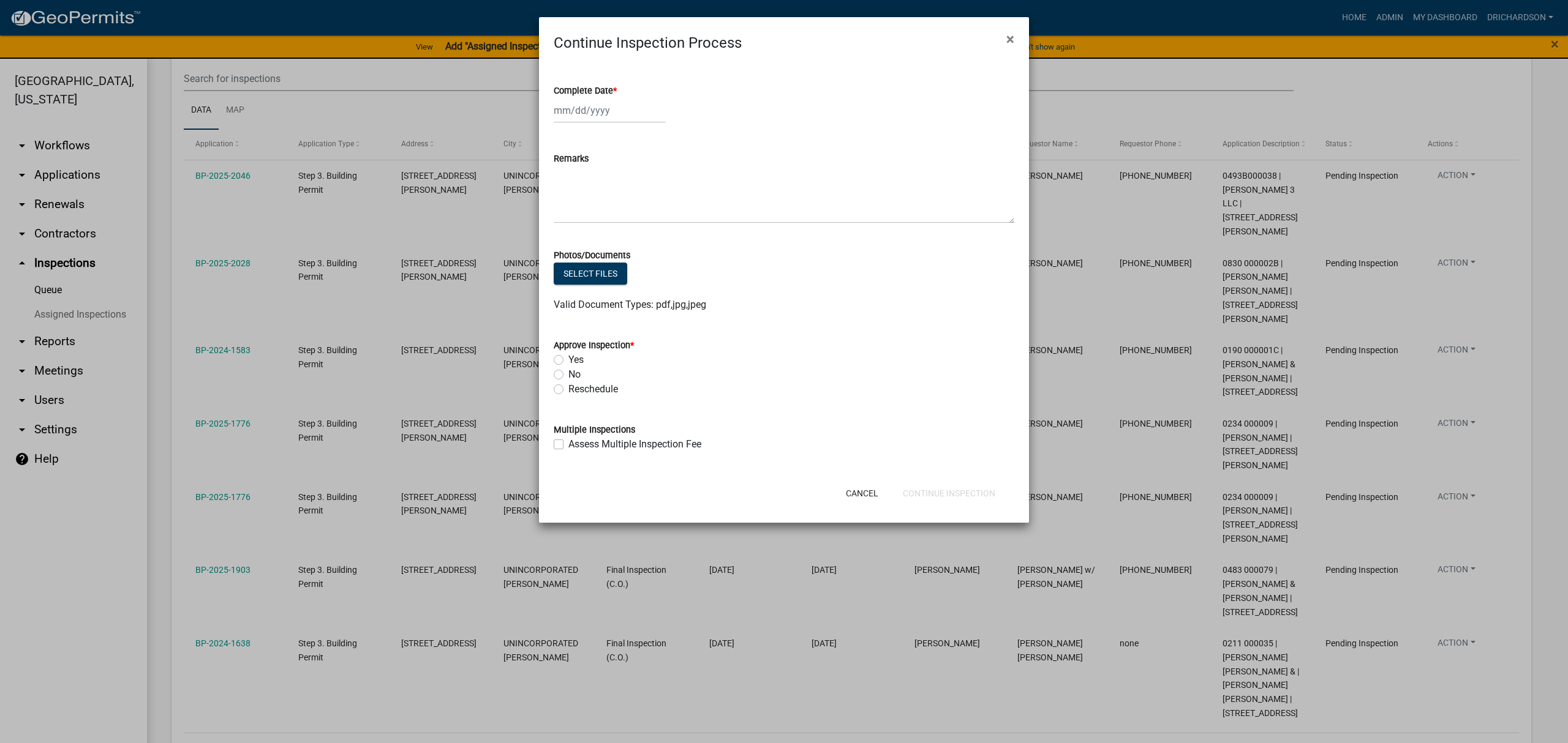
click at [609, 110] on div at bounding box center [609, 110] width 112 height 25
select select "8"
select select "2025"
click at [642, 217] on div "15" at bounding box center [644, 215] width 20 height 20
type input "[DATE]"
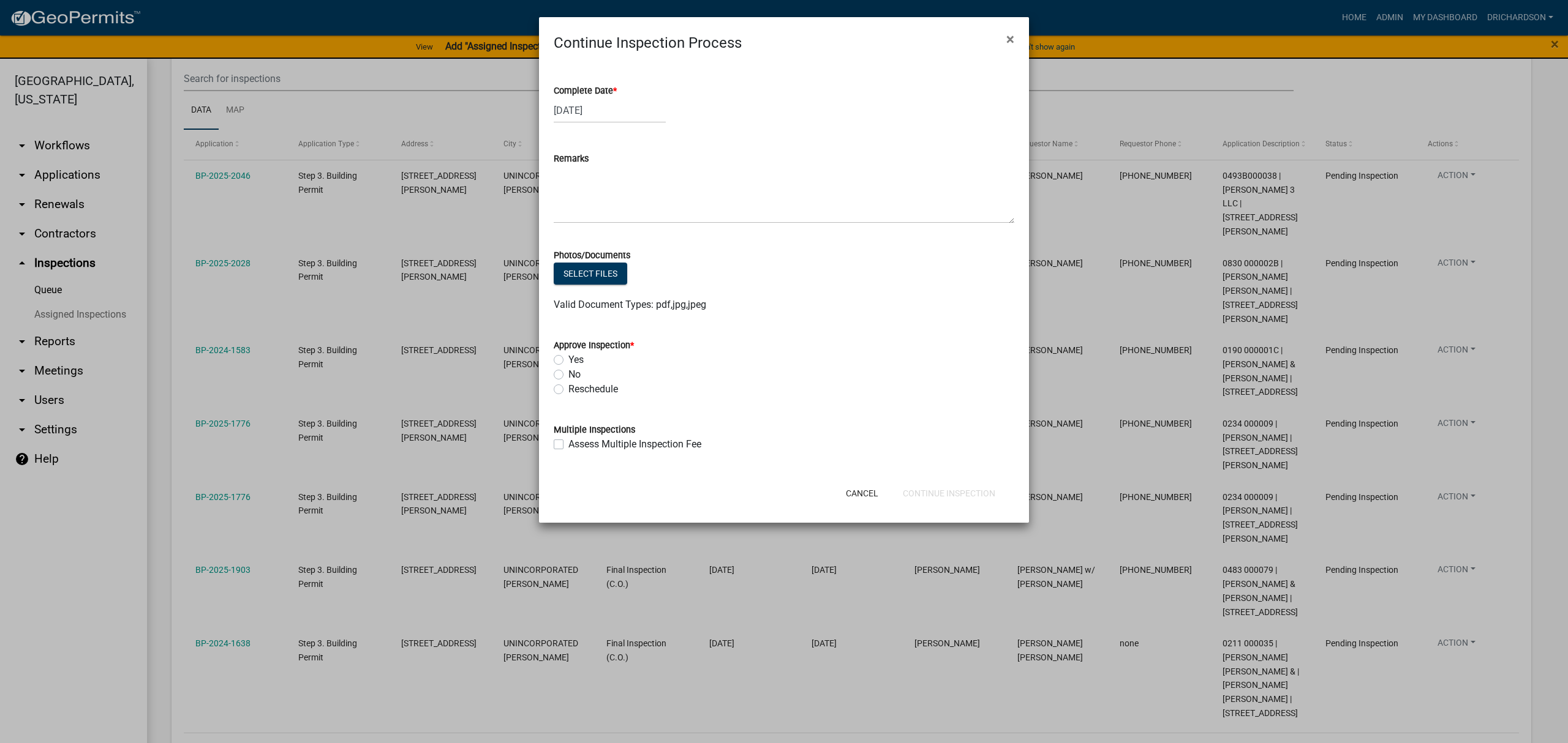
click at [568, 358] on label "Yes" at bounding box center [576, 360] width 16 height 15
click at [568, 358] on input "Yes" at bounding box center [572, 357] width 8 height 8
radio input "true"
click at [966, 489] on button "Continue Inspection" at bounding box center [949, 493] width 112 height 22
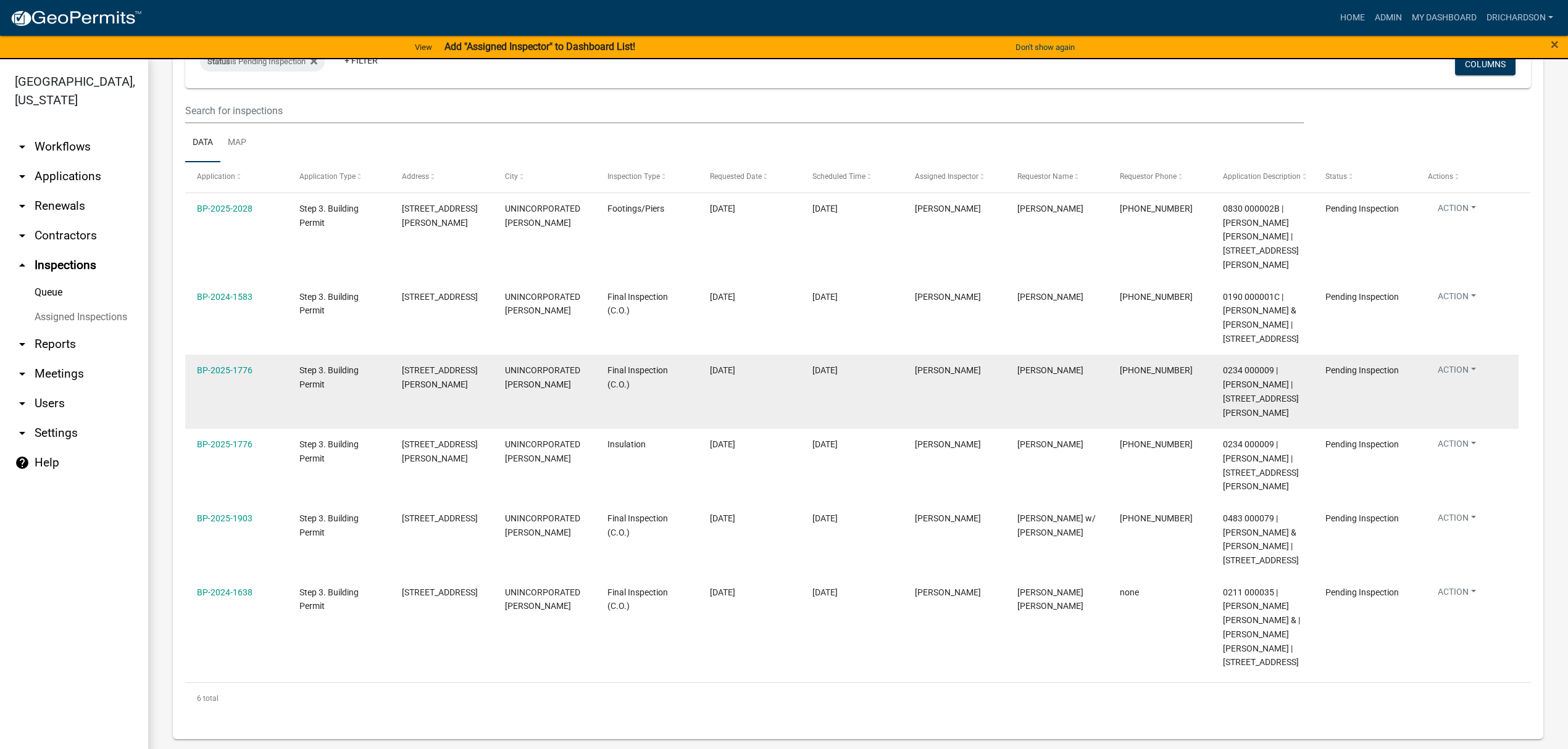
scroll to position [109, 0]
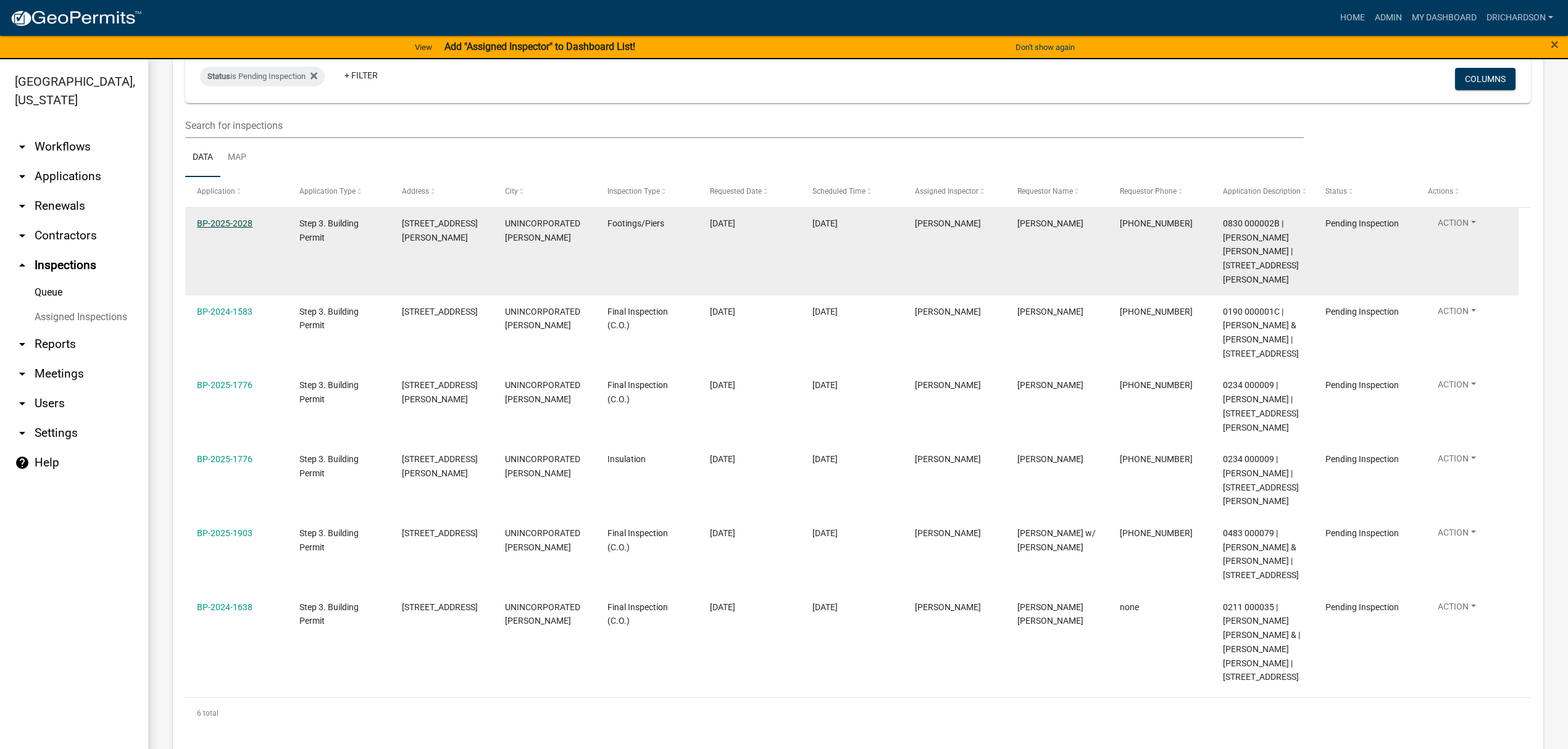
drag, startPoint x: 241, startPoint y: 215, endPoint x: 233, endPoint y: 220, distance: 9.4
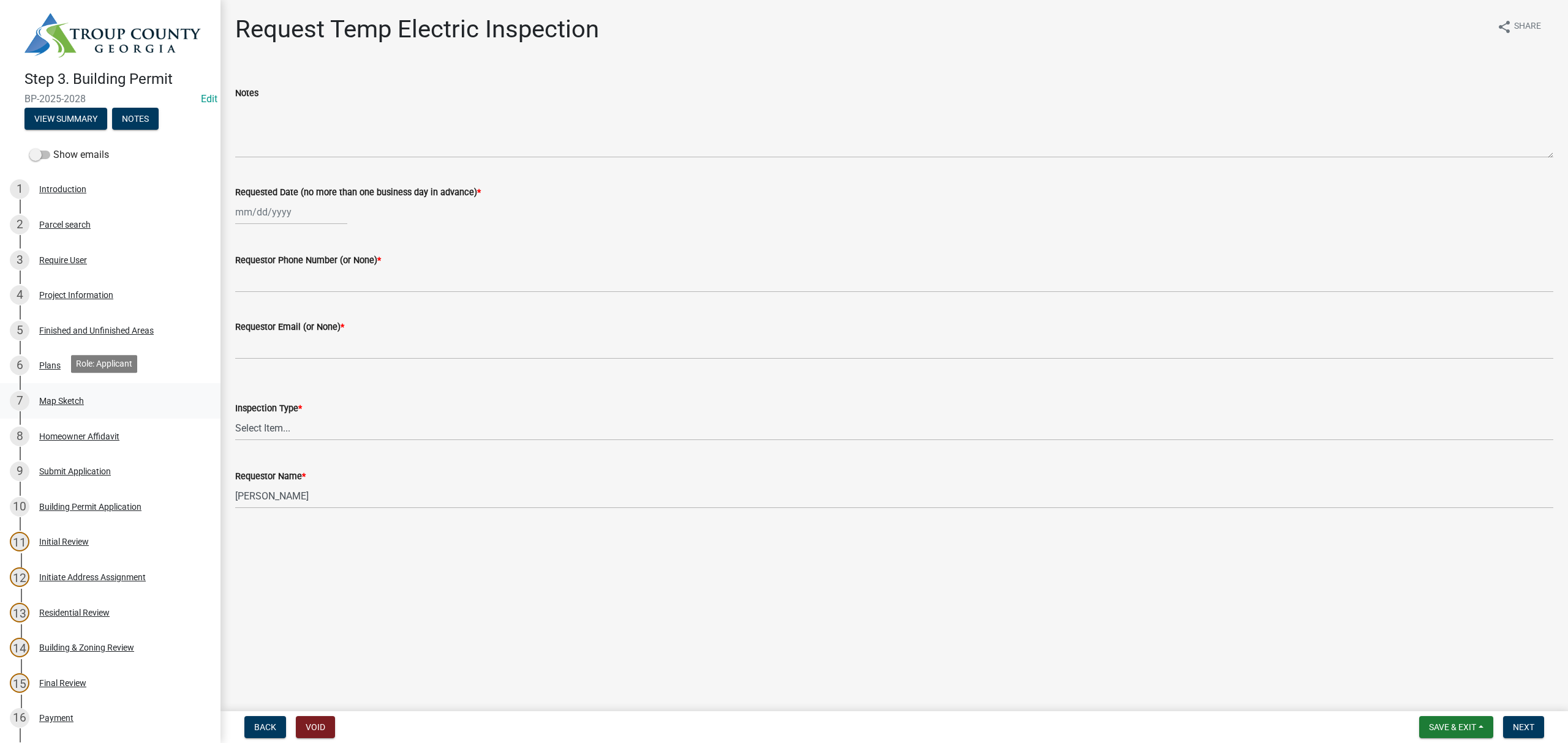
click at [70, 391] on div "7 Map Sketch" at bounding box center [105, 401] width 191 height 20
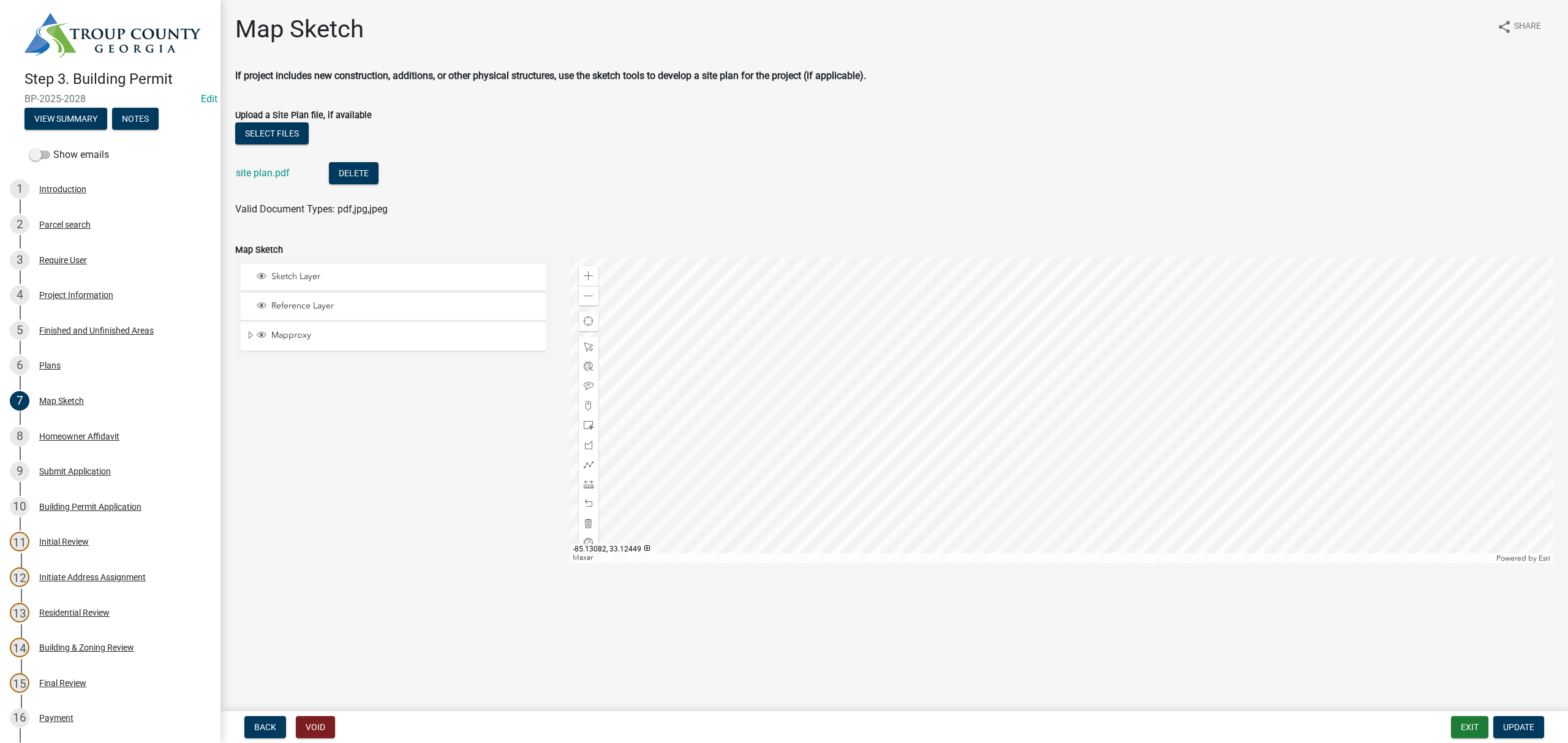
click at [1099, 430] on div at bounding box center [1062, 410] width 984 height 306
click at [581, 268] on div "Zoom in" at bounding box center [589, 276] width 20 height 20
click at [1019, 434] on div at bounding box center [1062, 410] width 984 height 306
click at [1030, 332] on div at bounding box center [1062, 410] width 984 height 306
click at [962, 353] on div at bounding box center [1062, 410] width 984 height 306
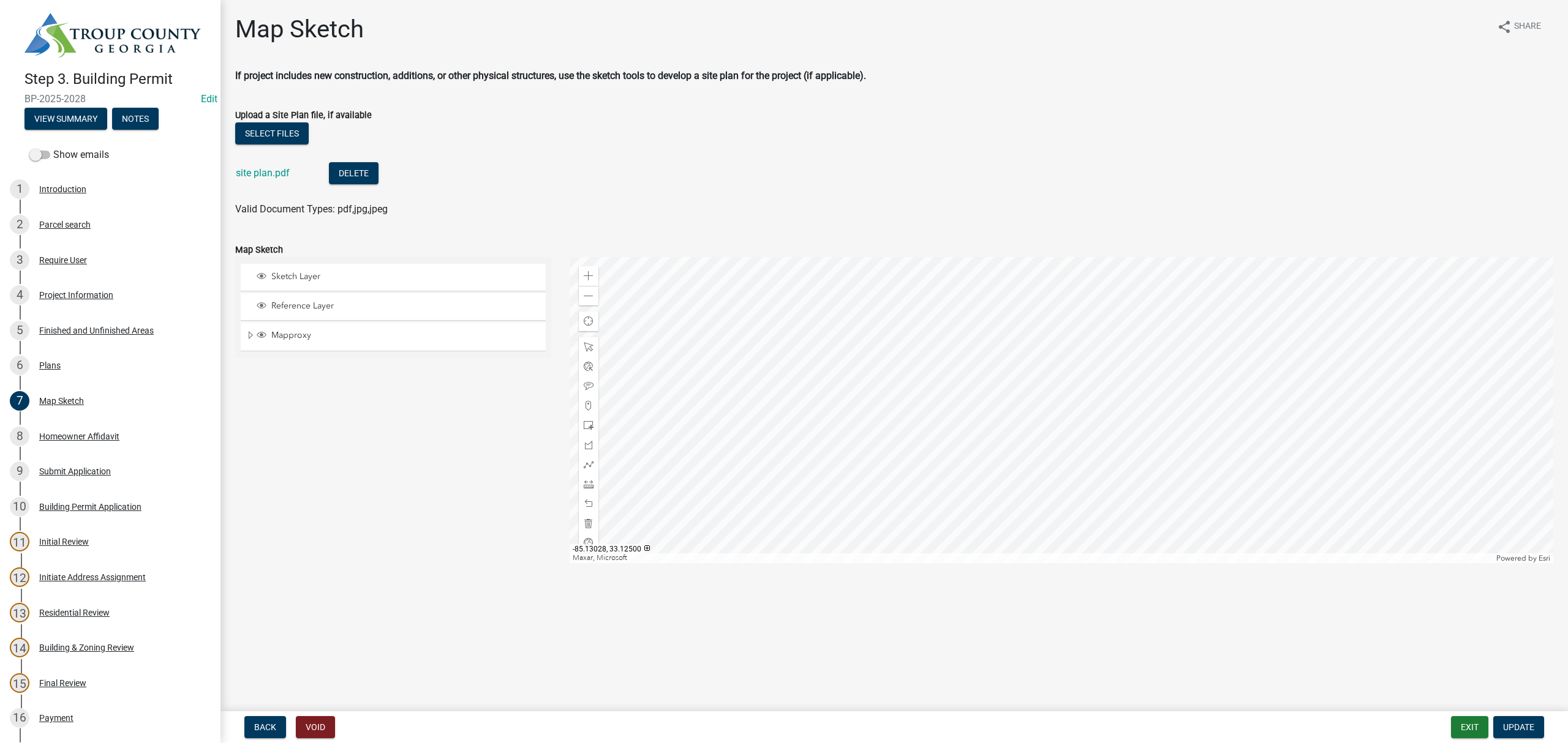
click at [1010, 444] on div at bounding box center [1062, 410] width 984 height 306
click at [1016, 376] on div at bounding box center [1062, 410] width 984 height 306
click at [1010, 466] on div at bounding box center [1062, 410] width 984 height 306
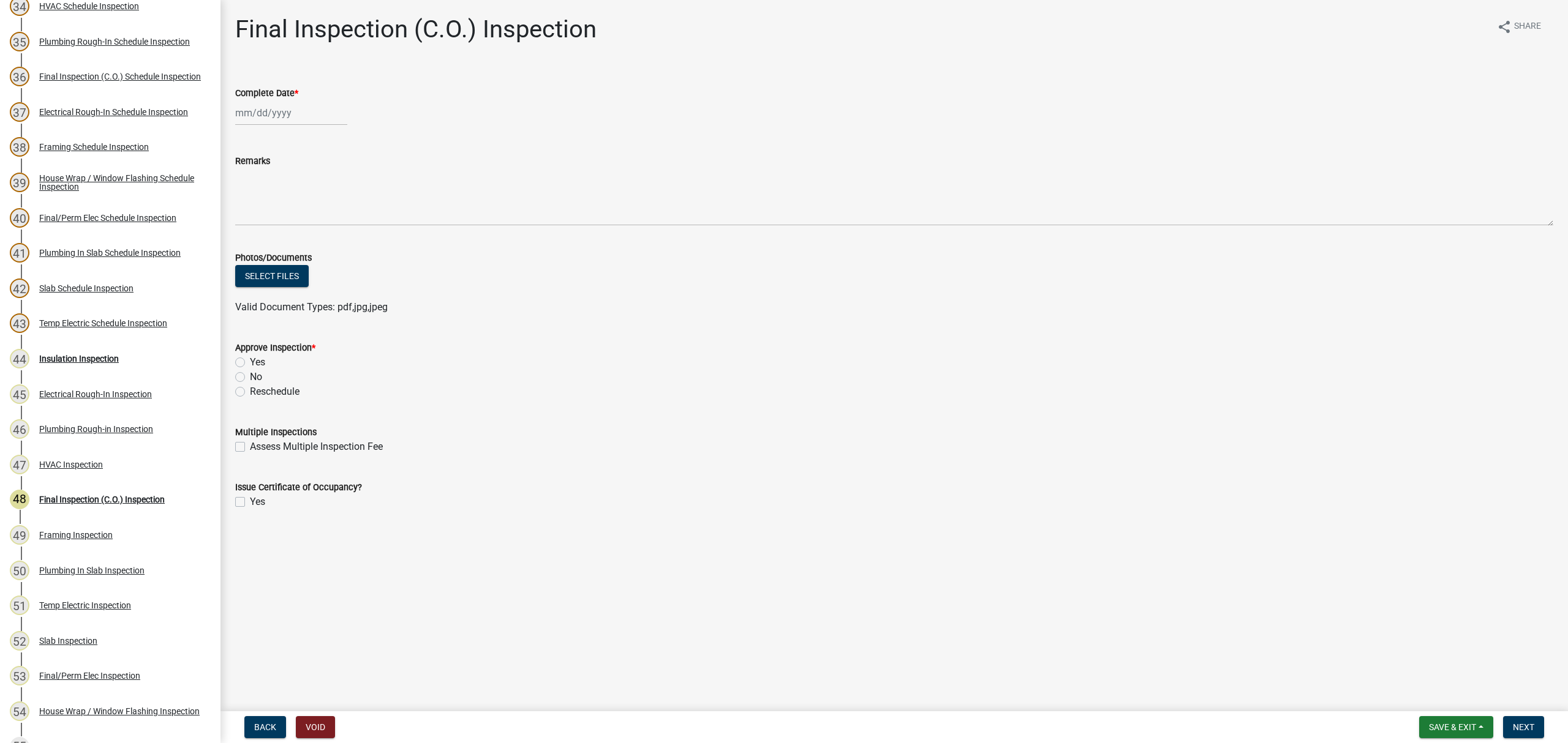
scroll to position [1397, 0]
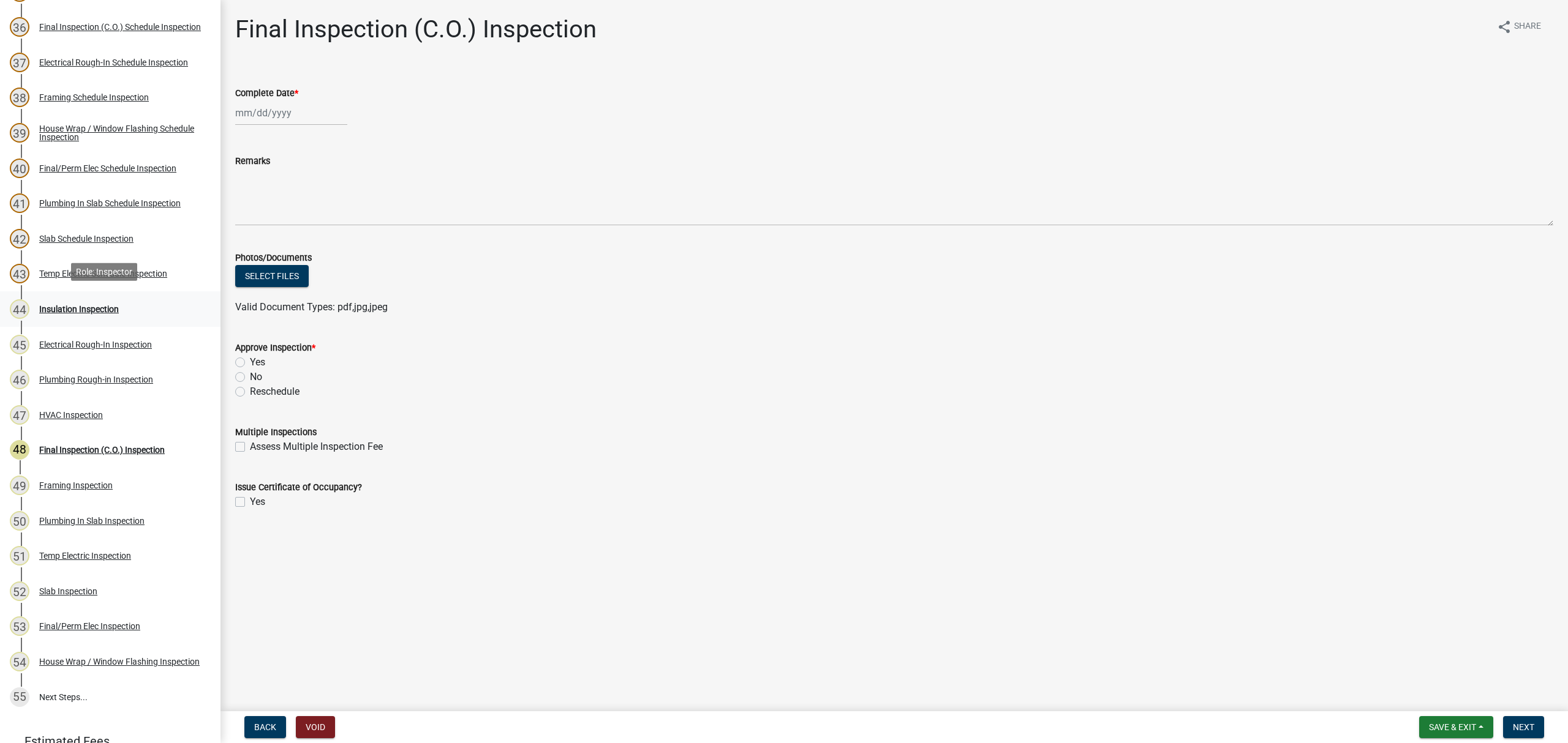
click at [84, 305] on div "Insulation Inspection" at bounding box center [79, 309] width 79 height 8
select select "8"
select select "2025"
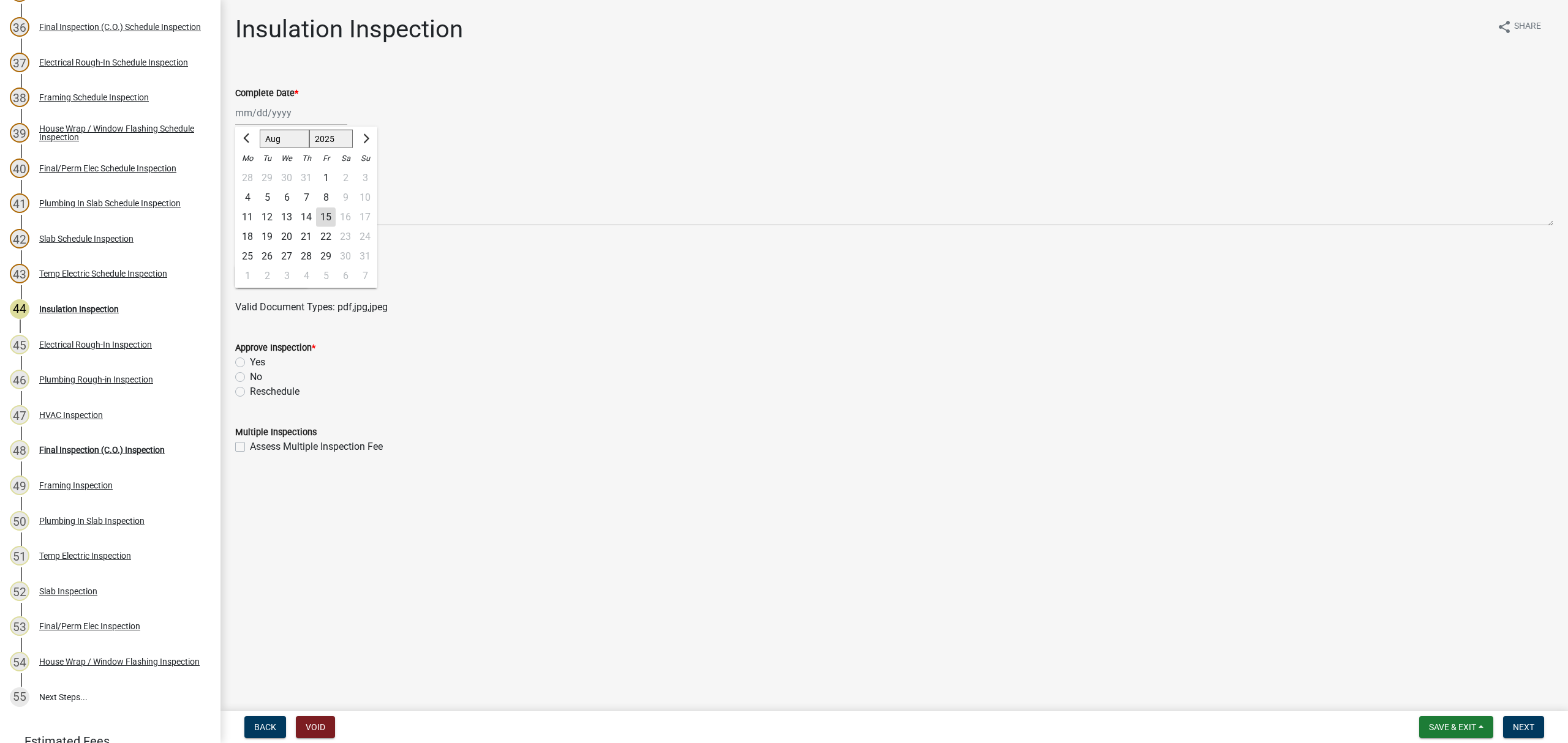
drag, startPoint x: 268, startPoint y: 110, endPoint x: 273, endPoint y: 125, distance: 15.8
click at [268, 110] on div "[PERSON_NAME] Feb Mar Apr [PERSON_NAME][DATE] Oct Nov [DATE] 1526 1527 1528 152…" at bounding box center [291, 113] width 112 height 25
click at [322, 220] on div "15" at bounding box center [326, 218] width 20 height 20
type input "[DATE]"
click at [250, 361] on label "Yes" at bounding box center [257, 362] width 16 height 15
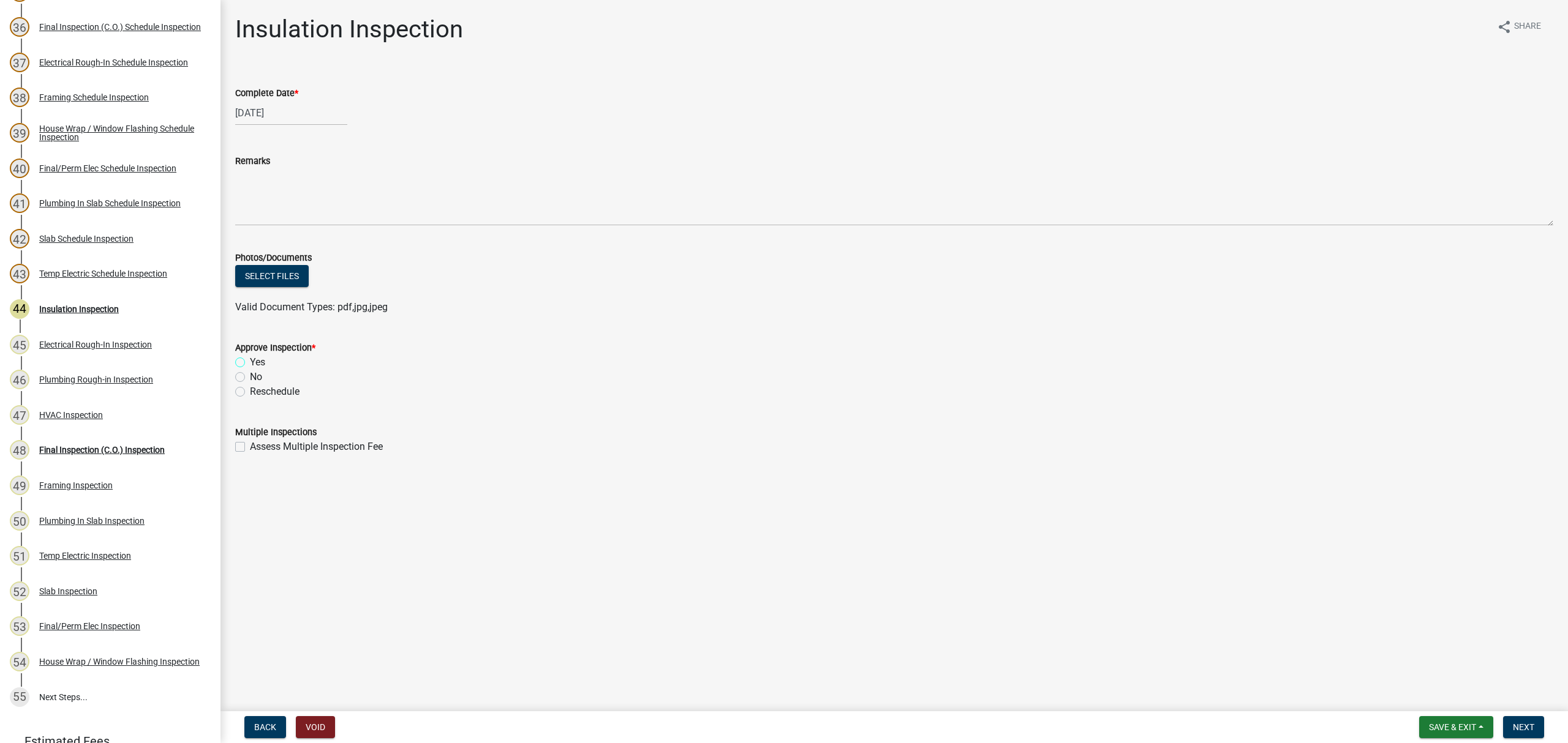
click at [250, 361] on input "Yes" at bounding box center [254, 359] width 8 height 8
radio input "true"
click at [1518, 718] on button "Next" at bounding box center [1524, 727] width 41 height 22
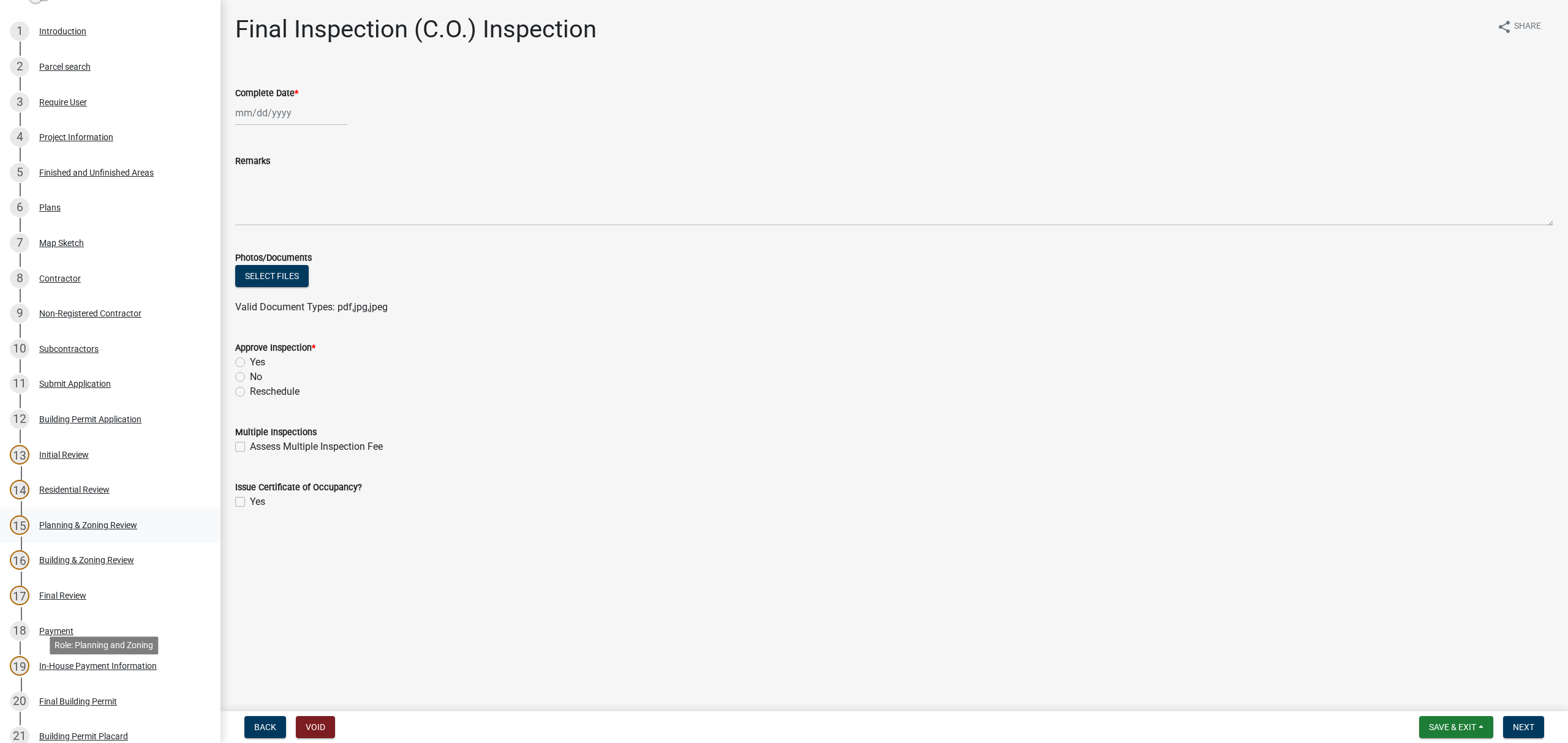
scroll to position [0, 0]
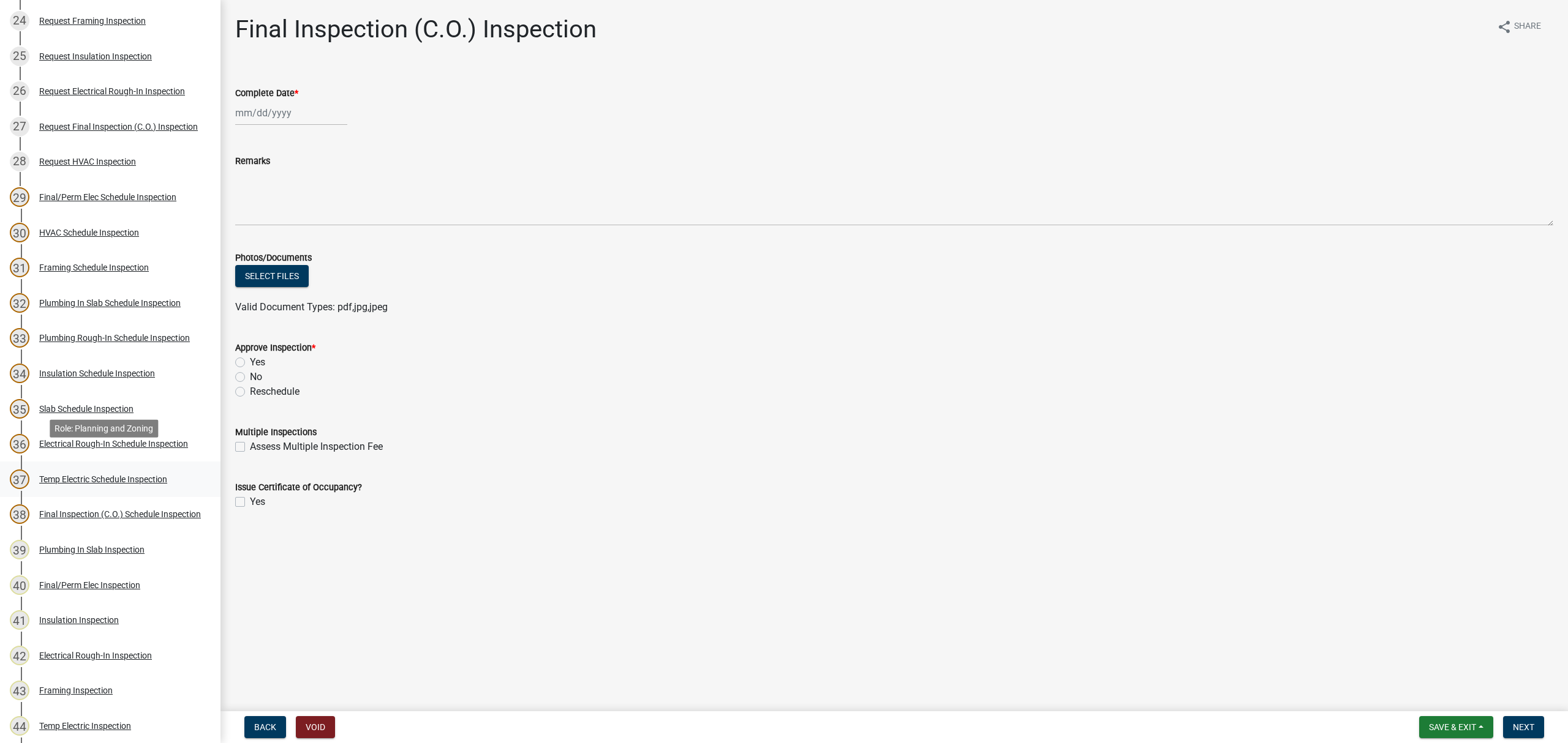
scroll to position [1266, 0]
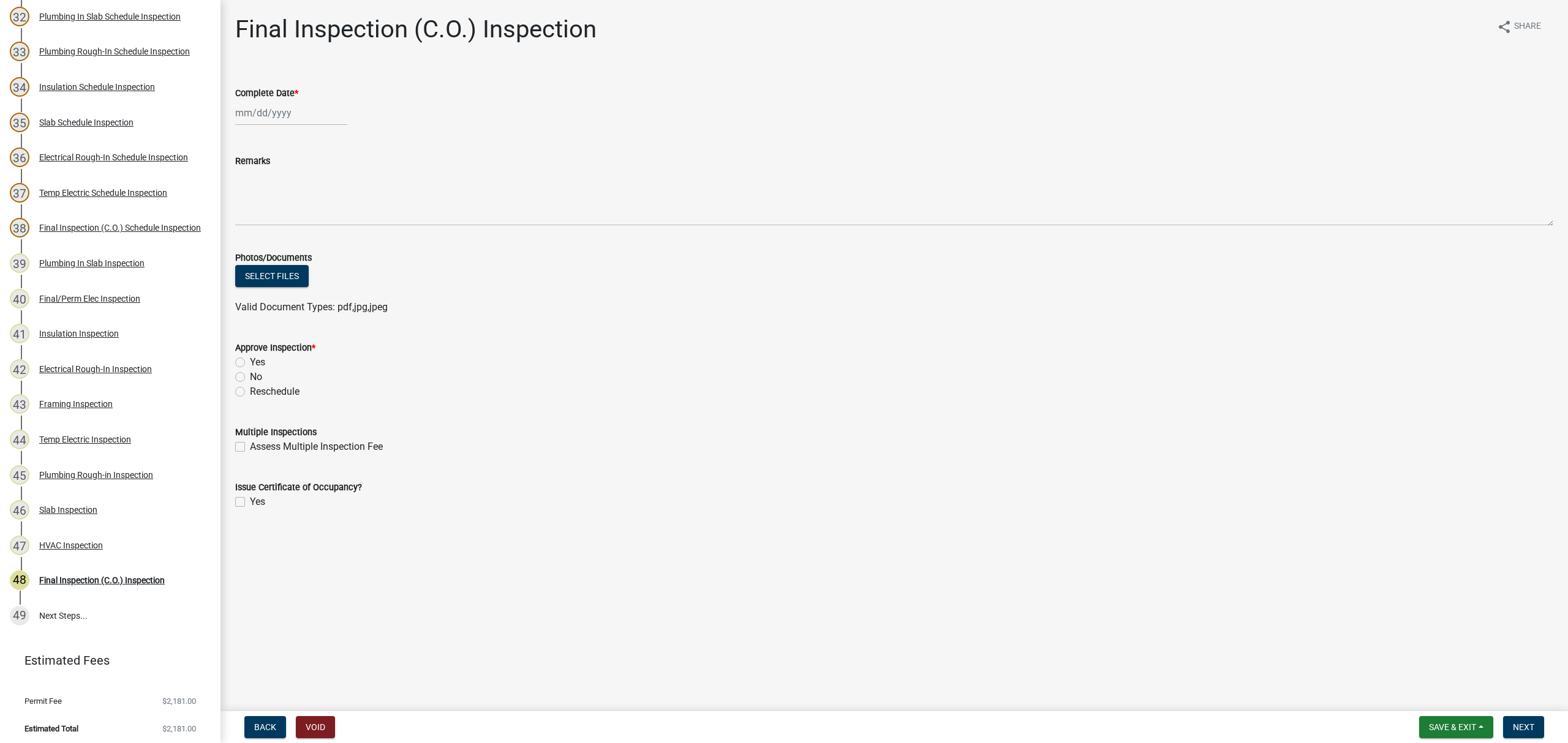
click at [250, 360] on label "Yes" at bounding box center [257, 362] width 16 height 15
click at [250, 360] on input "Yes" at bounding box center [254, 359] width 8 height 8
radio input "true"
click at [250, 502] on label "Yes" at bounding box center [257, 502] width 16 height 15
click at [250, 502] on input "Yes" at bounding box center [254, 499] width 8 height 8
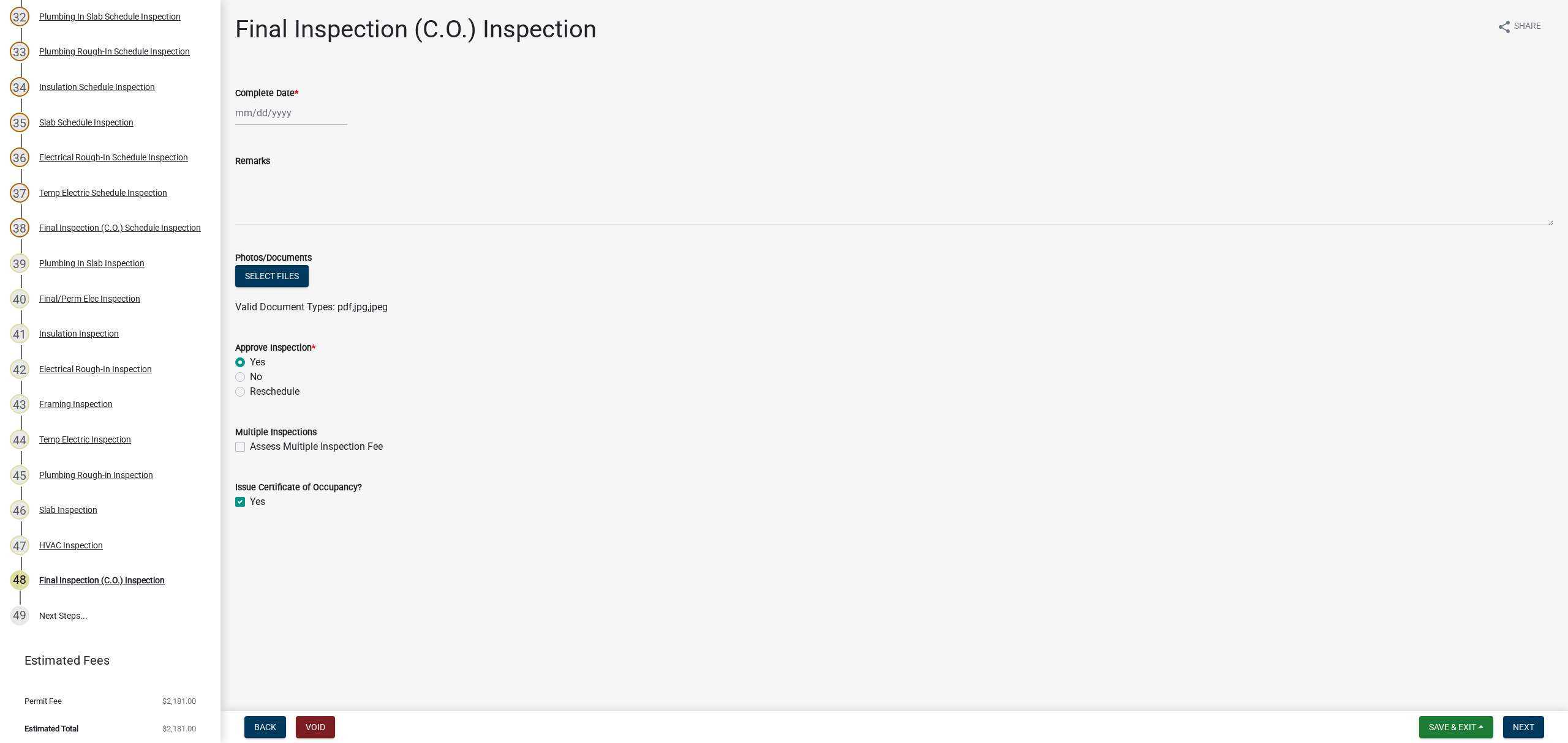
checkbox input "true"
click at [259, 110] on div at bounding box center [291, 113] width 112 height 25
select select "8"
select select "2025"
click at [329, 215] on div "15" at bounding box center [326, 218] width 20 height 20
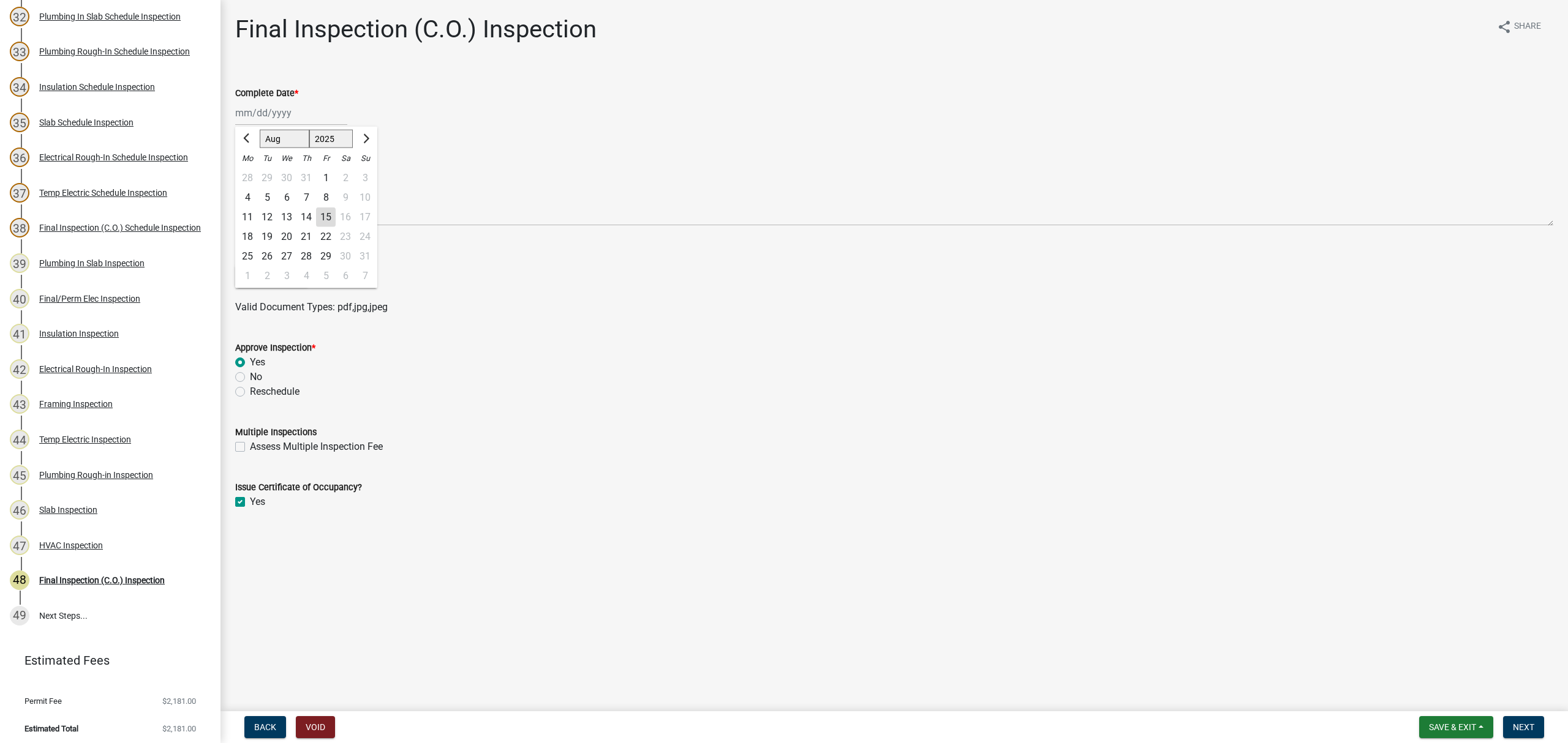
type input "[DATE]"
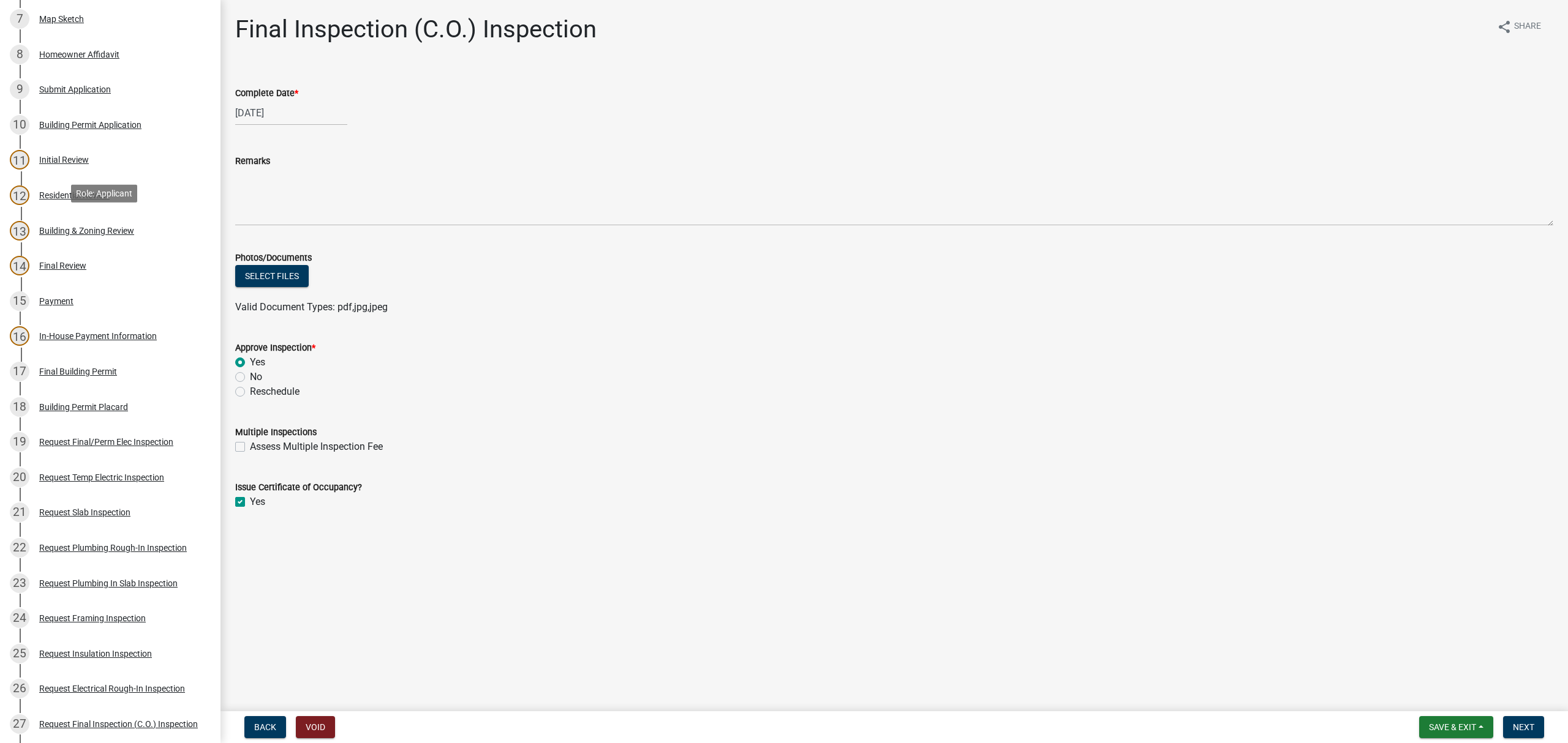
scroll to position [368, 0]
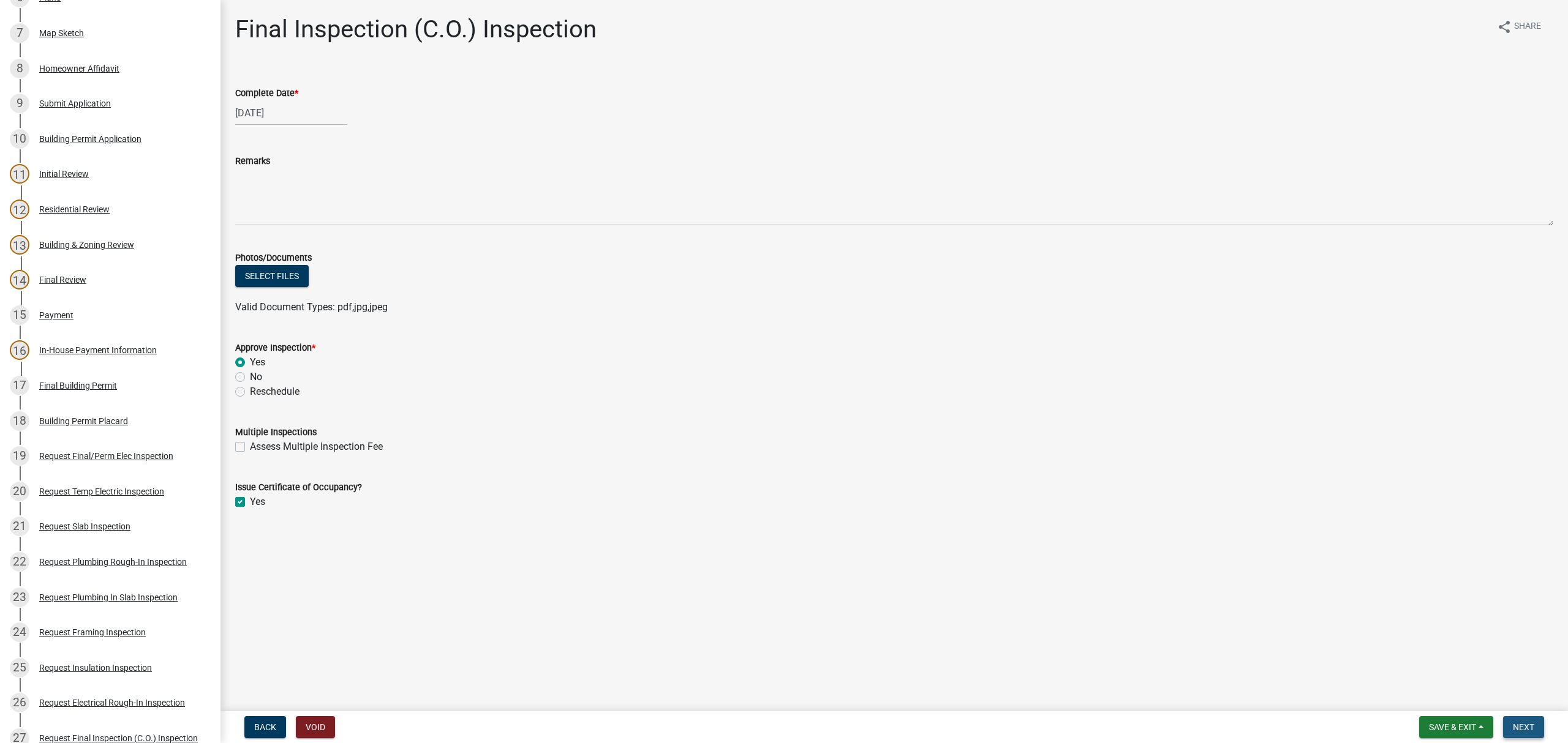
click at [1530, 723] on span "Next" at bounding box center [1524, 727] width 21 height 10
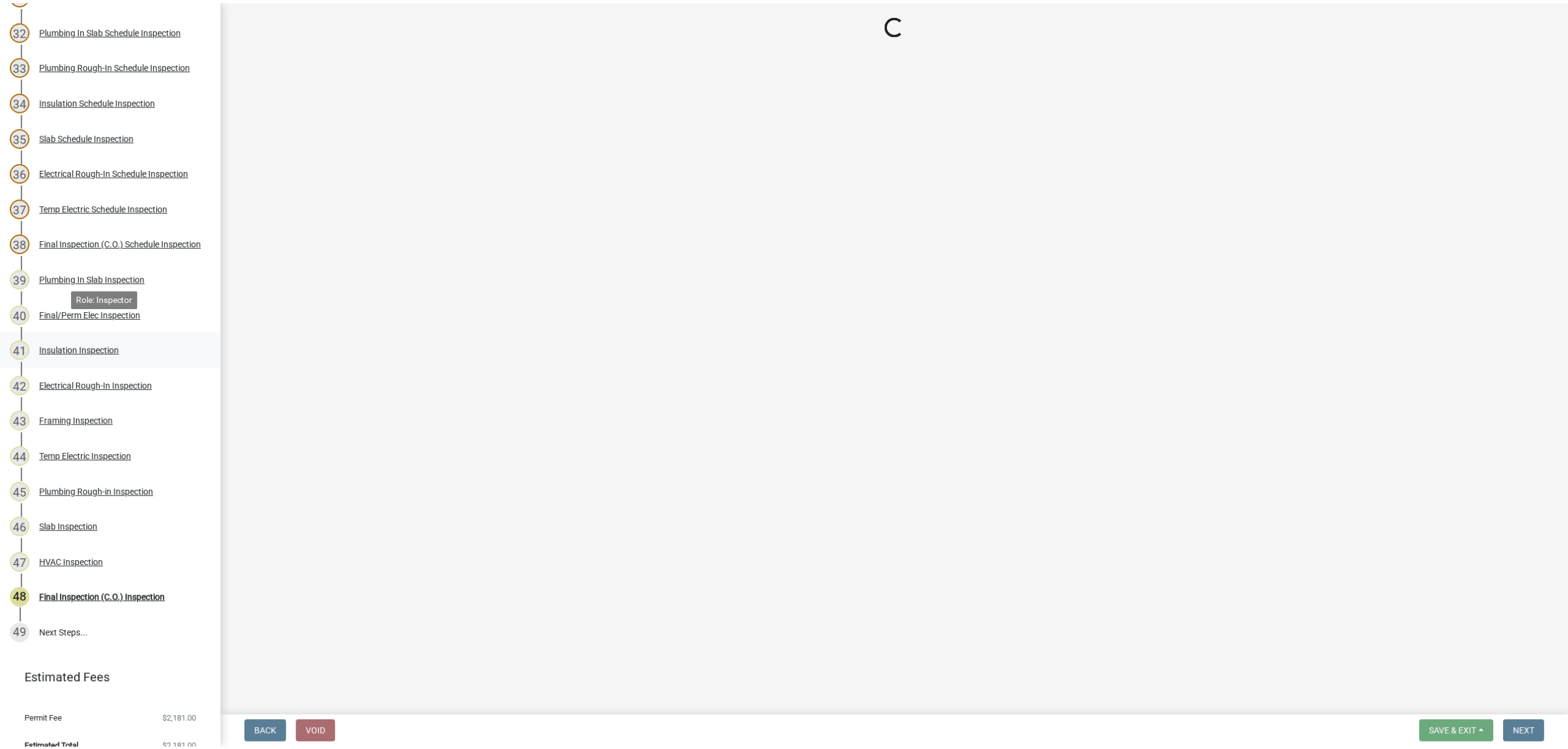
scroll to position [1276, 0]
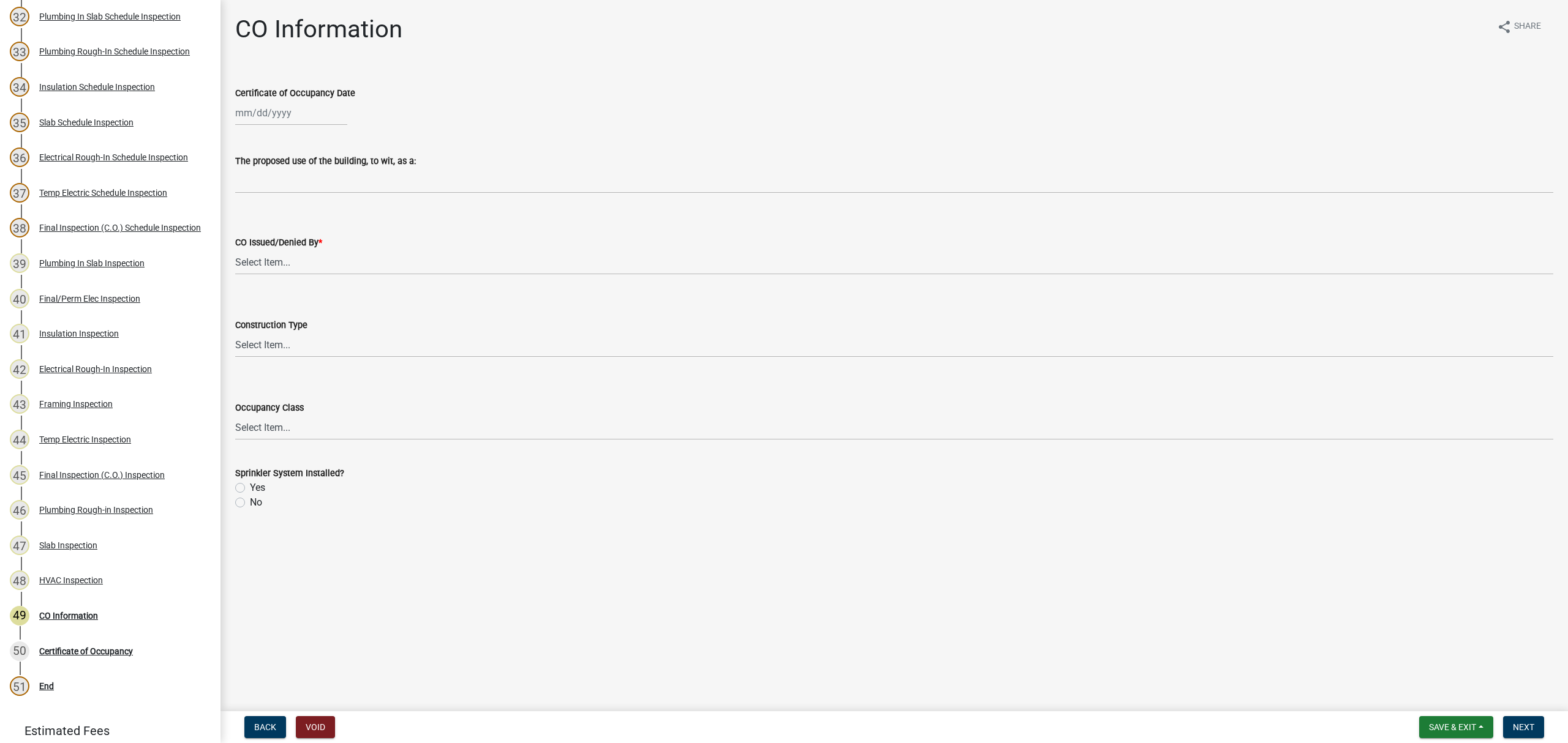
select select "8"
select select "2025"
click at [280, 106] on div "Jan Feb Mar Apr May Jun Jul Aug Sep Oct Nov Dec 1525 1526 1527 1528 1529 1530 1…" at bounding box center [291, 113] width 112 height 25
click at [324, 219] on div "15" at bounding box center [326, 218] width 20 height 20
type input "[DATE]"
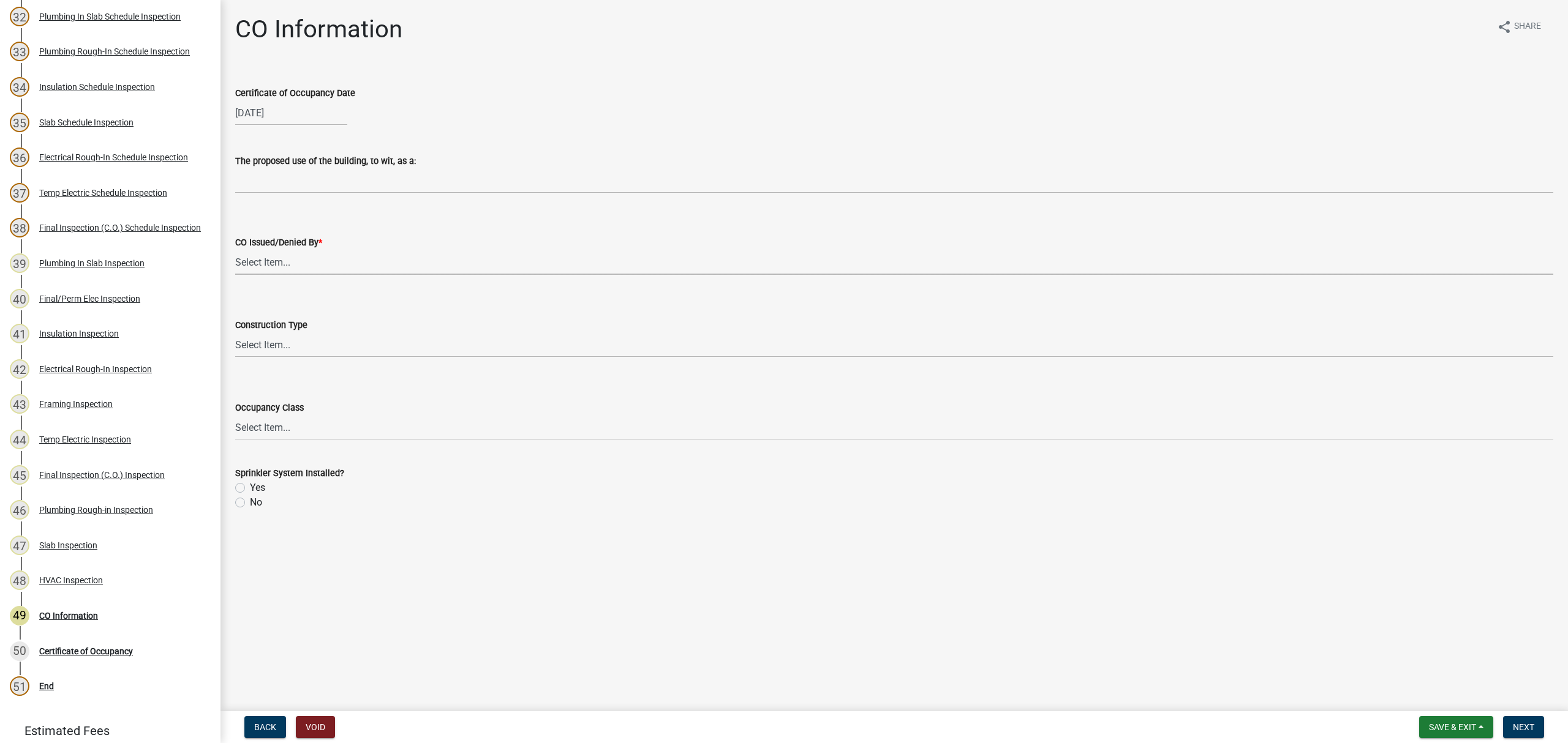
click at [289, 262] on select "Select Item... Douglas Richardson Kevin Norred William Huff" at bounding box center [894, 262] width 1318 height 25
click at [235, 250] on select "Select Item... Douglas Richardson Kevin Norred William Huff" at bounding box center [894, 262] width 1318 height 25
select select "ea213384-acee-4232-a46b-1cca64df1aeb"
click at [295, 348] on select "Select Item... IA IB IIA IIB IIIA IIIB IV VA VB" at bounding box center [894, 344] width 1318 height 25
click at [235, 332] on select "Select Item... IA IB IIA IIB IIIA IIIB IV VA VB" at bounding box center [894, 344] width 1318 height 25
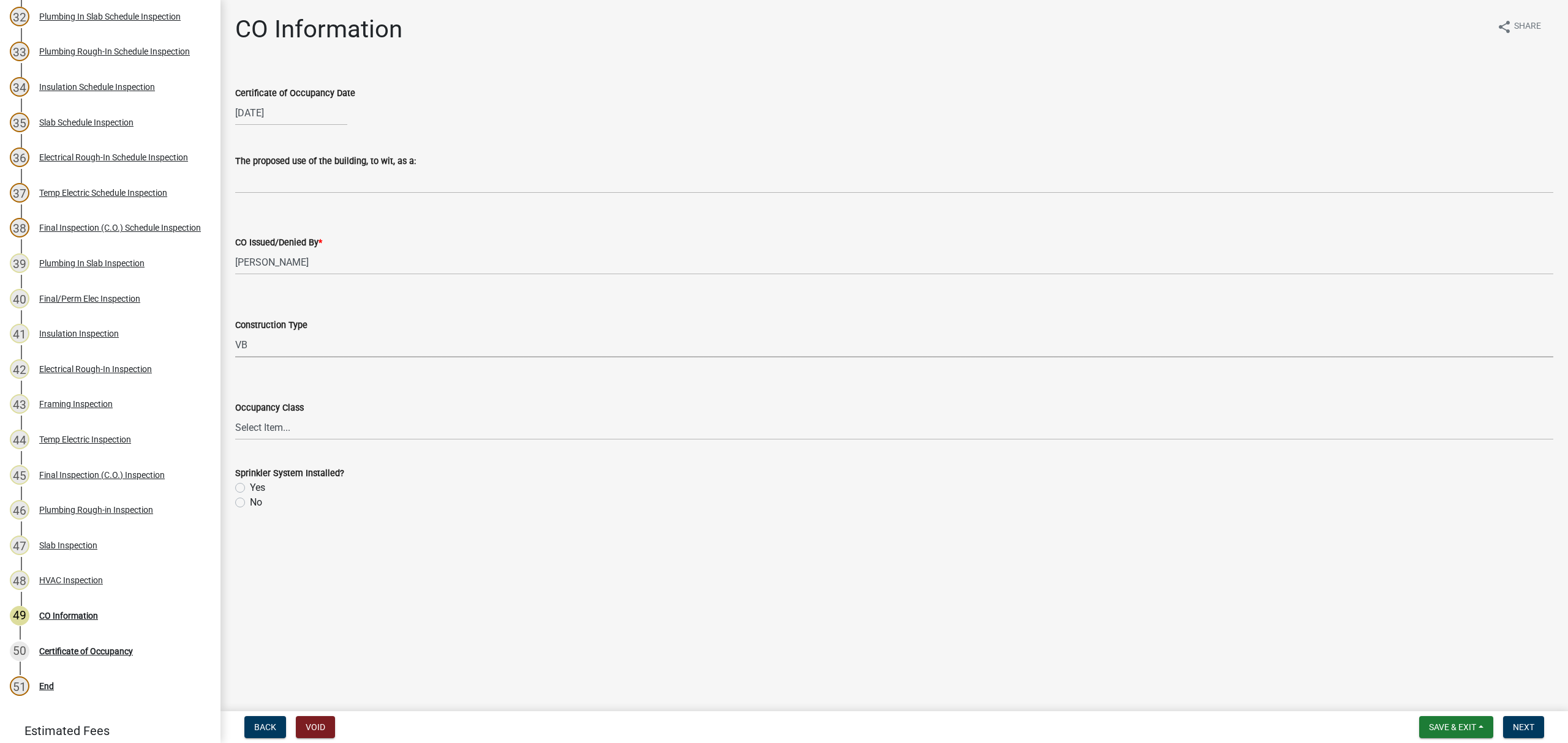
select select "613829fe-e856-4ec9-b302-0a679a094cbd"
click at [266, 431] on select "Select Item... A-1 A-2 A-3 A-4 A-5 B E F-1 F-2 H-1 H-2 H-3 H-4 H-5 I-1 I-2 I-3 …" at bounding box center [894, 427] width 1318 height 25
click at [235, 415] on select "Select Item... A-1 A-2 A-3 A-4 A-5 B E F-1 F-2 H-1 H-2 H-3 H-4 H-5 I-1 I-2 I-3 …" at bounding box center [894, 427] width 1318 height 25
select select "200c632f-6558-45ce-8dcd-e6bfe067d1f2"
click at [250, 503] on label "No" at bounding box center [255, 502] width 12 height 15
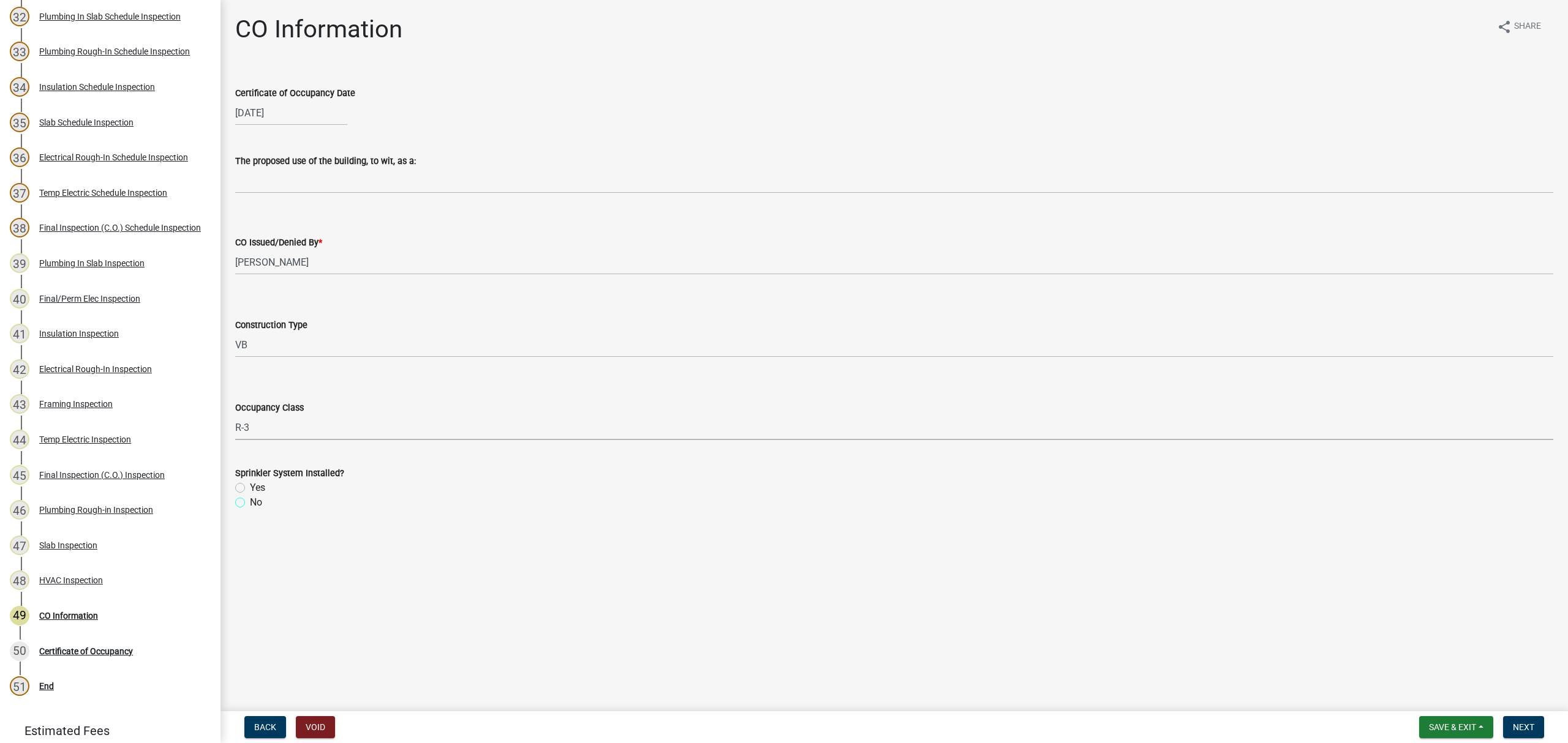
click at [250, 503] on input "No" at bounding box center [254, 499] width 8 height 8
radio input "true"
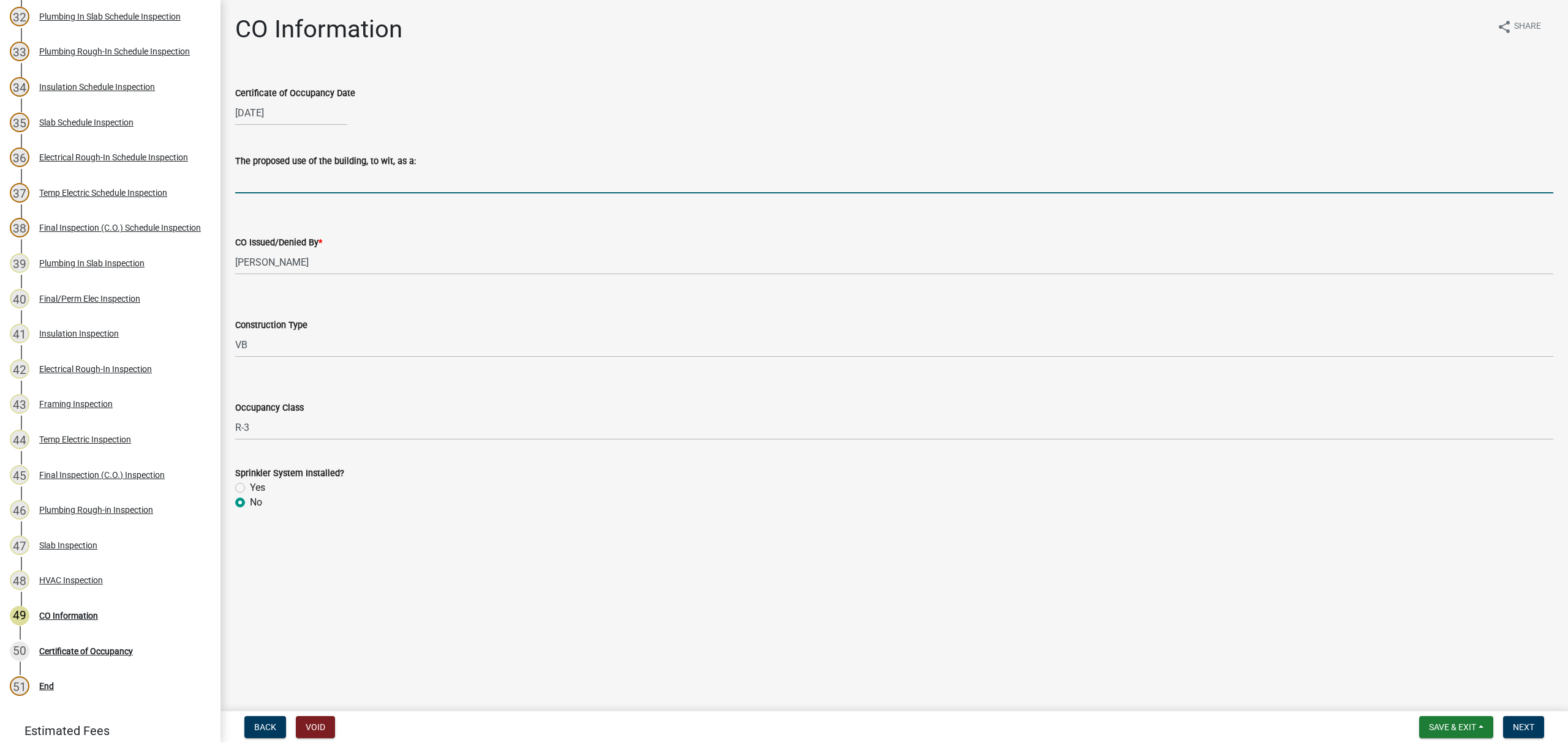
click at [343, 173] on input "The proposed use of the building, to wit, as a:" at bounding box center [894, 181] width 1318 height 25
type input "Single Family Dwelling"
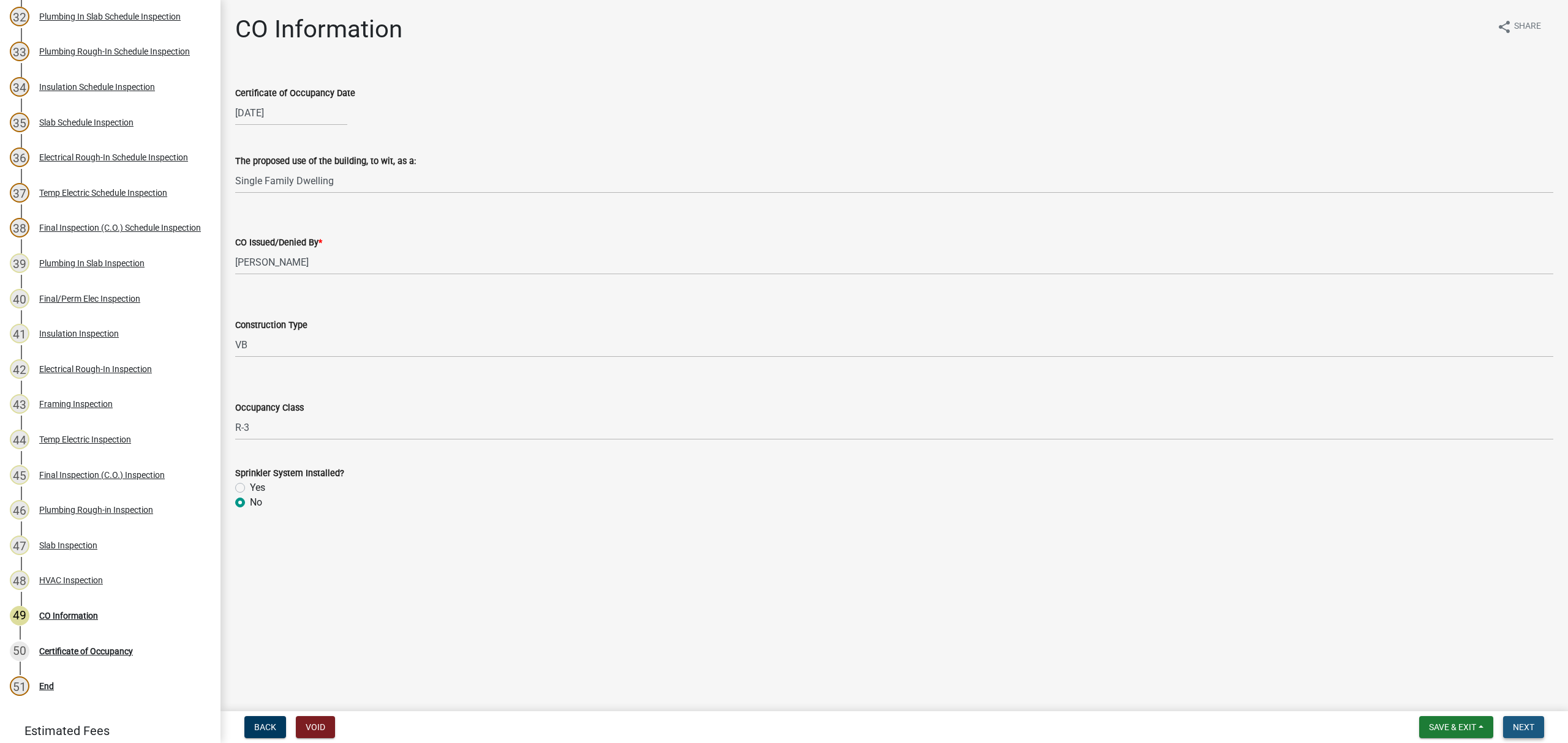
click at [1539, 721] on button "Next" at bounding box center [1524, 727] width 41 height 22
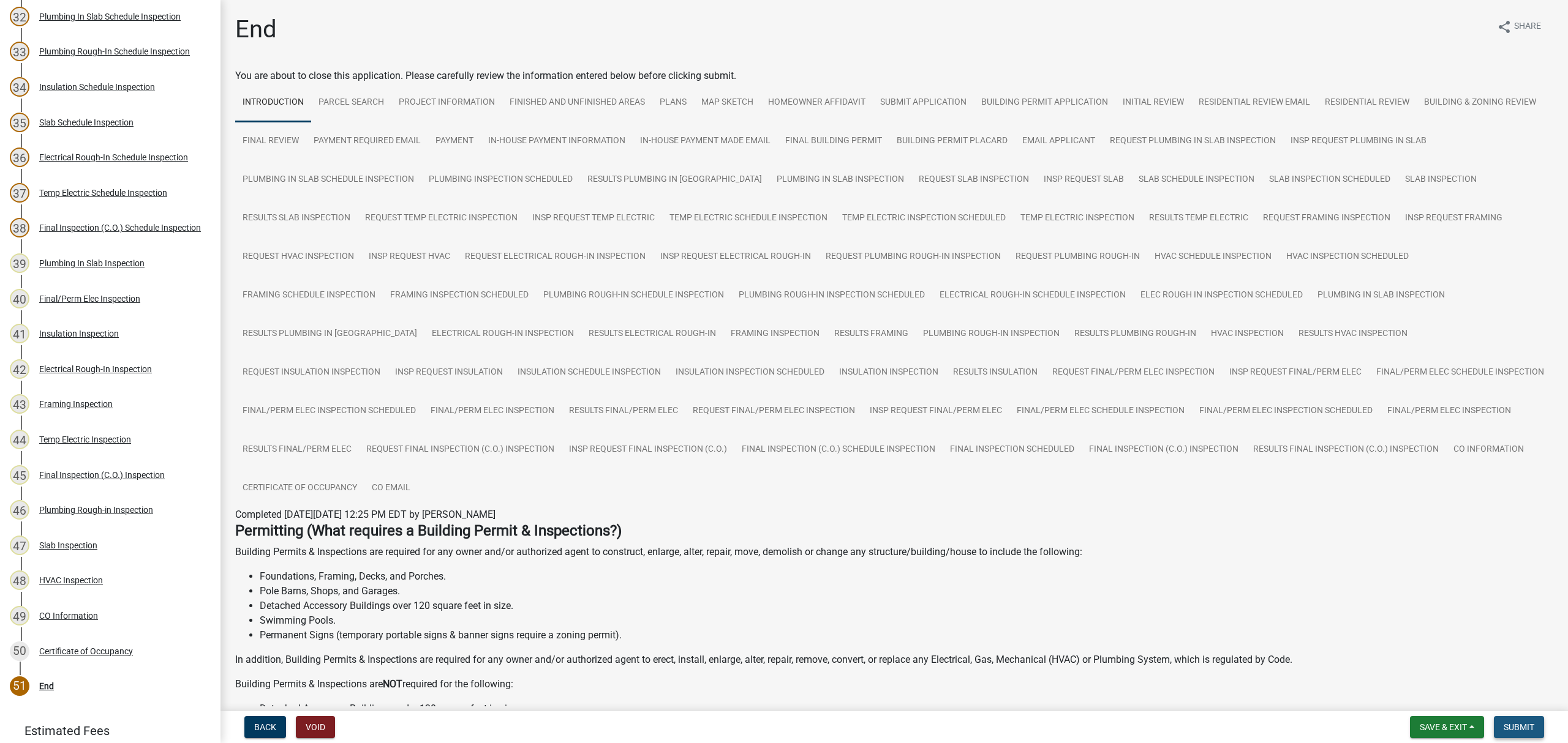
click at [1513, 726] on span "Submit" at bounding box center [1519, 727] width 30 height 10
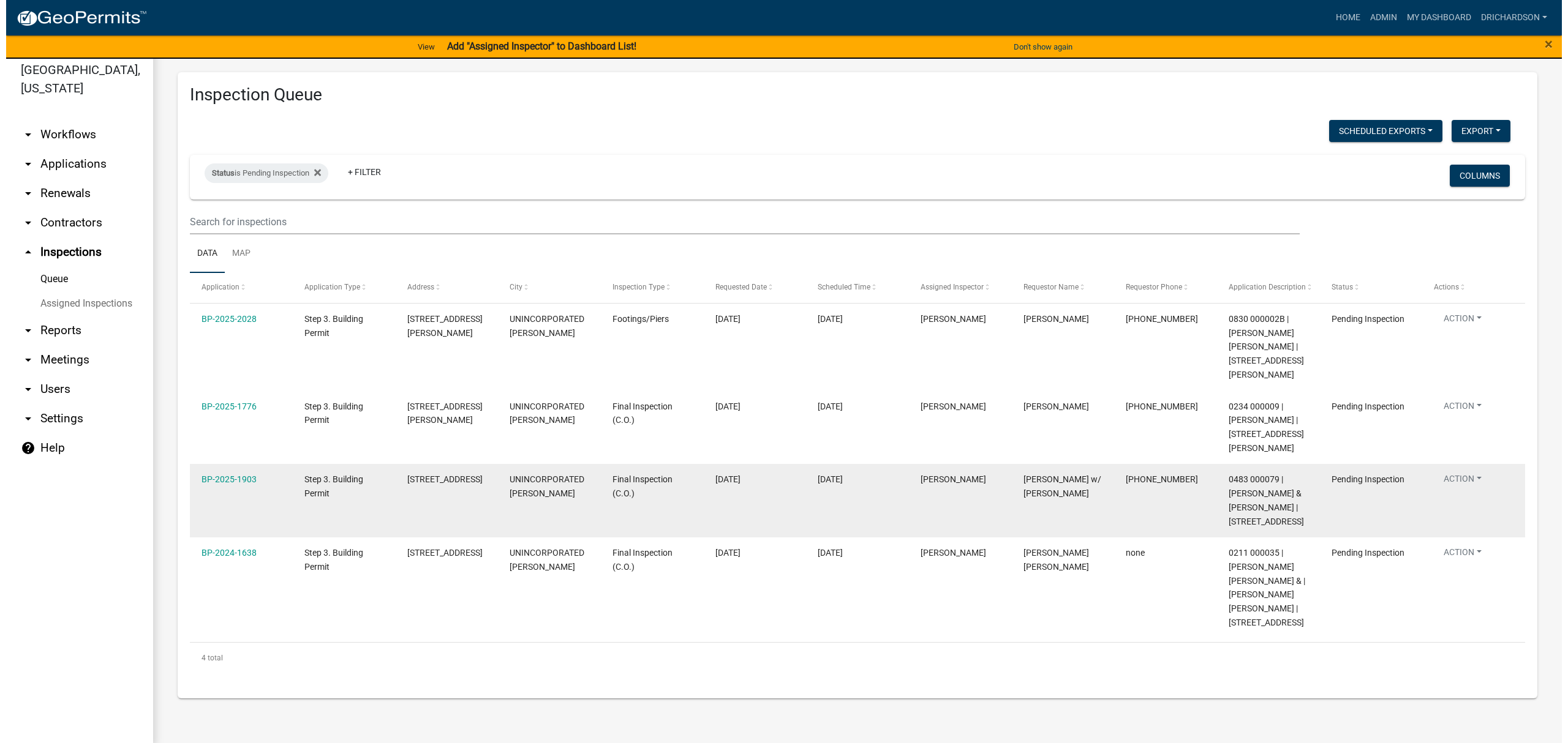
scroll to position [15, 0]
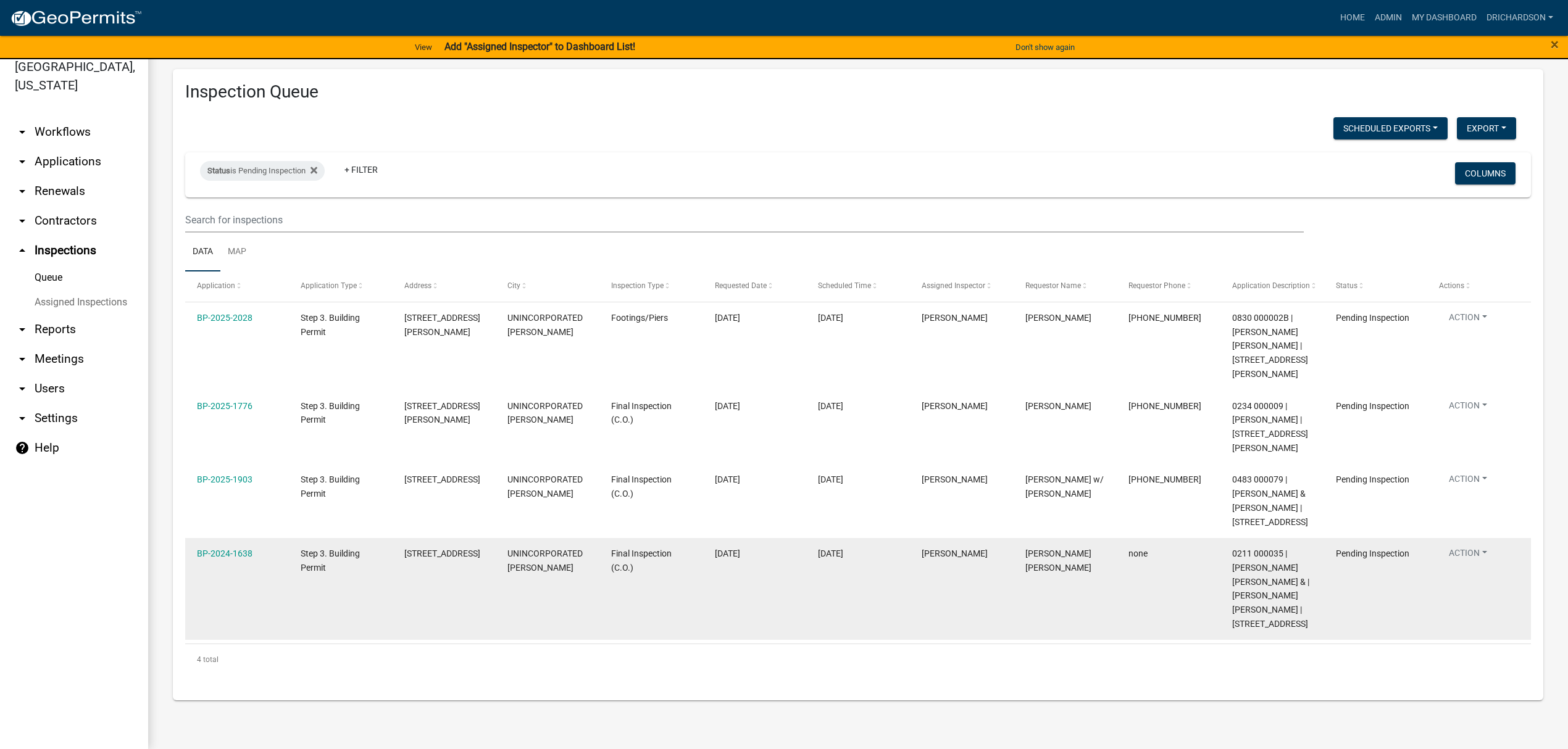
click at [1468, 417] on button "Action" at bounding box center [1468, 408] width 58 height 18
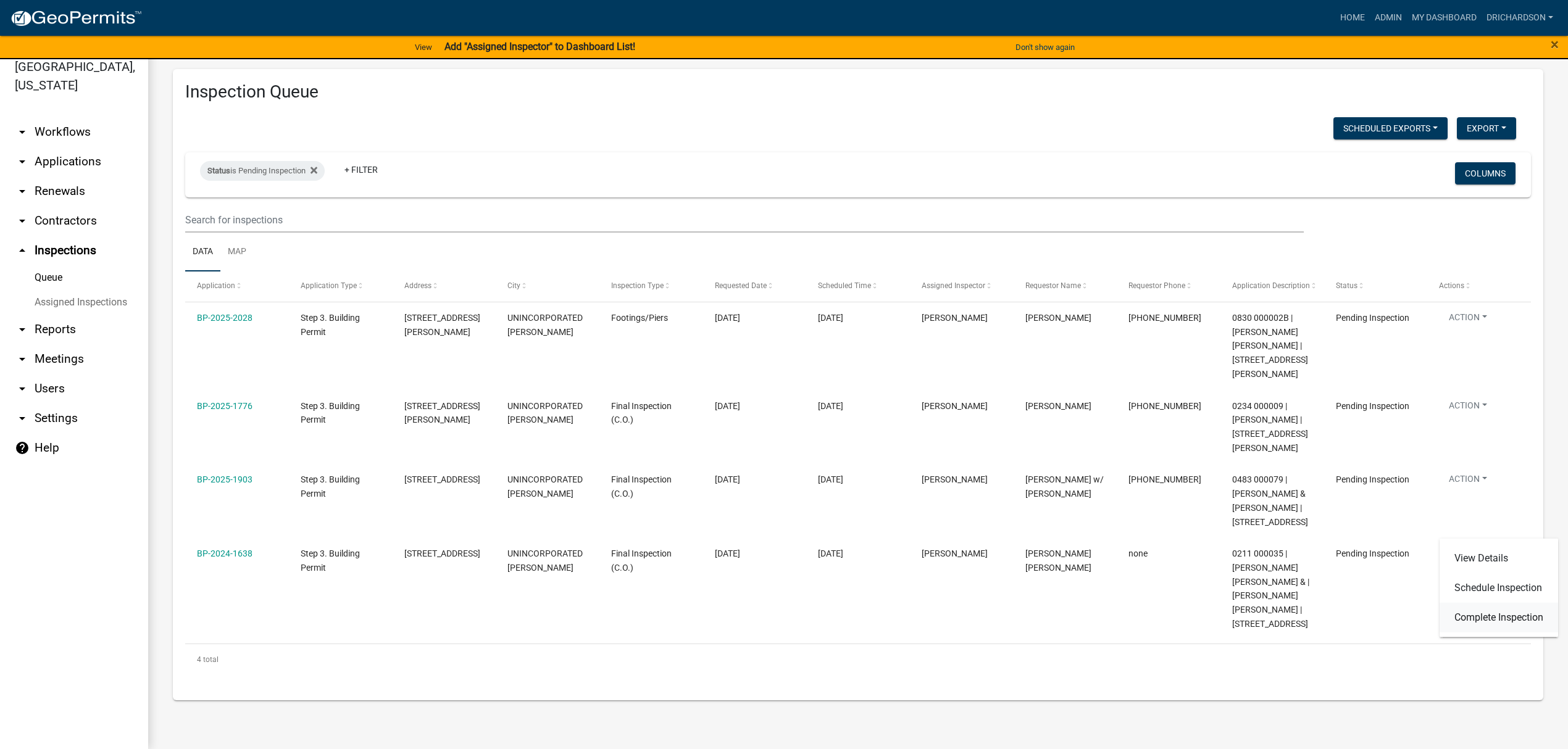
click at [1485, 616] on link "Complete Inspection" at bounding box center [1500, 618] width 119 height 30
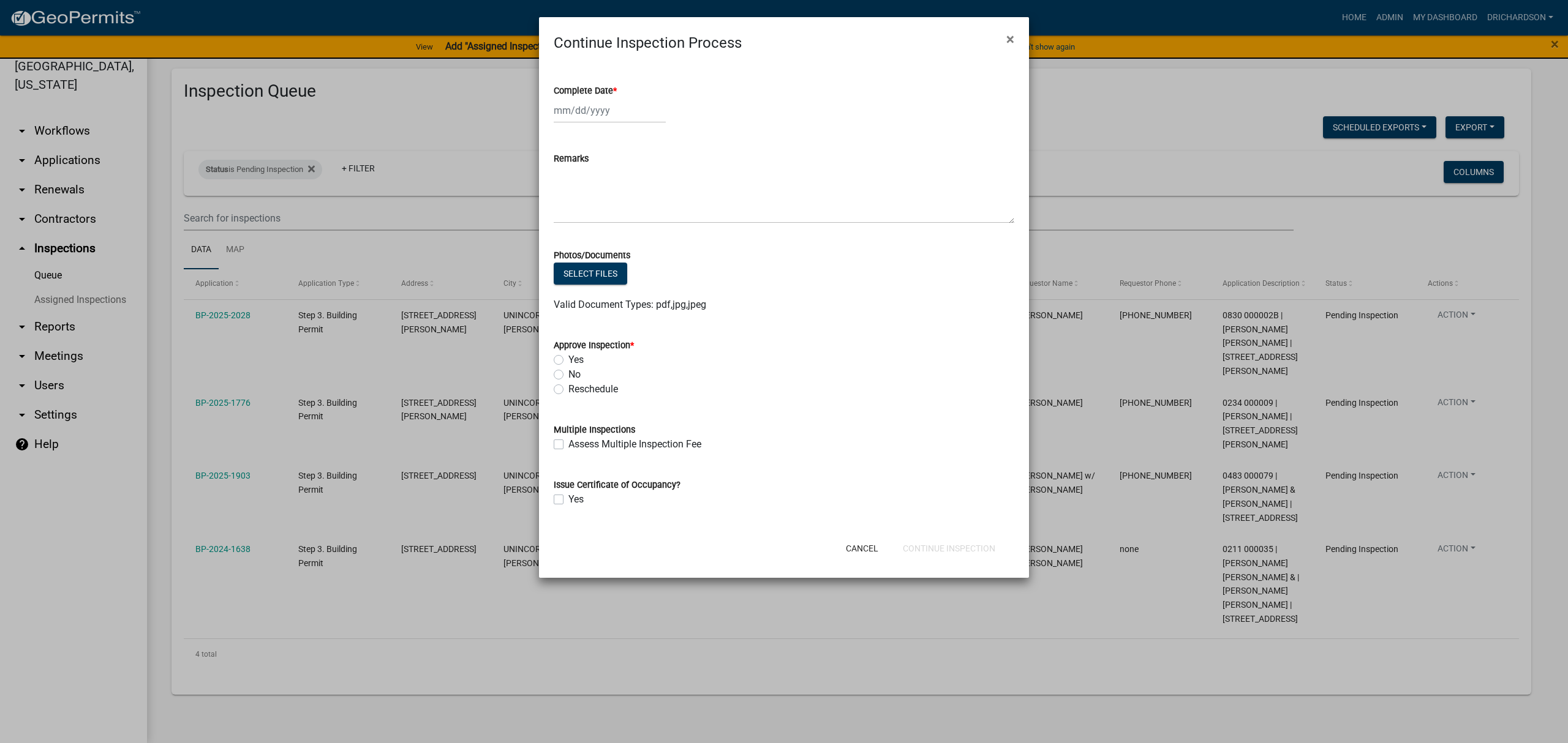
click at [615, 103] on div at bounding box center [609, 110] width 112 height 25
select select "8"
select select "2025"
click at [642, 207] on div "15" at bounding box center [644, 215] width 20 height 20
type input "[DATE]"
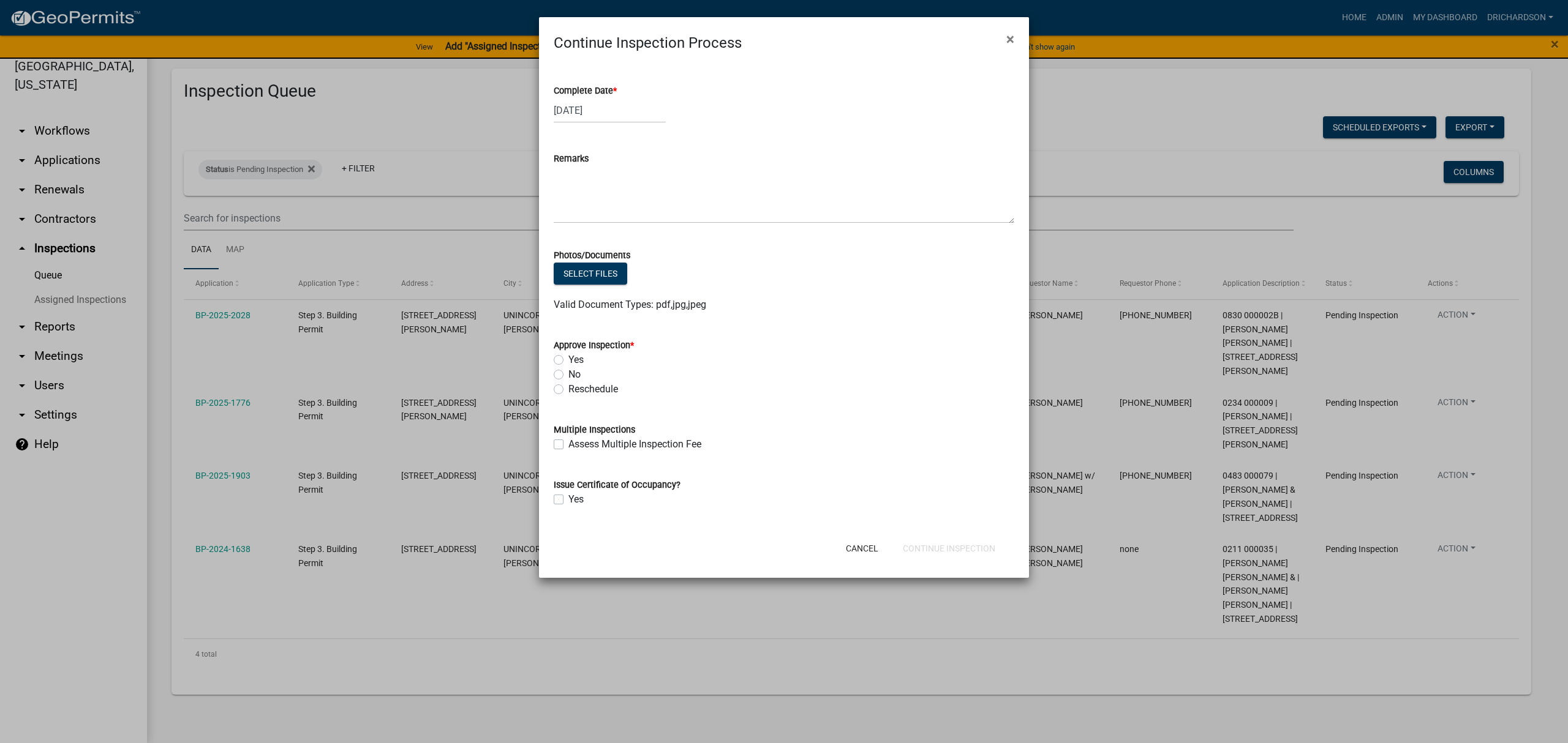
click at [568, 376] on label "No" at bounding box center [574, 375] width 12 height 15
click at [568, 376] on input "No" at bounding box center [572, 372] width 8 height 8
radio input "true"
click at [603, 196] on textarea "Remarks" at bounding box center [784, 195] width 461 height 57
click at [603, 174] on textarea "-Fixtures -GFCI Kitchen -Outlets in master bed not functioning" at bounding box center [784, 195] width 461 height 57
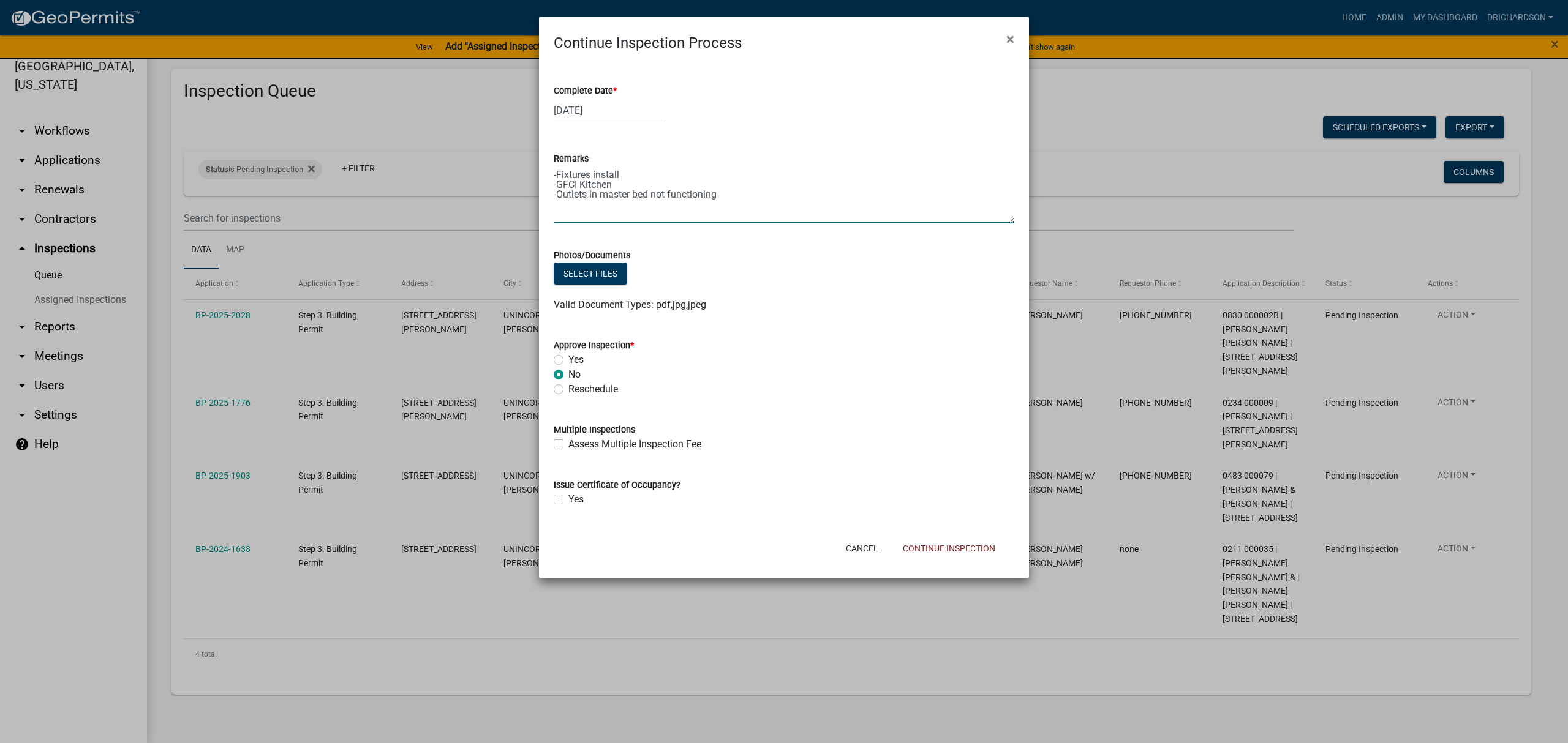
click at [614, 184] on textarea "-Fixtures install -GFCI Kitchen -Outlets in master bed not functioning" at bounding box center [784, 195] width 461 height 57
click at [748, 202] on textarea "-Fixtures install -GFCI Kitchen not functioning -Outlets in master bed not func…" at bounding box center [784, 195] width 461 height 57
click at [620, 220] on textarea "-Fixtures install -GFCI Kitchen not functioning -Outlets in master bed not func…" at bounding box center [784, 195] width 461 height 57
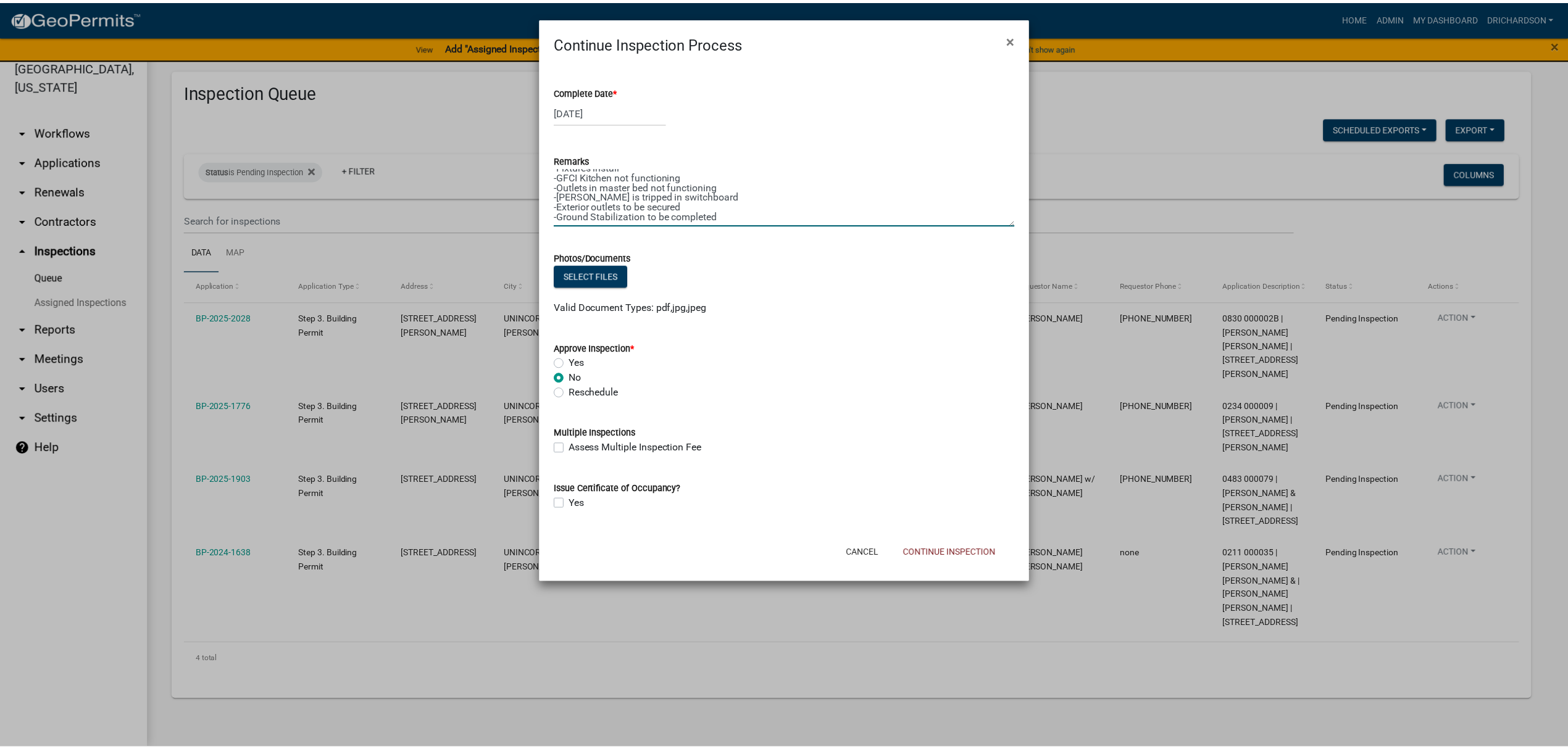
scroll to position [0, 0]
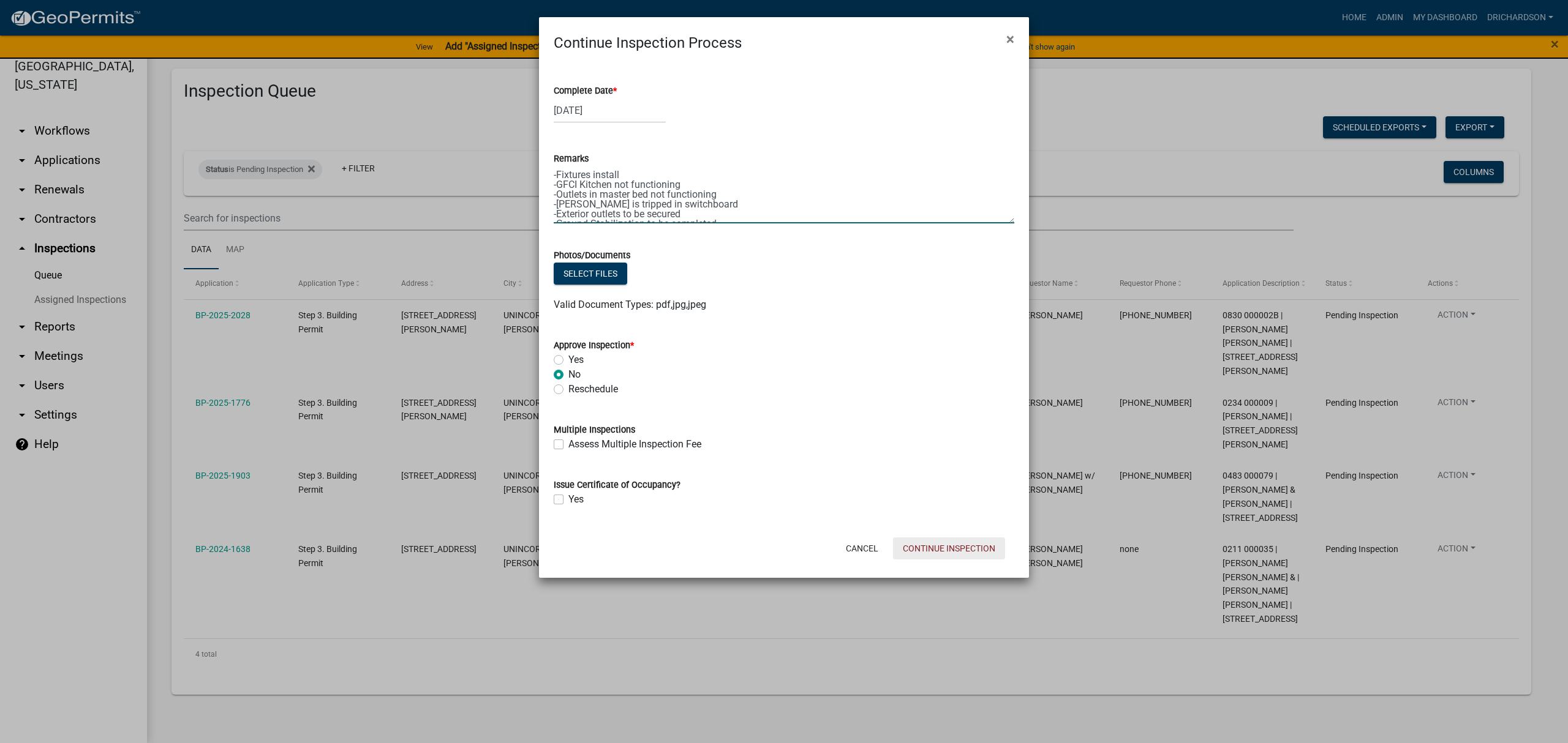
type textarea "-Fixtures install -GFCI Kitchen not functioning -Outlets in master bed not func…"
click at [934, 546] on button "Continue Inspection" at bounding box center [949, 548] width 112 height 22
